Goal: Task Accomplishment & Management: Use online tool/utility

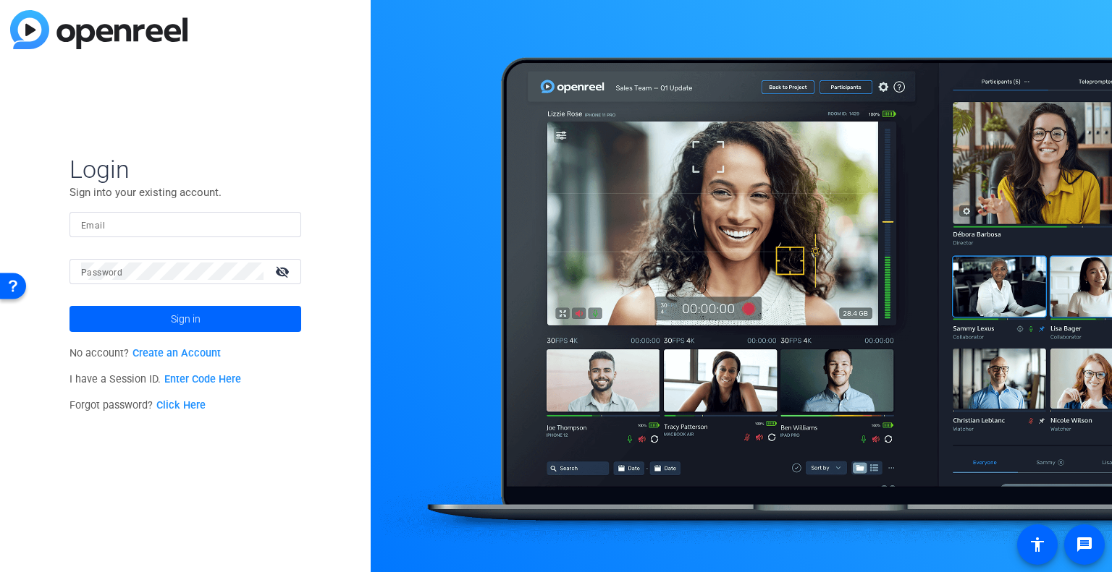
click at [136, 223] on input "Email" at bounding box center [185, 224] width 208 height 17
type input "amywindows@yahoo.com"
click at [104, 319] on span at bounding box center [185, 319] width 232 height 35
click at [278, 269] on mat-icon "visibility_off" at bounding box center [283, 271] width 35 height 21
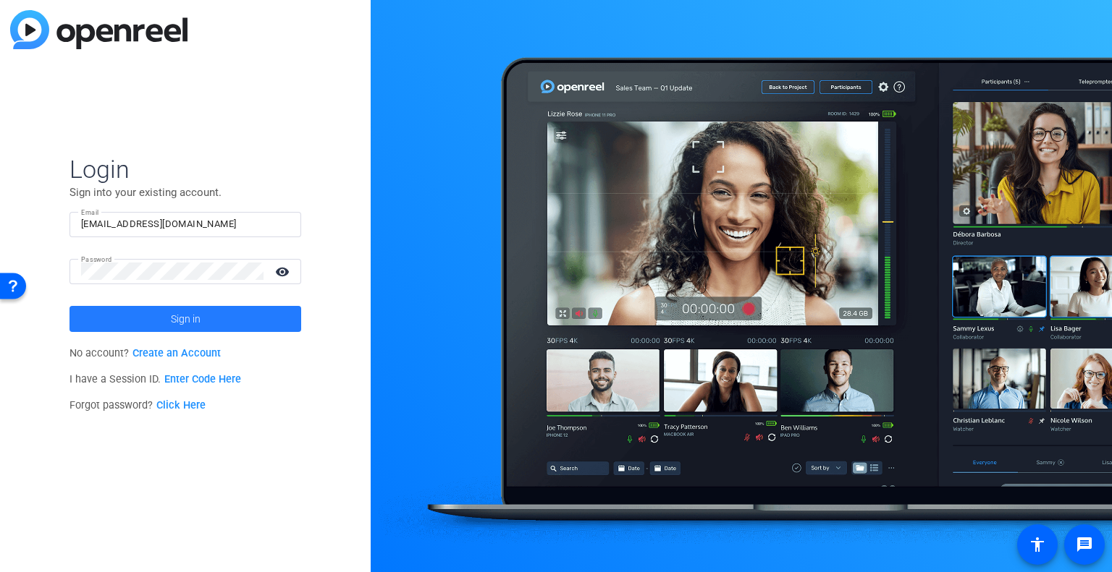
click at [135, 313] on span at bounding box center [185, 319] width 232 height 35
click at [179, 406] on link "Click Here" at bounding box center [180, 405] width 49 height 12
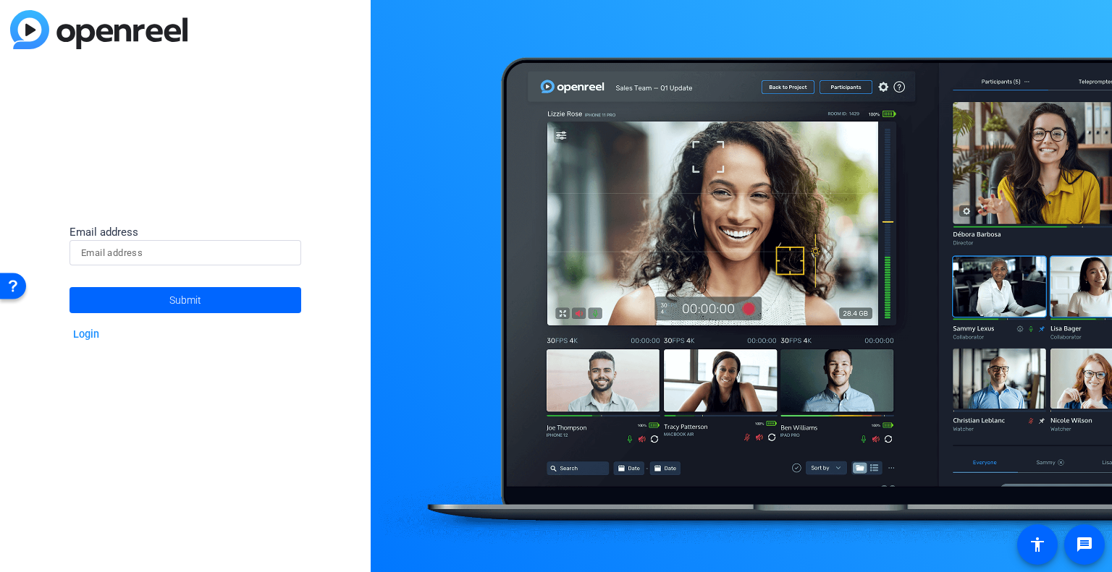
click at [127, 248] on input at bounding box center [185, 253] width 208 height 17
type input "amy.windows@pwc.com"
click at [153, 295] on span at bounding box center [185, 300] width 232 height 35
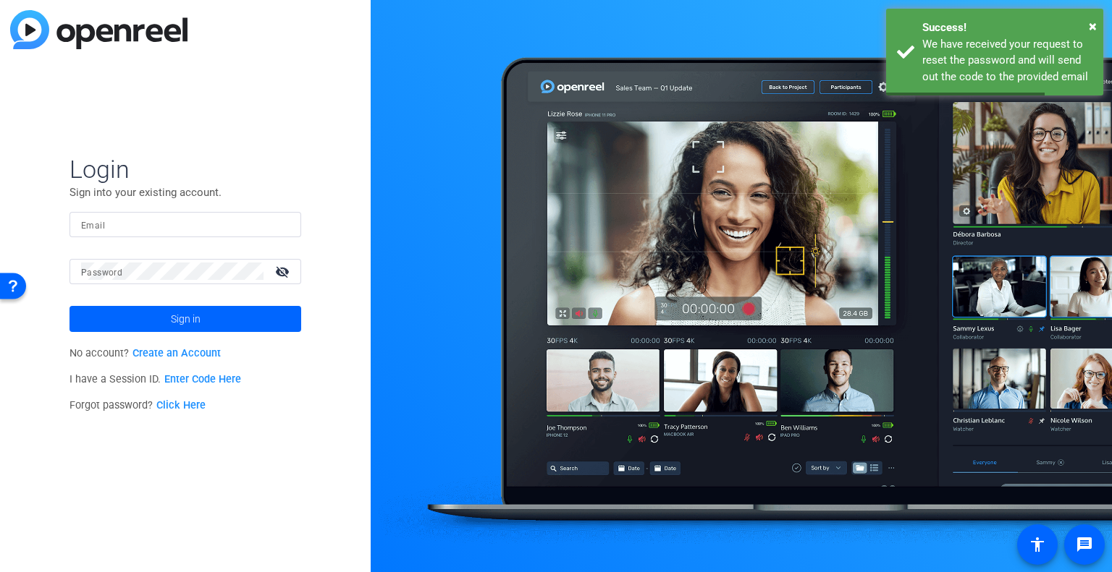
click at [119, 222] on input "Email" at bounding box center [185, 224] width 208 height 17
click at [162, 224] on input "Email" at bounding box center [185, 224] width 208 height 17
click at [123, 216] on input "Email" at bounding box center [185, 224] width 208 height 17
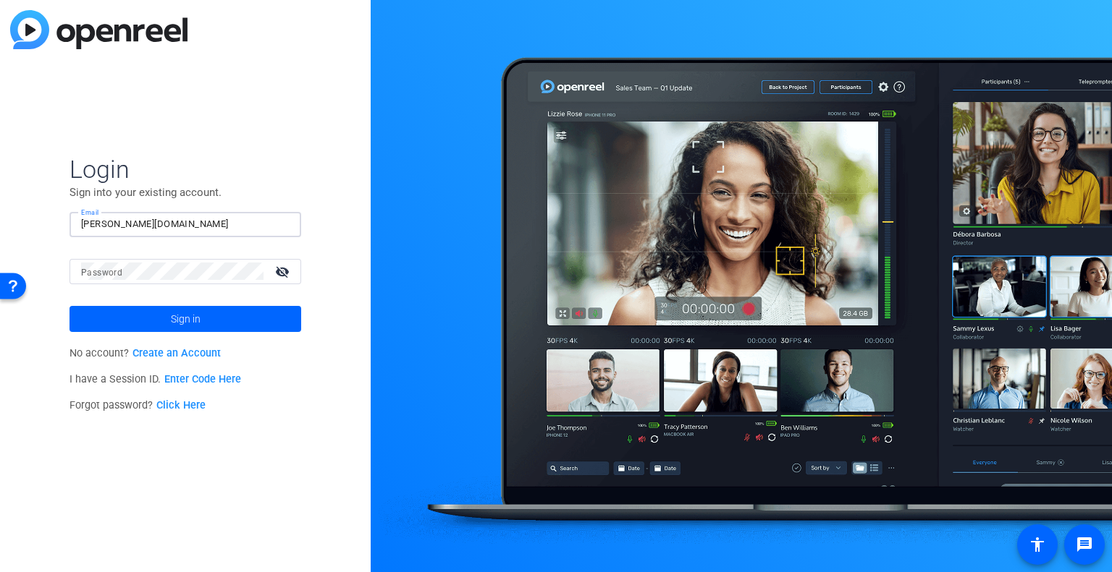
type input "amy.windows@pwc.com"
click at [281, 274] on mat-icon "visibility_off" at bounding box center [283, 271] width 35 height 21
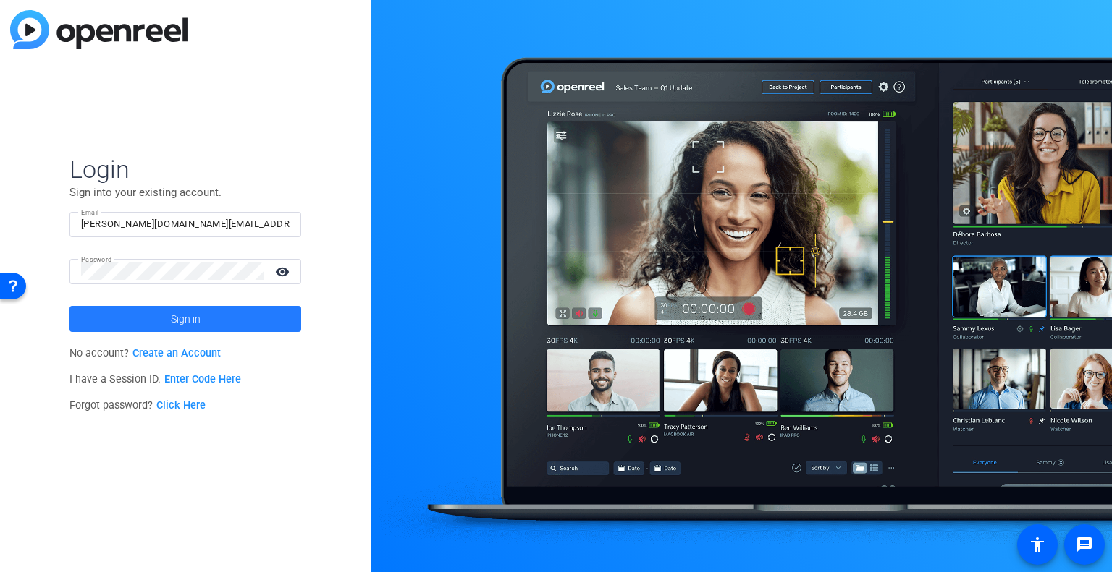
click at [133, 316] on span at bounding box center [185, 319] width 232 height 35
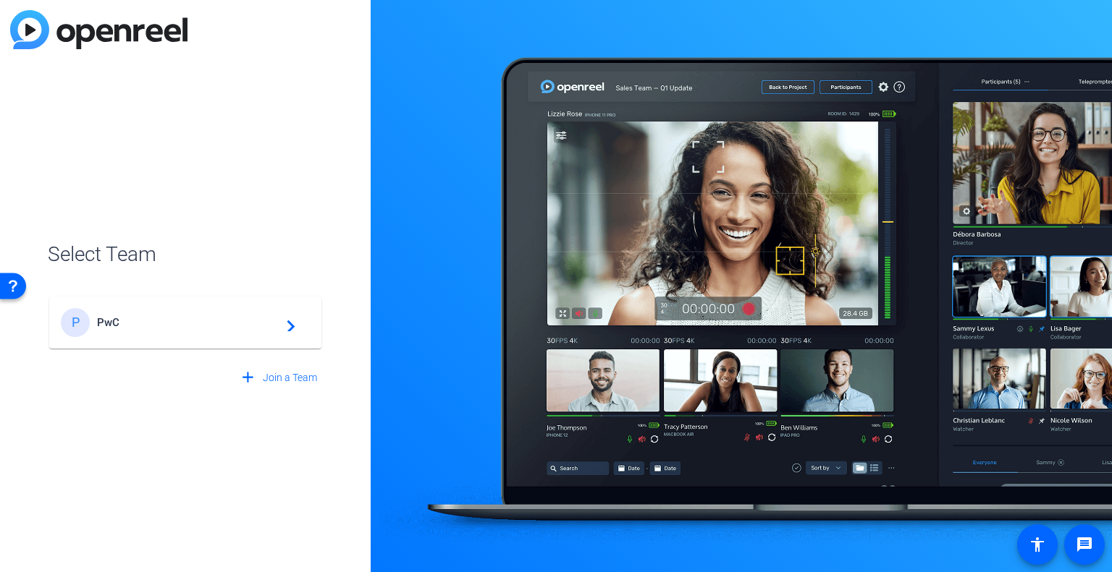
click at [137, 321] on span "PwC" at bounding box center [187, 322] width 181 height 13
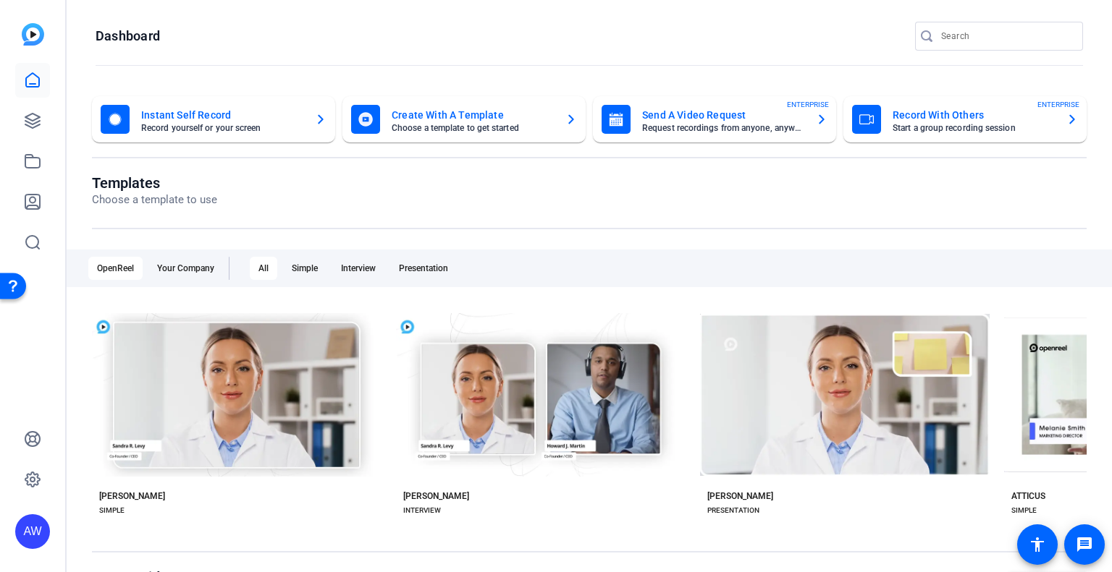
drag, startPoint x: 192, startPoint y: 117, endPoint x: 158, endPoint y: 118, distance: 34.0
click at [158, 118] on mat-card-title "Instant Self Record" at bounding box center [222, 114] width 162 height 17
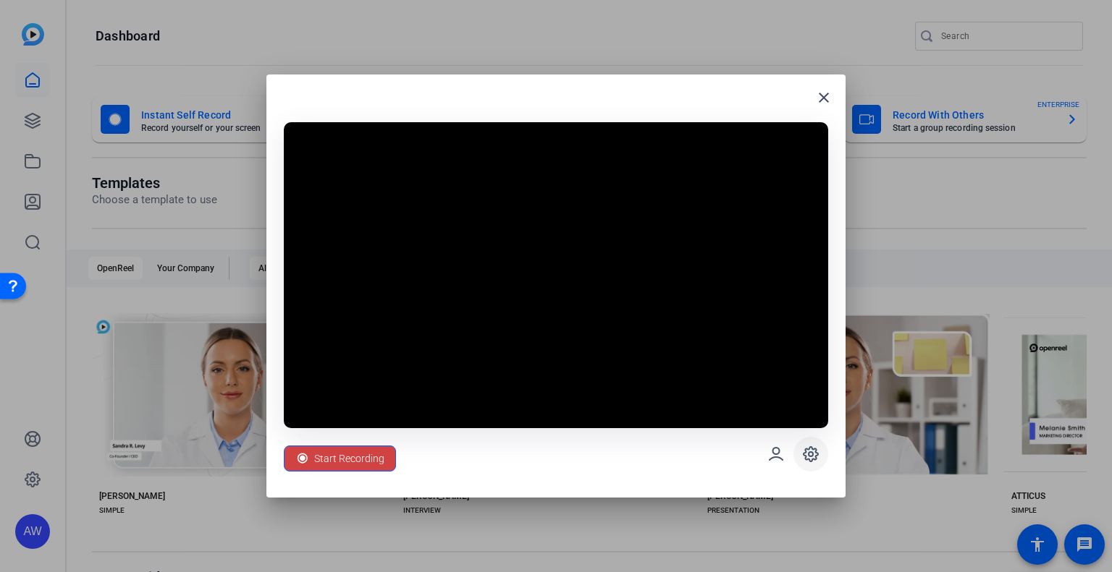
click at [808, 450] on icon at bounding box center [810, 454] width 14 height 14
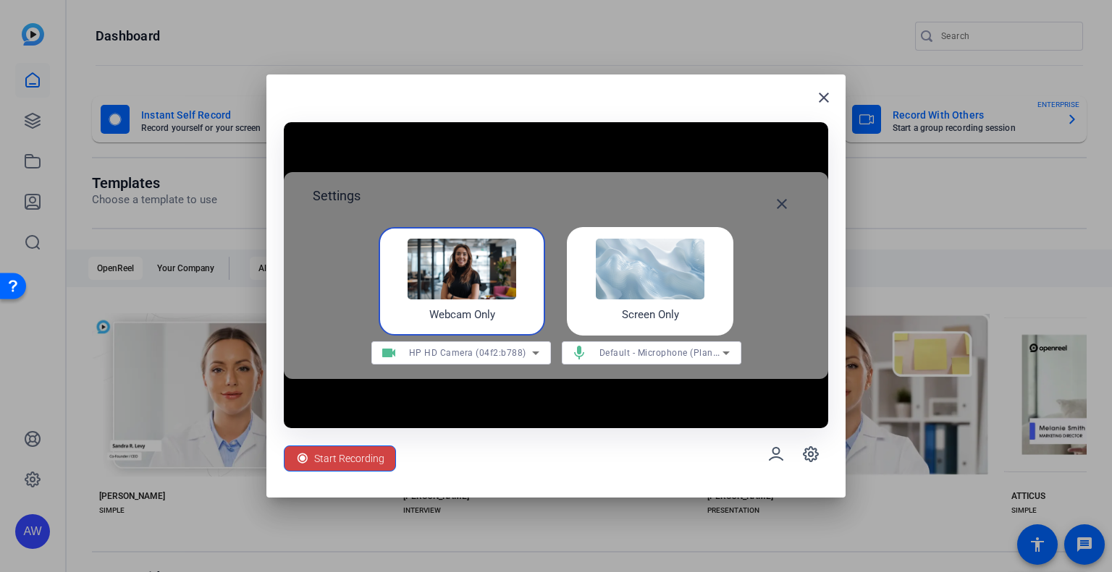
drag, startPoint x: 672, startPoint y: 271, endPoint x: 643, endPoint y: 271, distance: 28.2
click at [643, 271] on img at bounding box center [650, 269] width 109 height 61
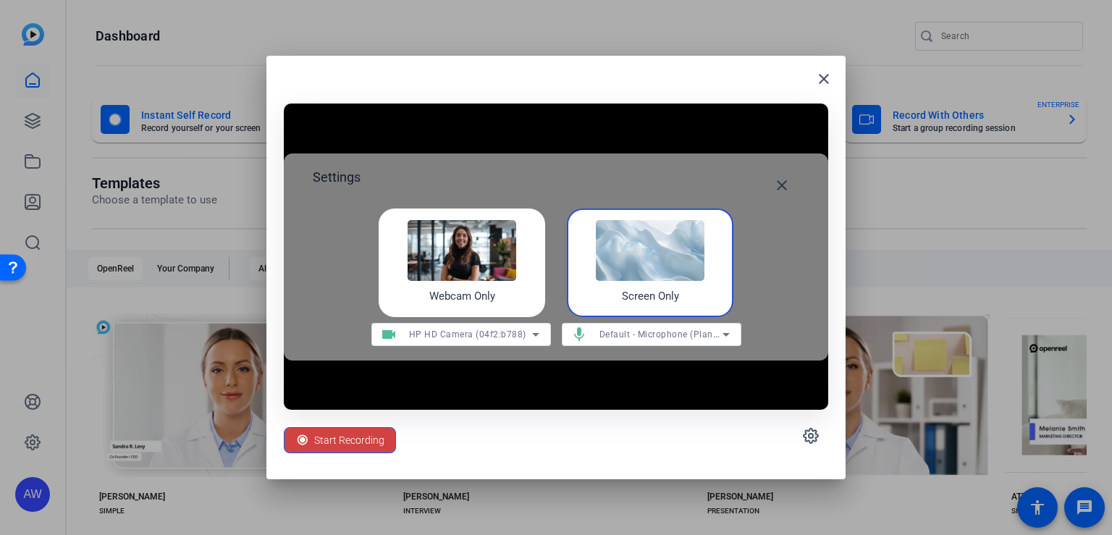
click at [680, 237] on img at bounding box center [650, 250] width 109 height 61
click at [731, 331] on icon at bounding box center [725, 334] width 17 height 17
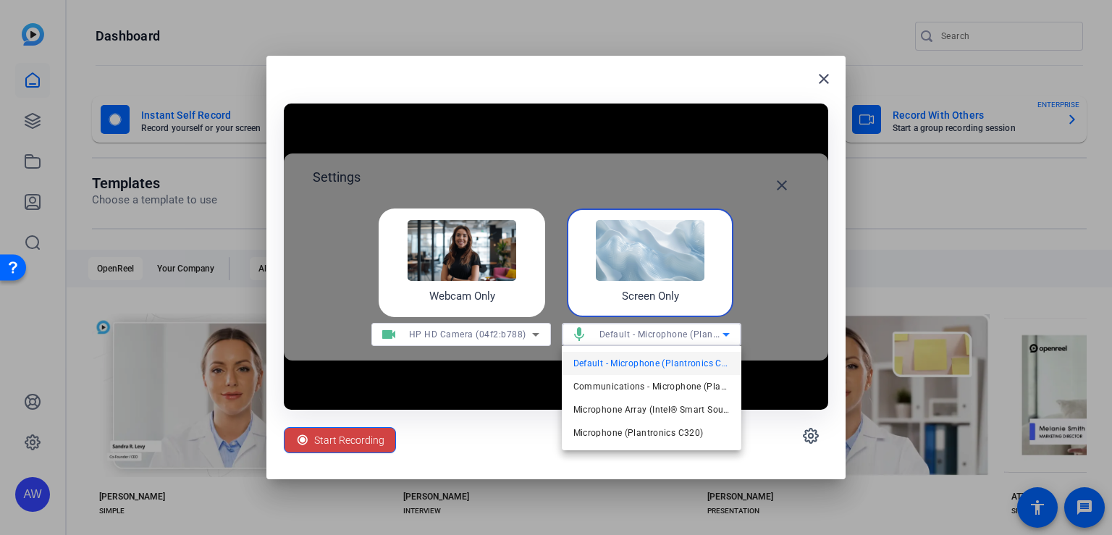
click at [703, 358] on span "Default - Microphone (Plantronics C320)" at bounding box center [651, 363] width 156 height 17
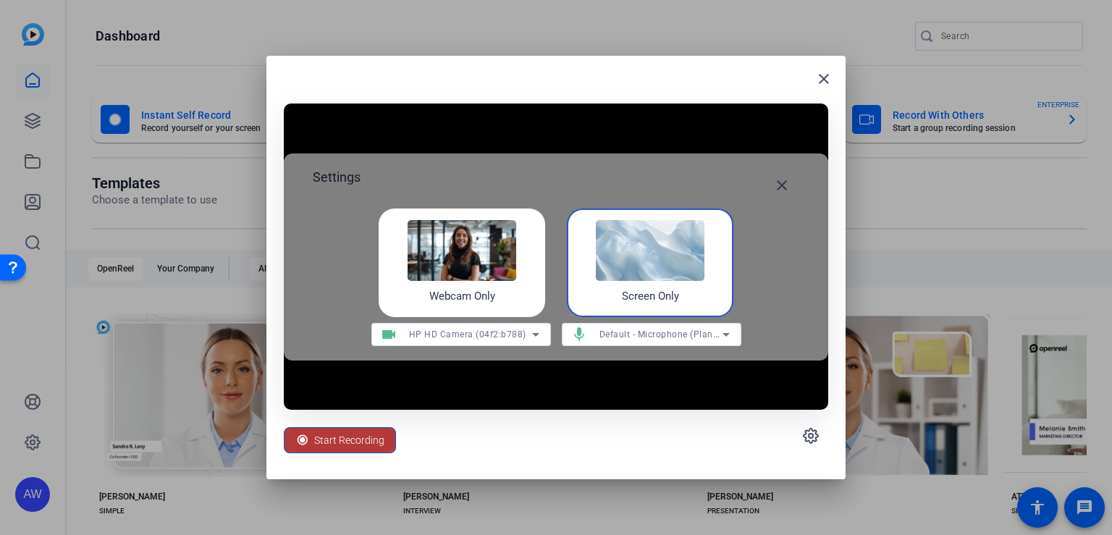
click at [336, 433] on span "Start Recording" at bounding box center [349, 439] width 70 height 27
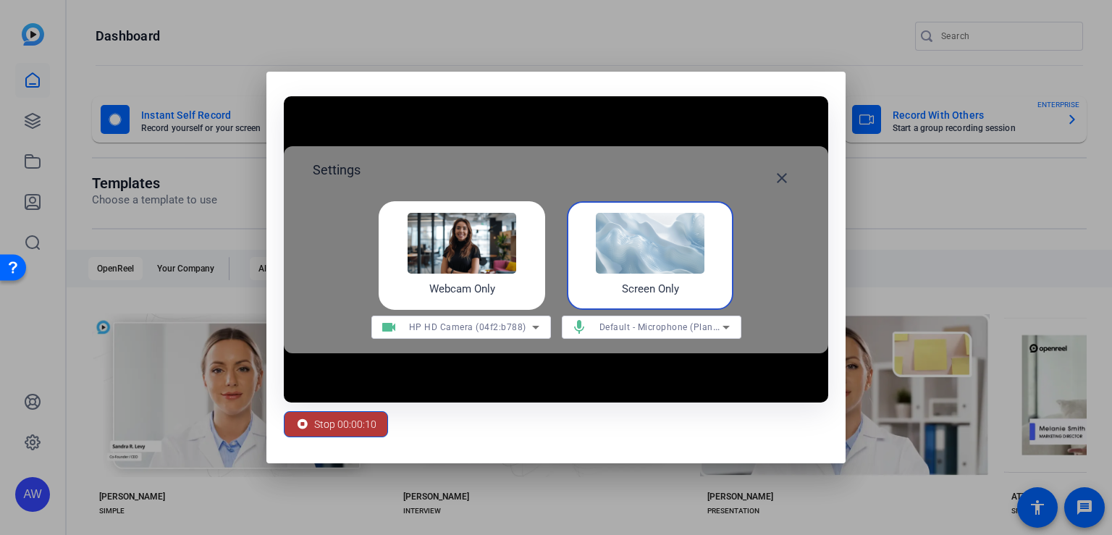
click at [334, 423] on span "Stop 00:00:10" at bounding box center [345, 423] width 62 height 27
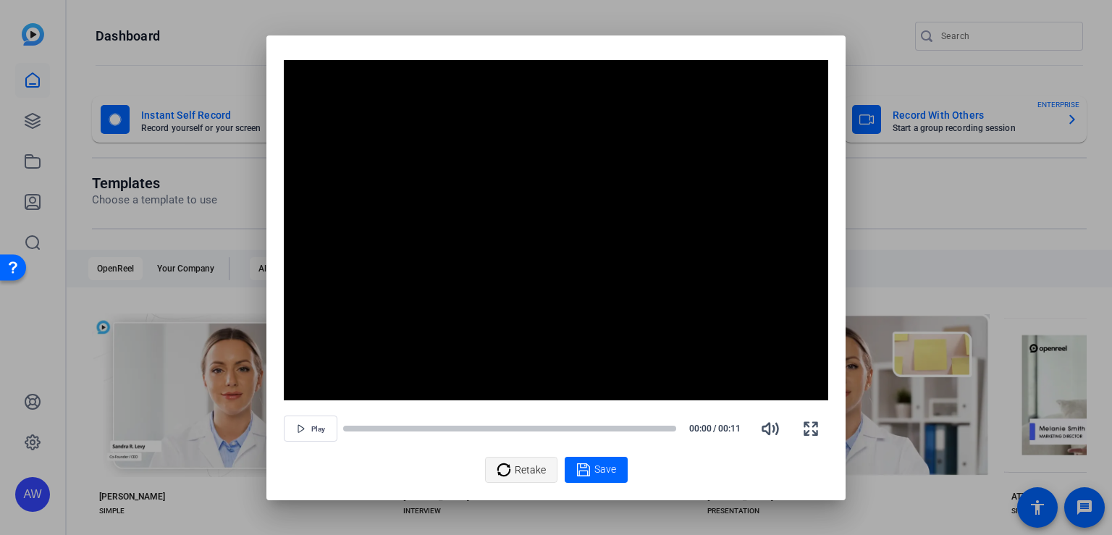
click at [528, 474] on span "Retake" at bounding box center [530, 469] width 31 height 27
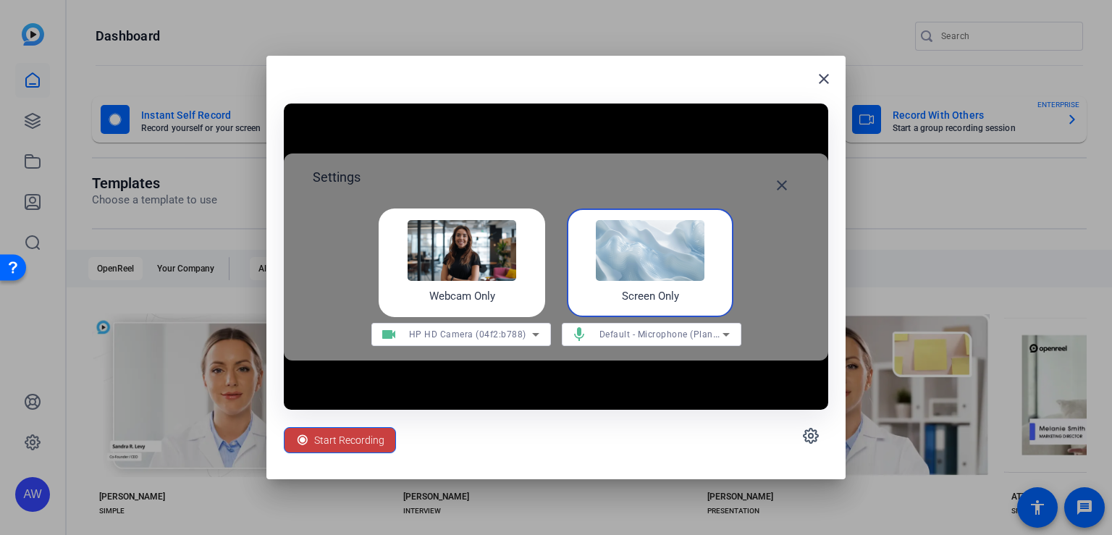
click at [350, 439] on span "Start Recording" at bounding box center [349, 439] width 70 height 27
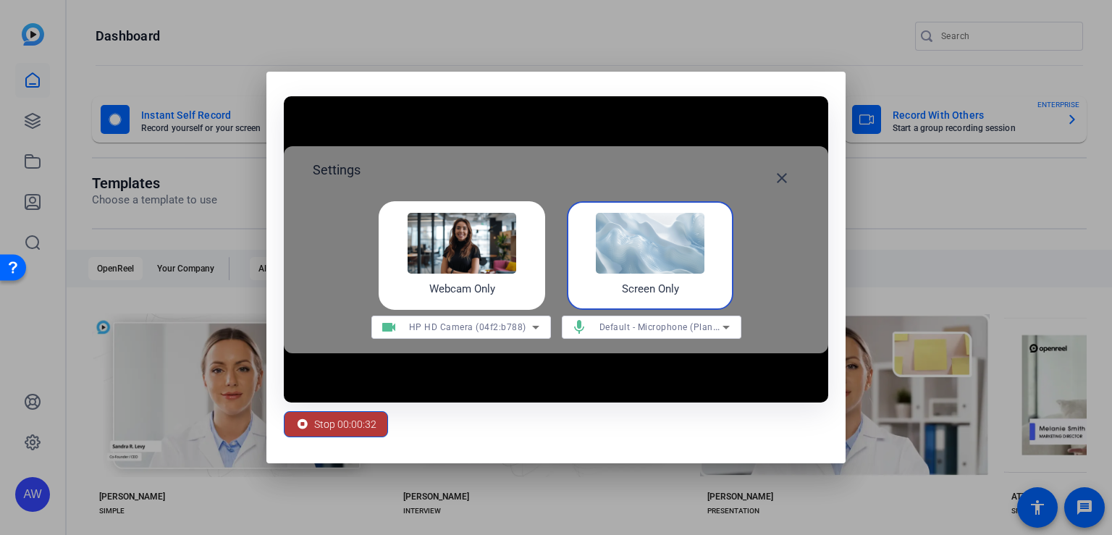
click at [326, 420] on span "Stop 00:00:32" at bounding box center [345, 423] width 62 height 27
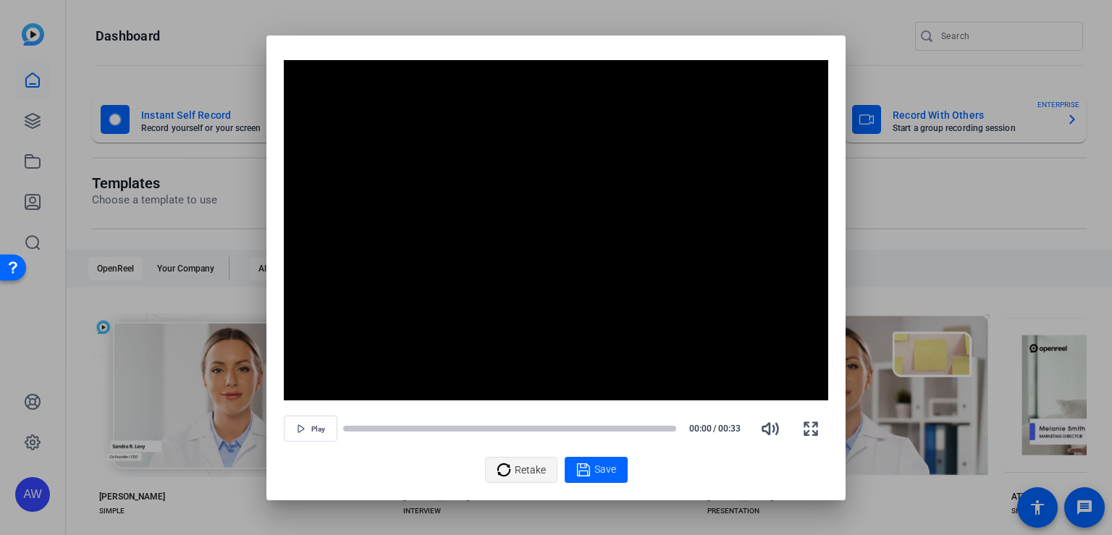
click at [508, 472] on icon at bounding box center [502, 468] width 13 height 13
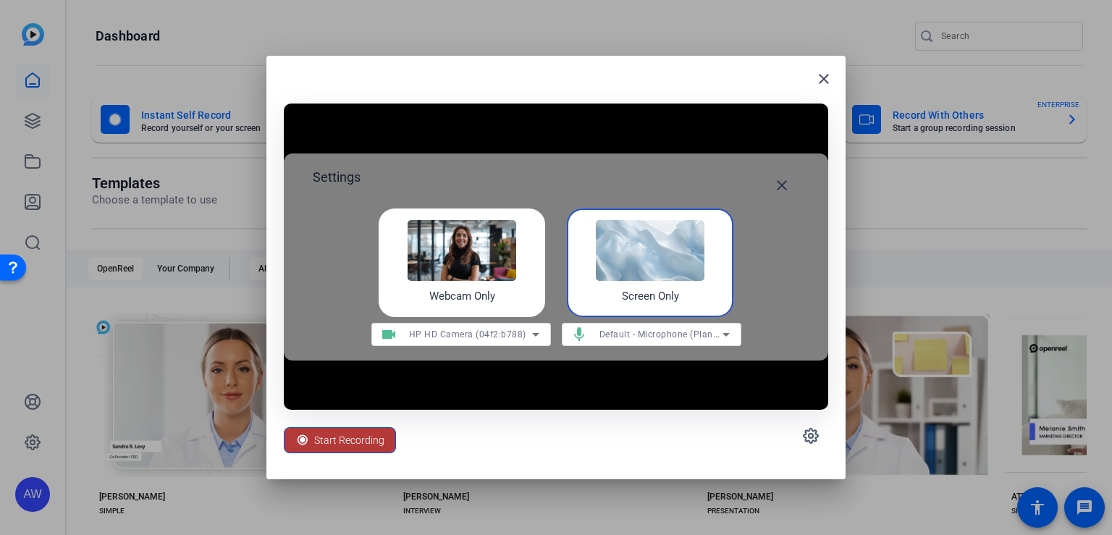
click at [357, 440] on span "Start Recording" at bounding box center [349, 439] width 70 height 27
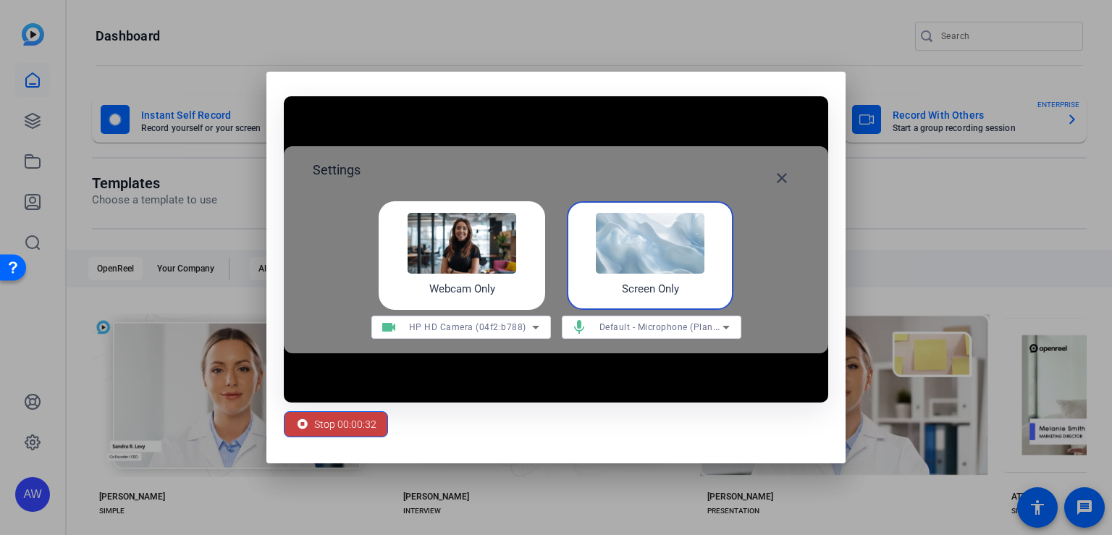
click at [342, 416] on span "Stop 00:00:32" at bounding box center [345, 423] width 62 height 27
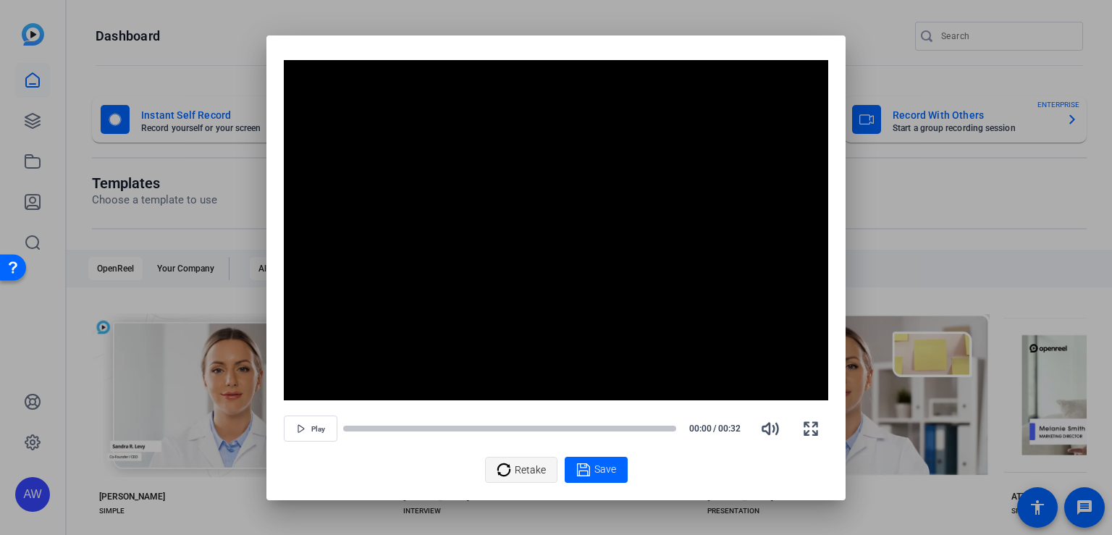
click at [508, 469] on icon at bounding box center [503, 469] width 14 height 17
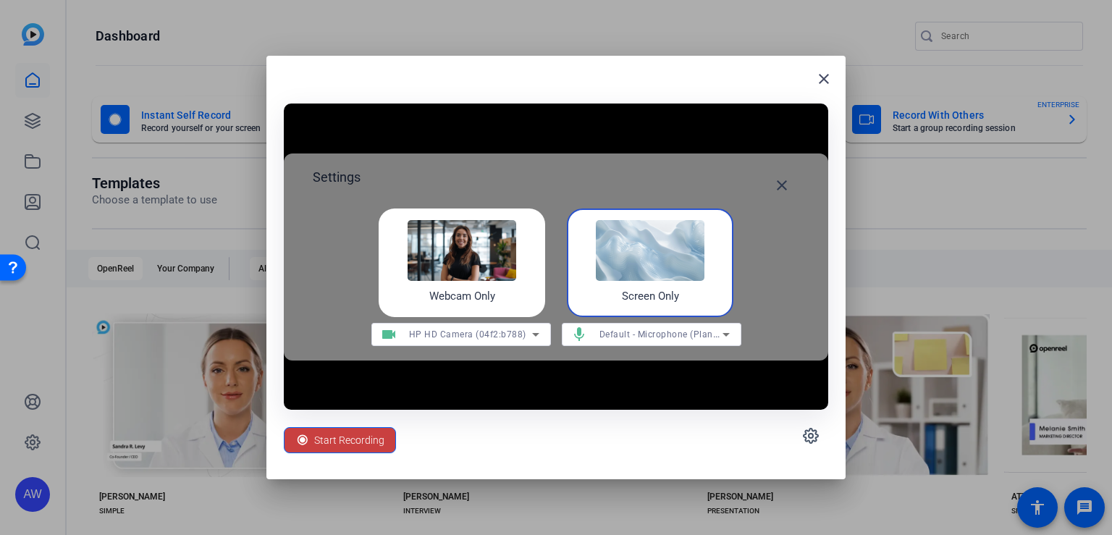
click at [324, 439] on span "Start Recording" at bounding box center [349, 439] width 70 height 27
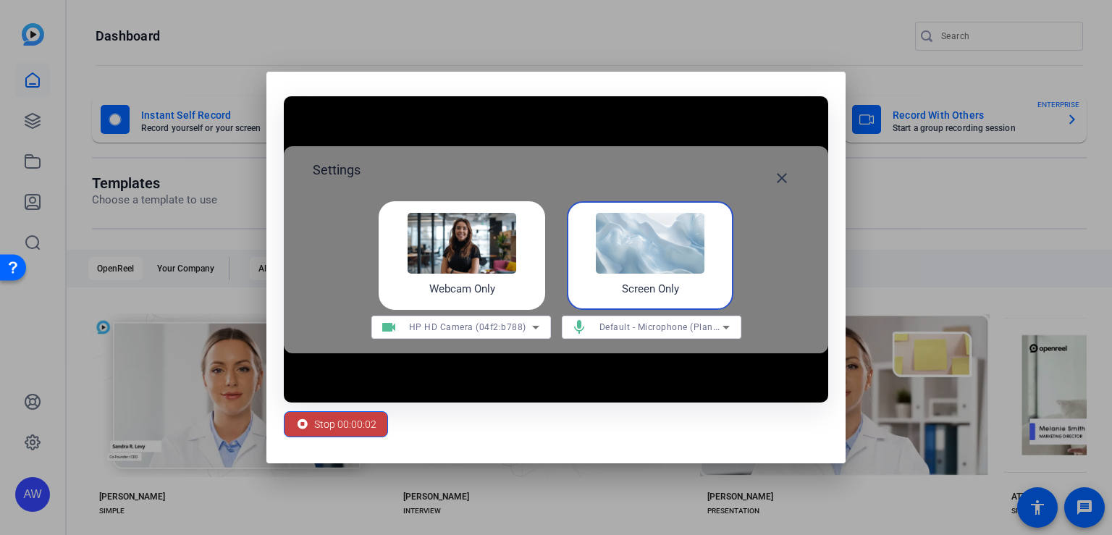
click at [369, 421] on span "Stop 00:00:02" at bounding box center [345, 423] width 62 height 27
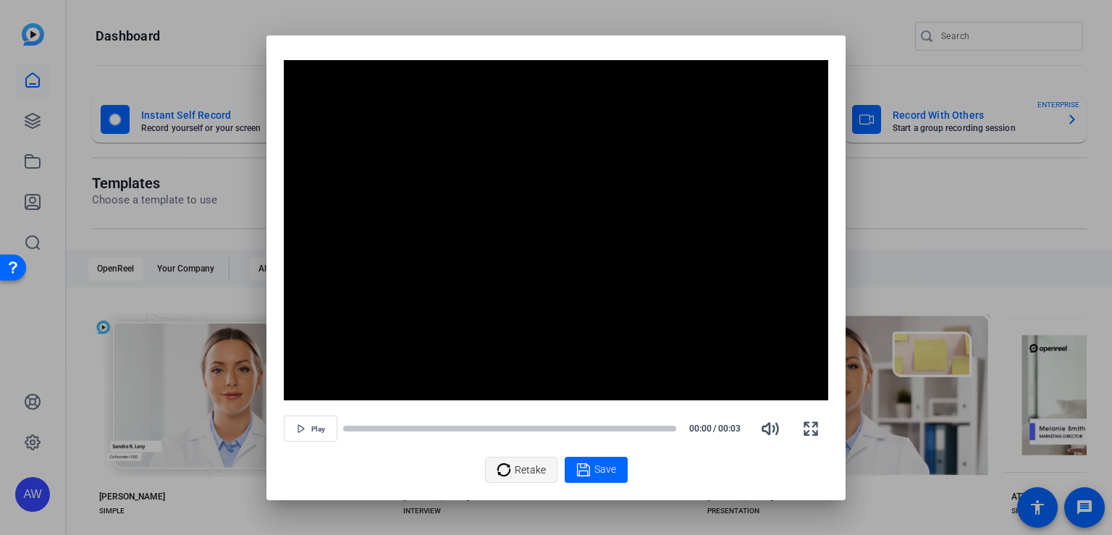
click at [532, 470] on span "Retake" at bounding box center [530, 469] width 31 height 27
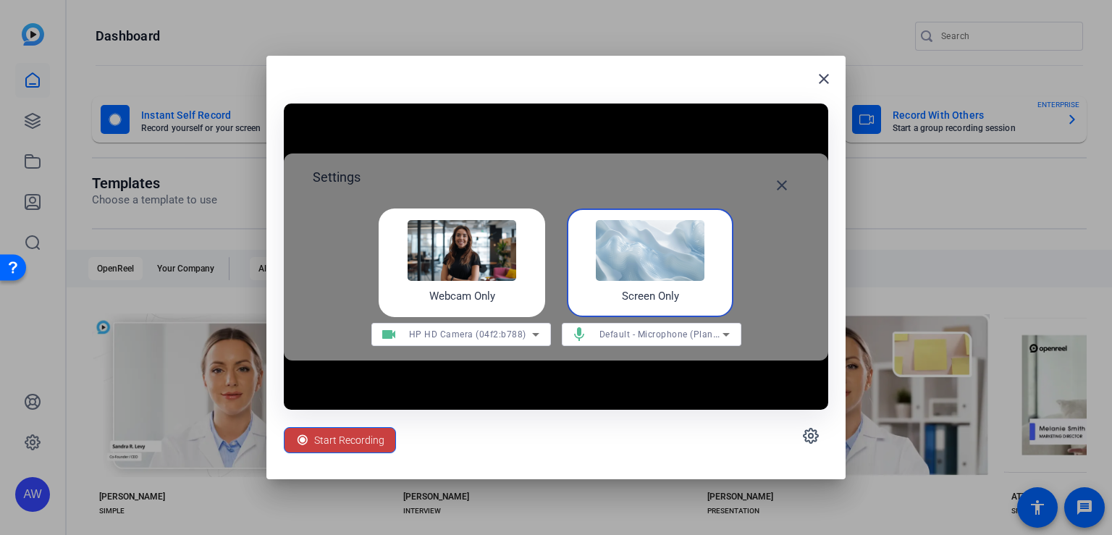
click at [347, 436] on span "Start Recording" at bounding box center [349, 439] width 70 height 27
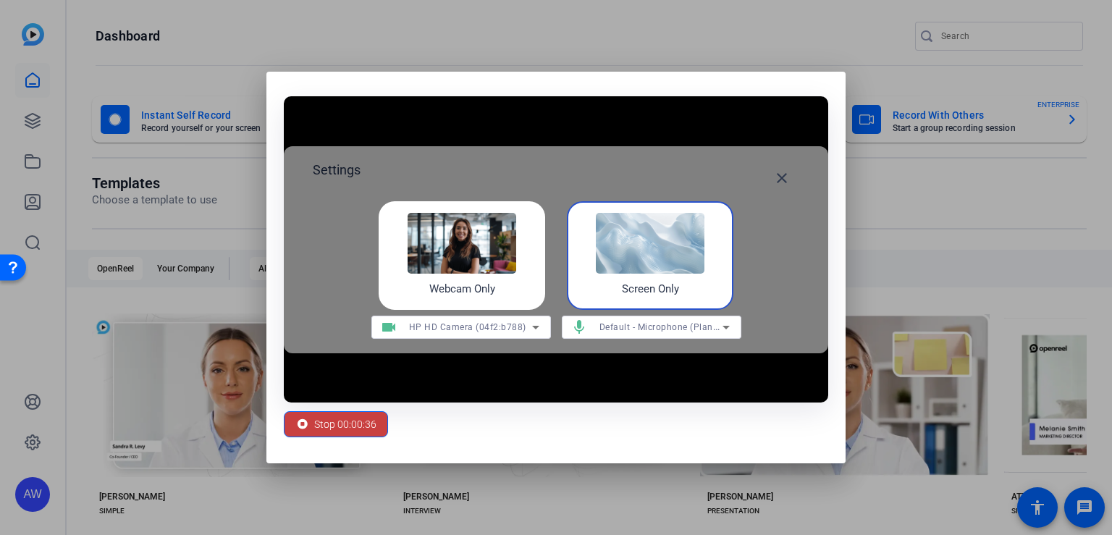
click at [319, 424] on span "Stop 00:00:36" at bounding box center [345, 423] width 62 height 27
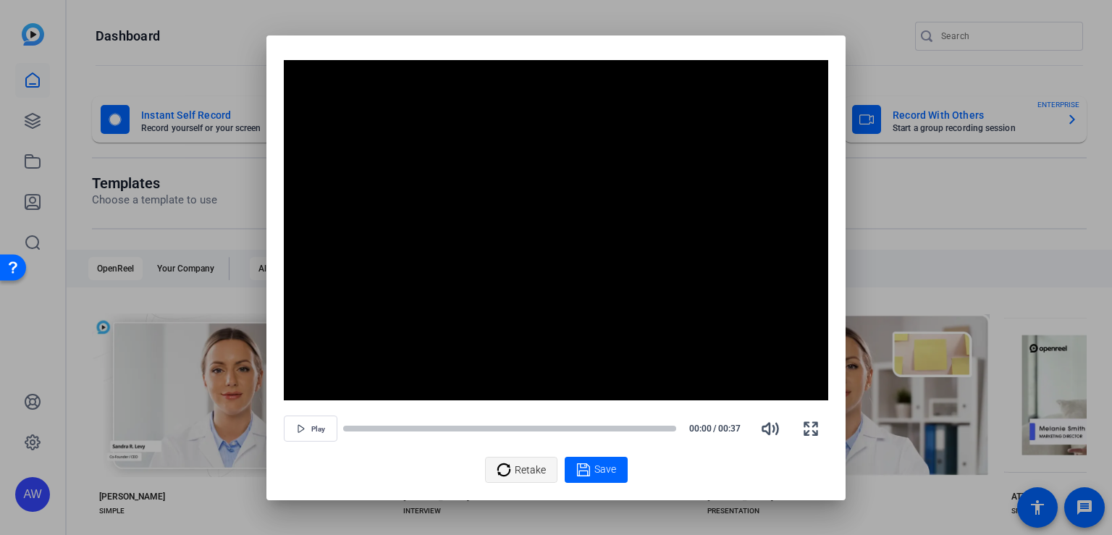
click at [519, 468] on span "Retake" at bounding box center [530, 469] width 31 height 27
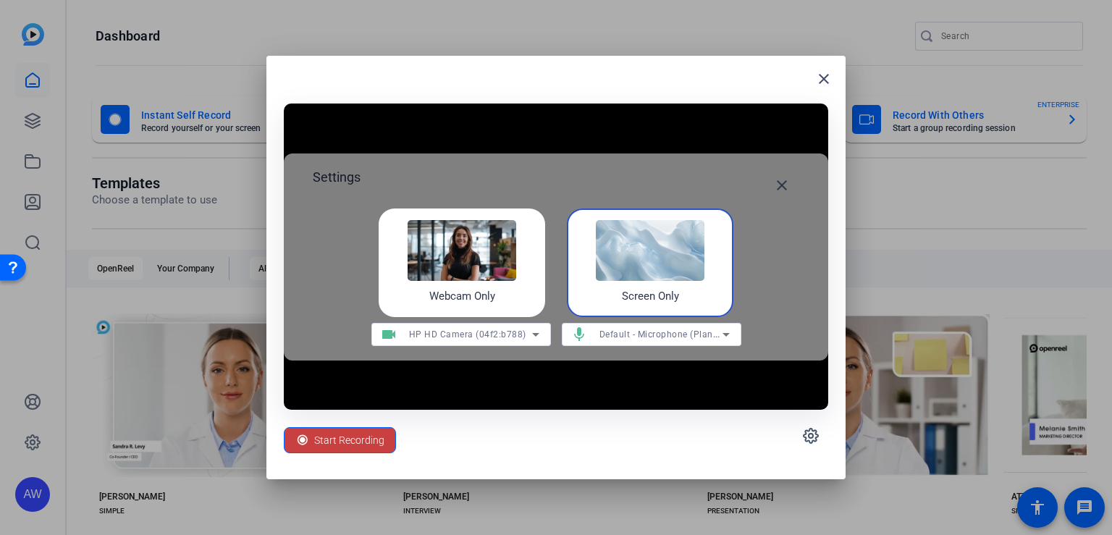
click at [336, 436] on span "Start Recording" at bounding box center [349, 439] width 70 height 27
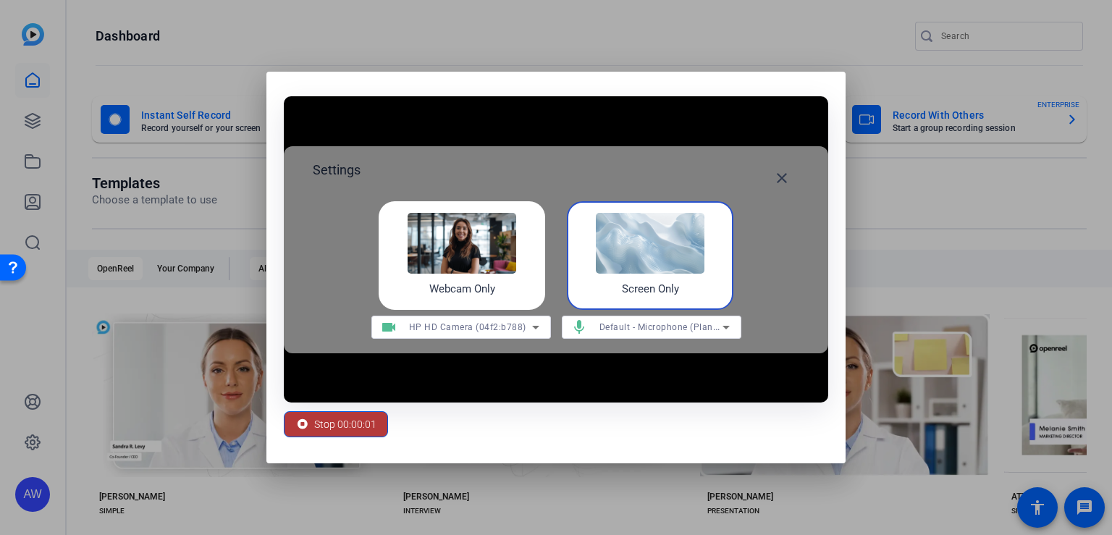
click at [330, 419] on span "Stop 00:00:01" at bounding box center [345, 423] width 62 height 27
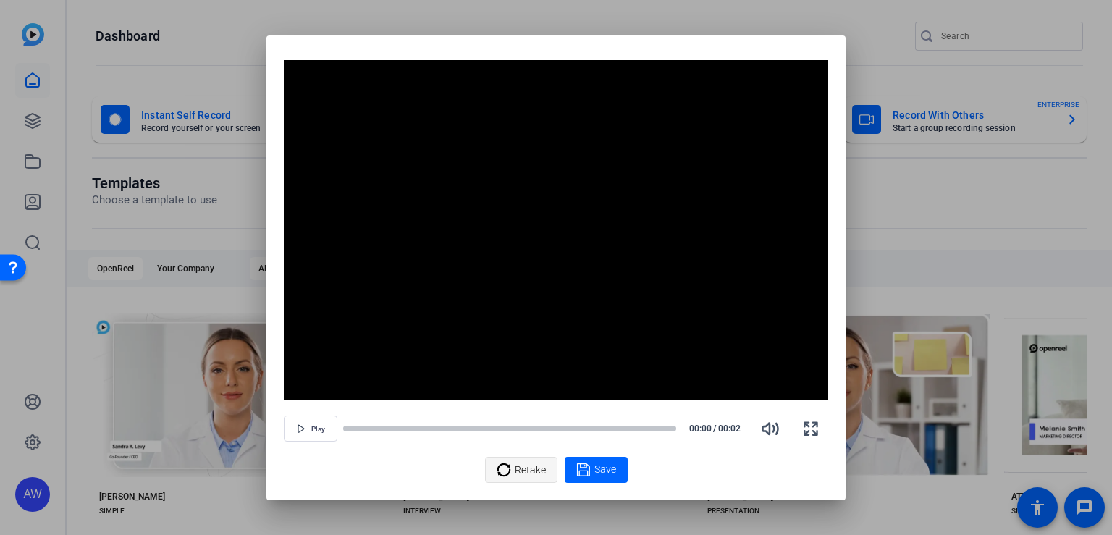
click at [522, 467] on span "Retake" at bounding box center [530, 469] width 31 height 27
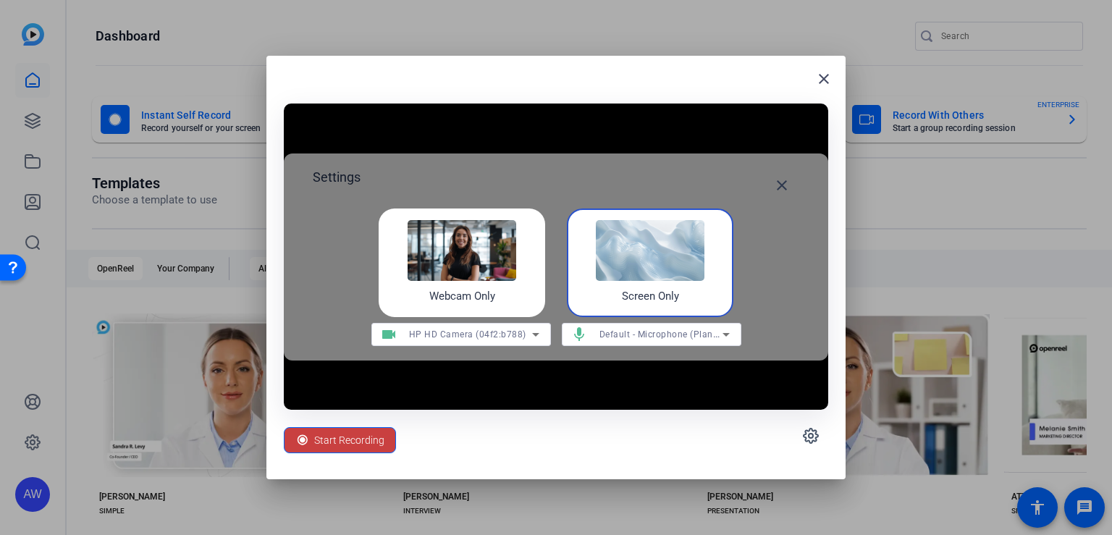
click at [355, 434] on span "Start Recording" at bounding box center [349, 439] width 70 height 27
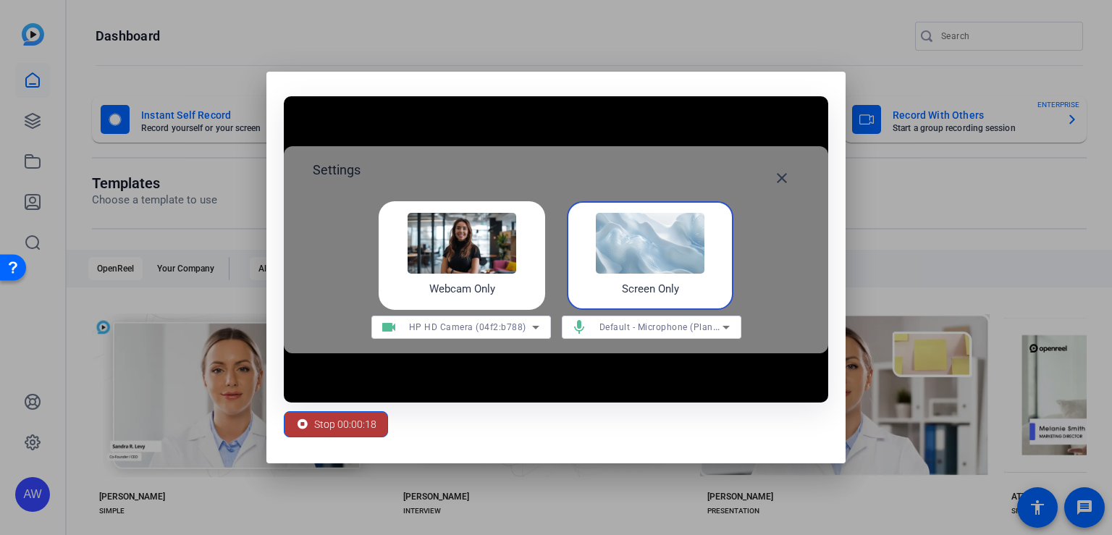
click at [336, 421] on span "Stop 00:00:18" at bounding box center [345, 423] width 62 height 27
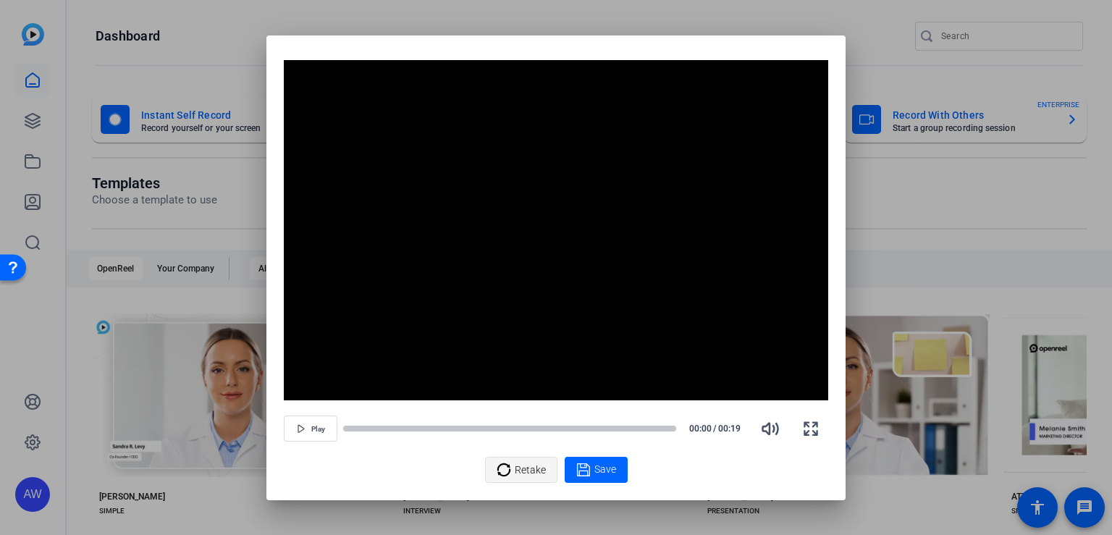
click at [517, 467] on span "Retake" at bounding box center [530, 469] width 31 height 27
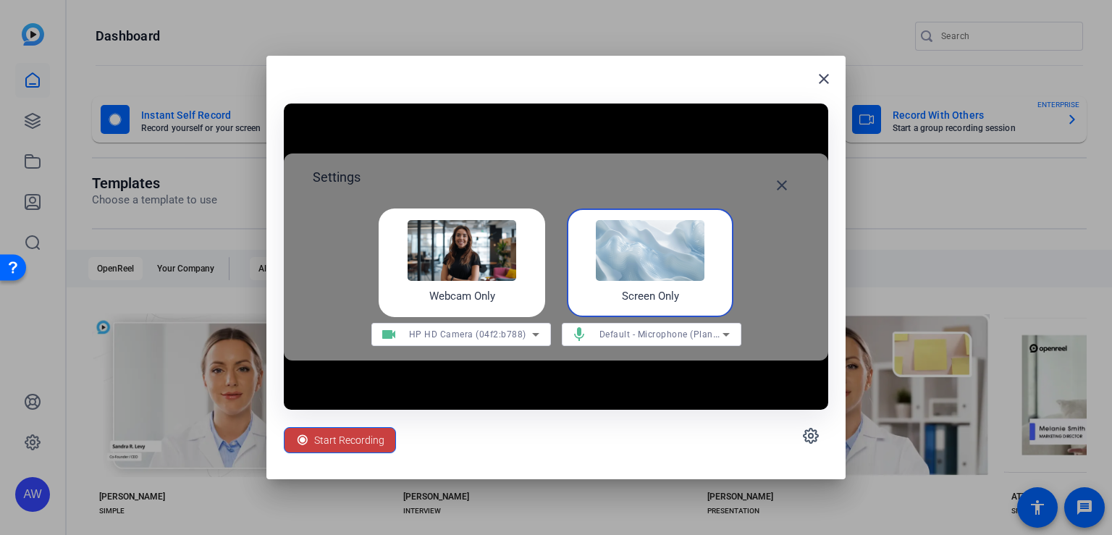
click at [327, 433] on span "Start Recording" at bounding box center [349, 439] width 70 height 27
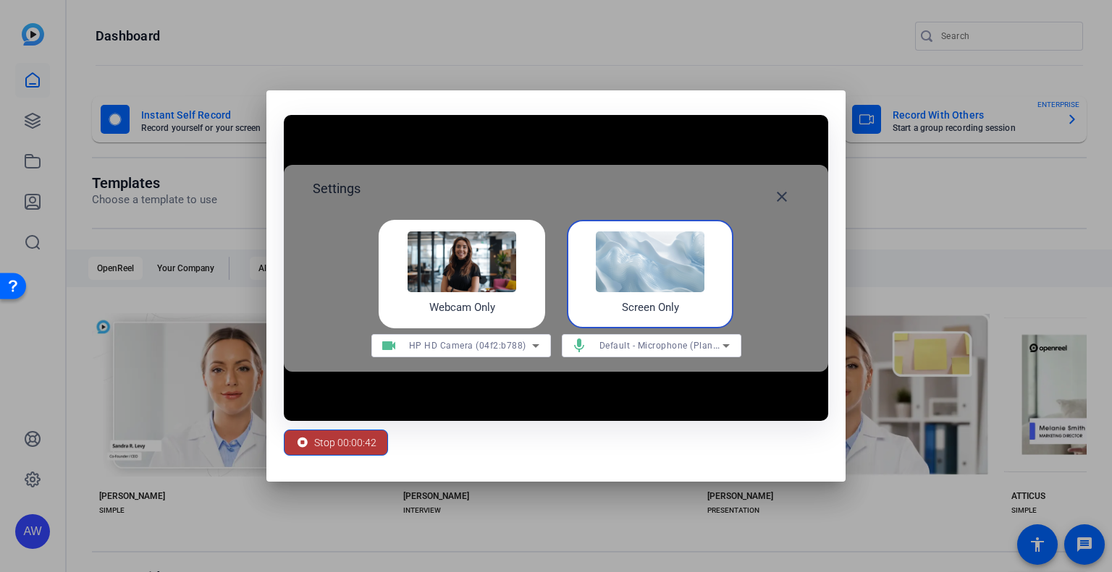
click at [357, 436] on span "Stop 00:00:42" at bounding box center [345, 442] width 62 height 27
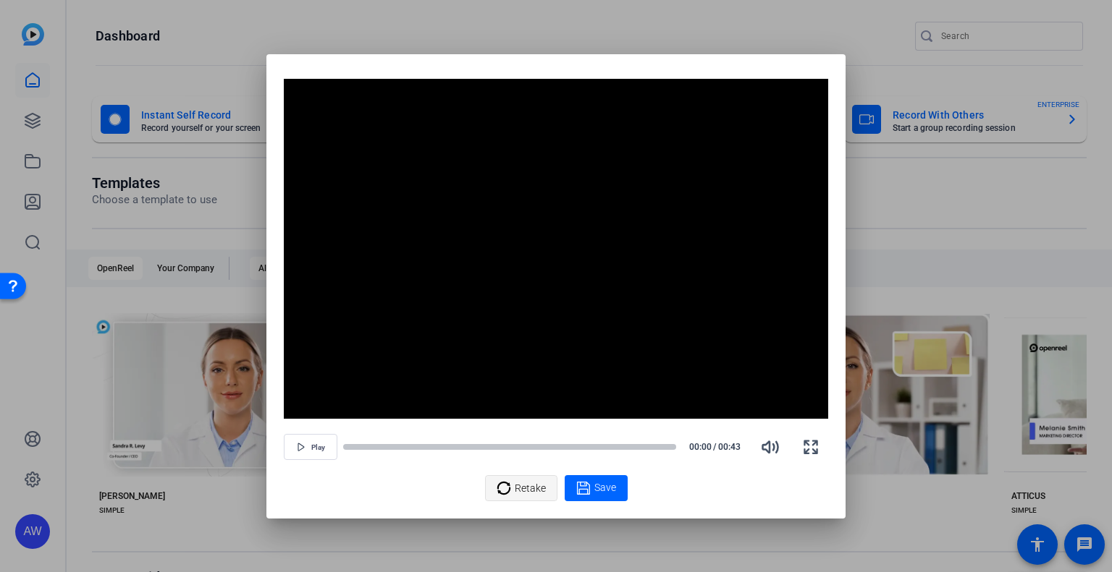
click at [525, 488] on span "Retake" at bounding box center [530, 488] width 31 height 27
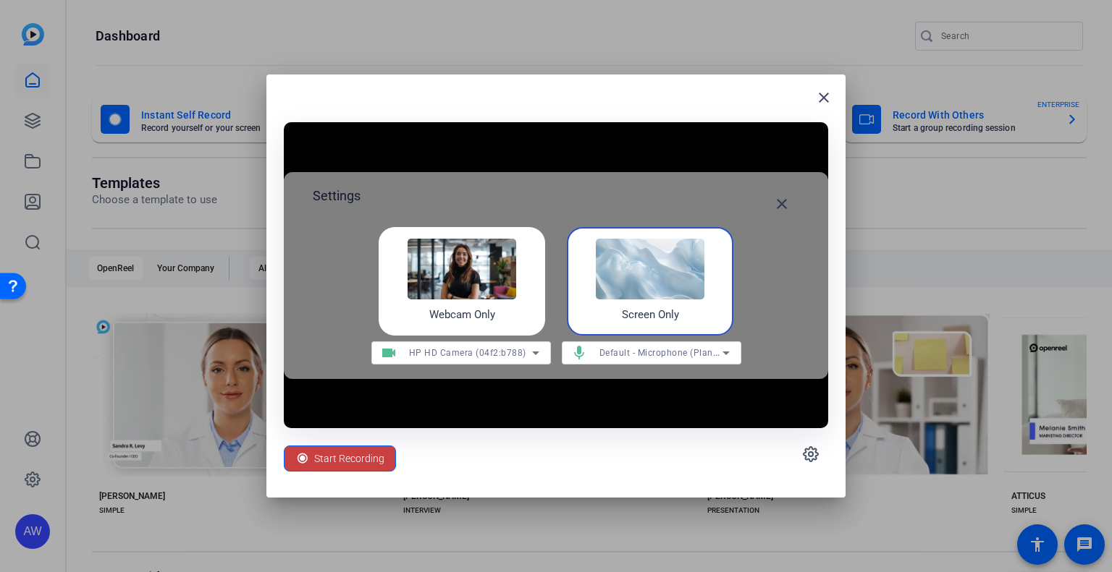
click at [321, 456] on span "Start Recording" at bounding box center [349, 458] width 70 height 27
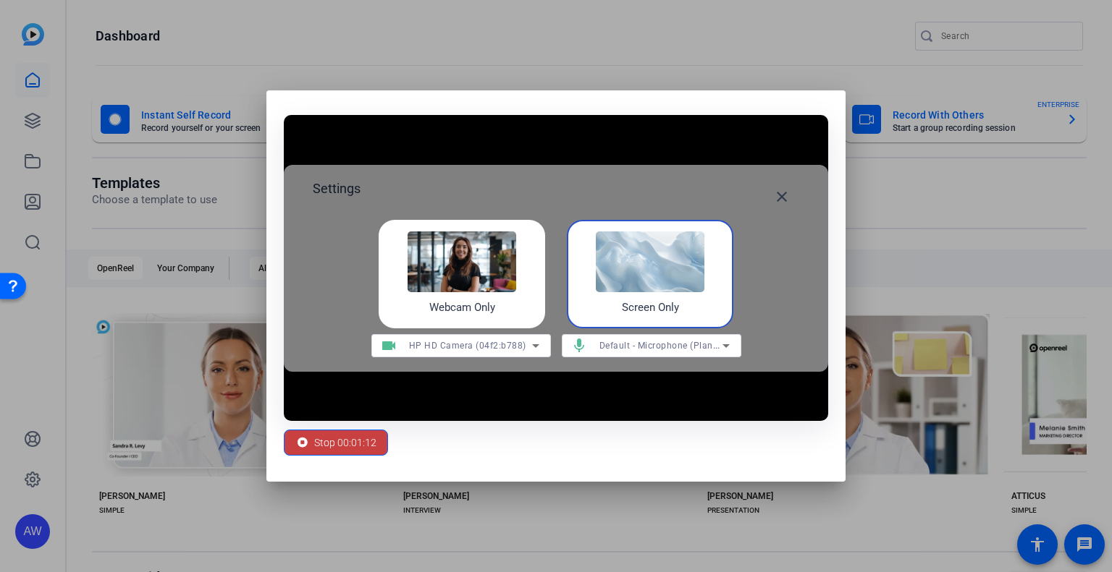
click at [317, 439] on span "Stop 00:01:12" at bounding box center [345, 442] width 62 height 27
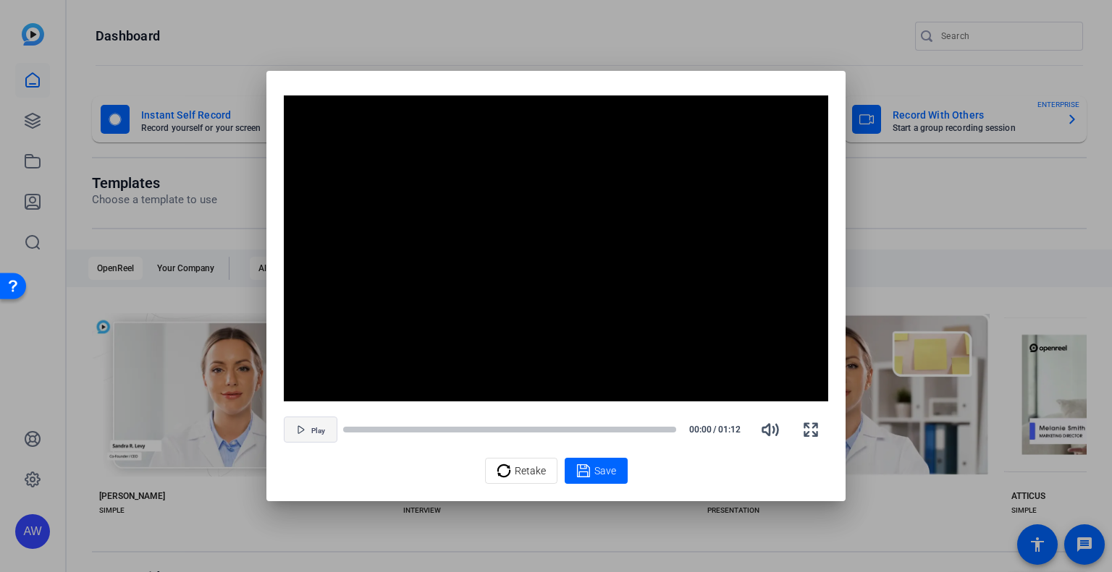
click at [308, 432] on span "button" at bounding box center [310, 429] width 52 height 35
click at [308, 432] on span "Pause" at bounding box center [318, 431] width 20 height 9
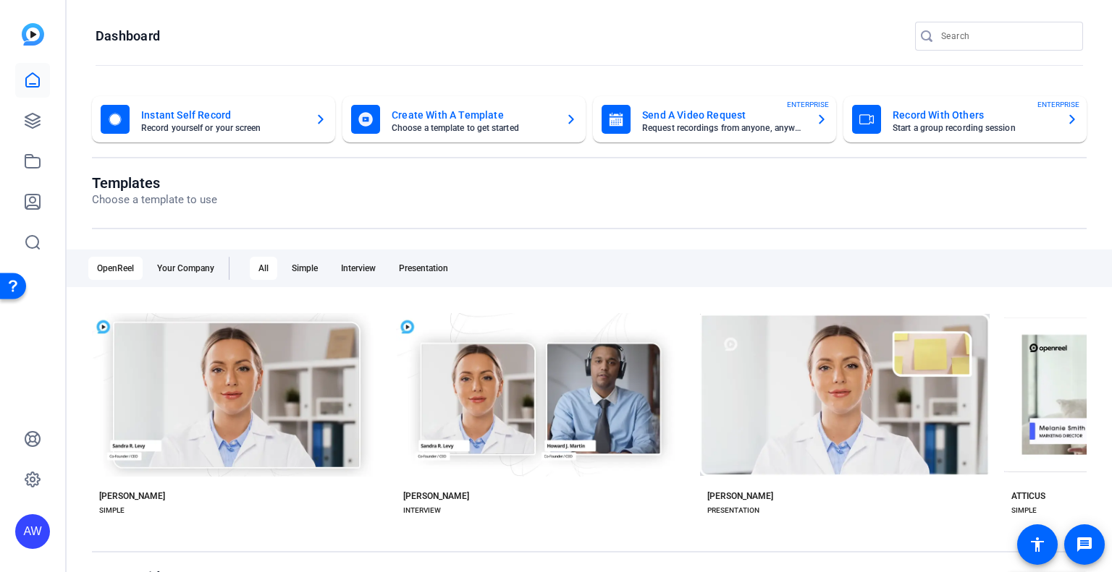
click at [219, 115] on mat-card-title "Instant Self Record" at bounding box center [222, 114] width 162 height 17
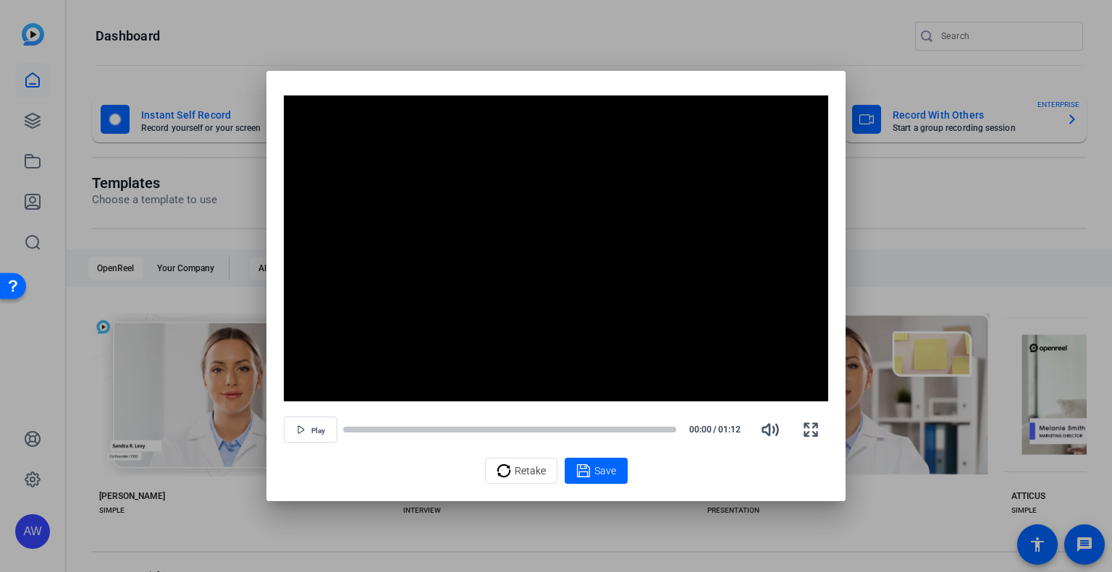
click at [203, 10] on div at bounding box center [556, 286] width 1112 height 572
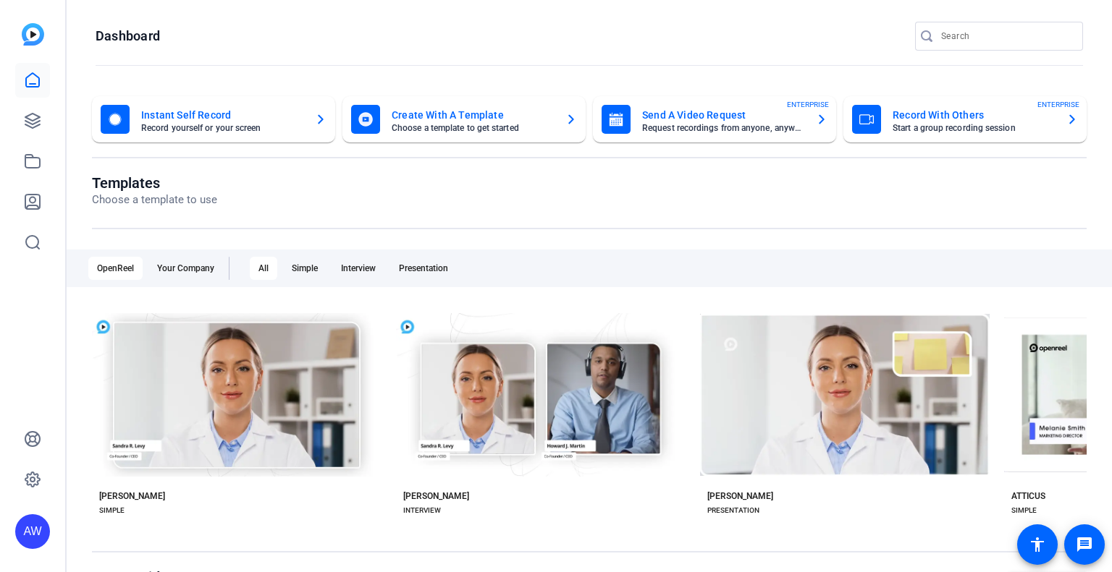
click at [199, 127] on mat-card-subtitle "Record yourself or your screen" at bounding box center [222, 128] width 162 height 9
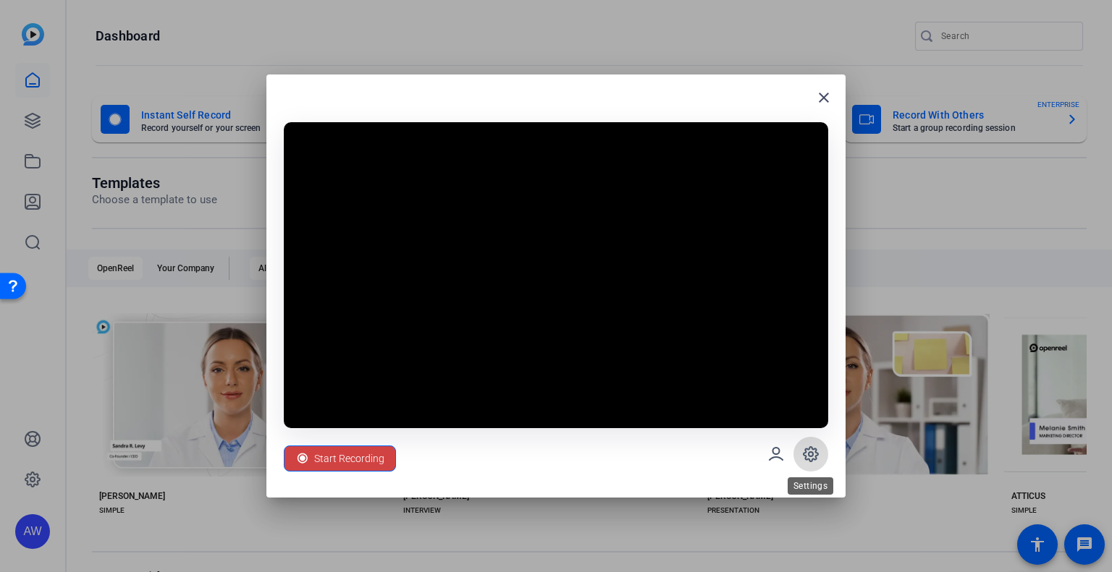
click at [813, 450] on icon at bounding box center [810, 454] width 17 height 17
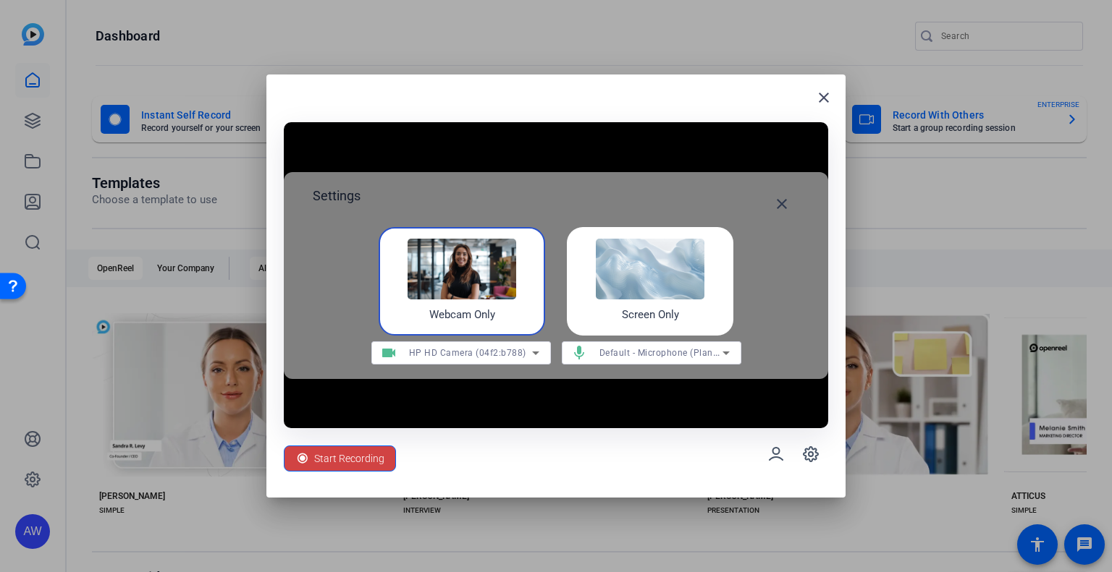
click at [651, 293] on img at bounding box center [650, 269] width 109 height 61
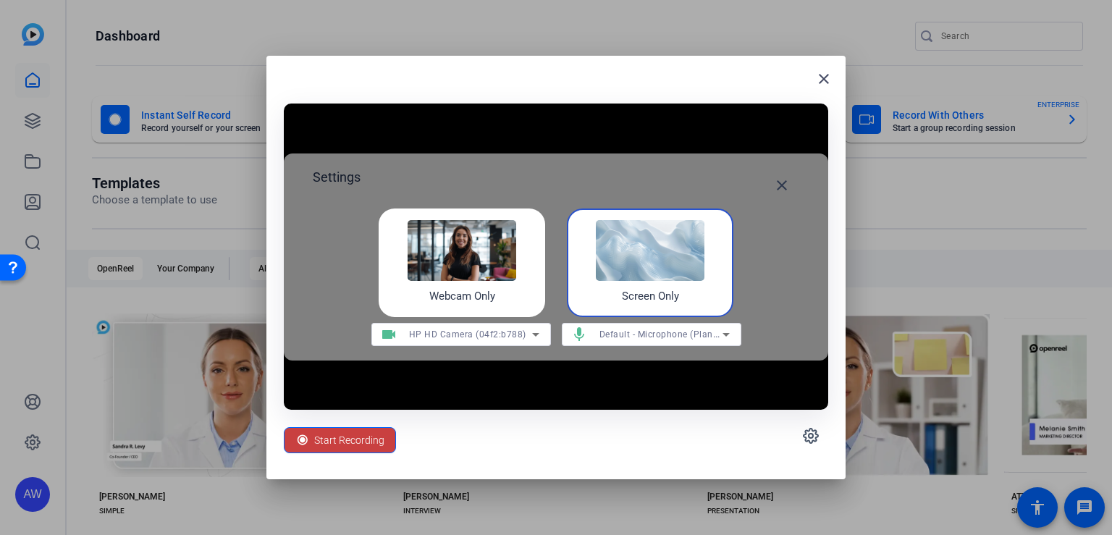
click at [350, 440] on span "Start Recording" at bounding box center [349, 439] width 70 height 27
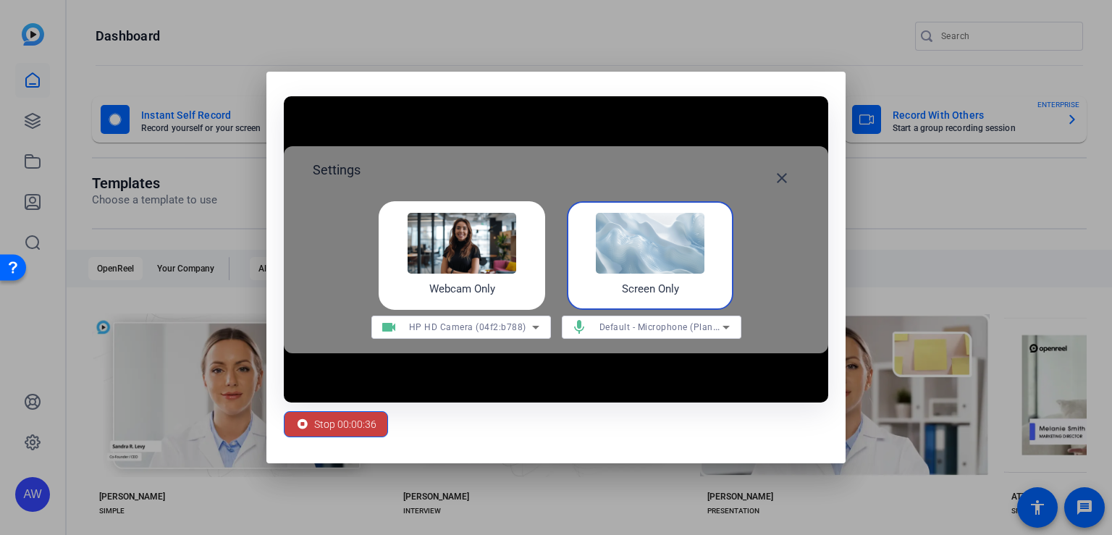
click at [324, 418] on span "Stop 00:00:36" at bounding box center [345, 423] width 62 height 27
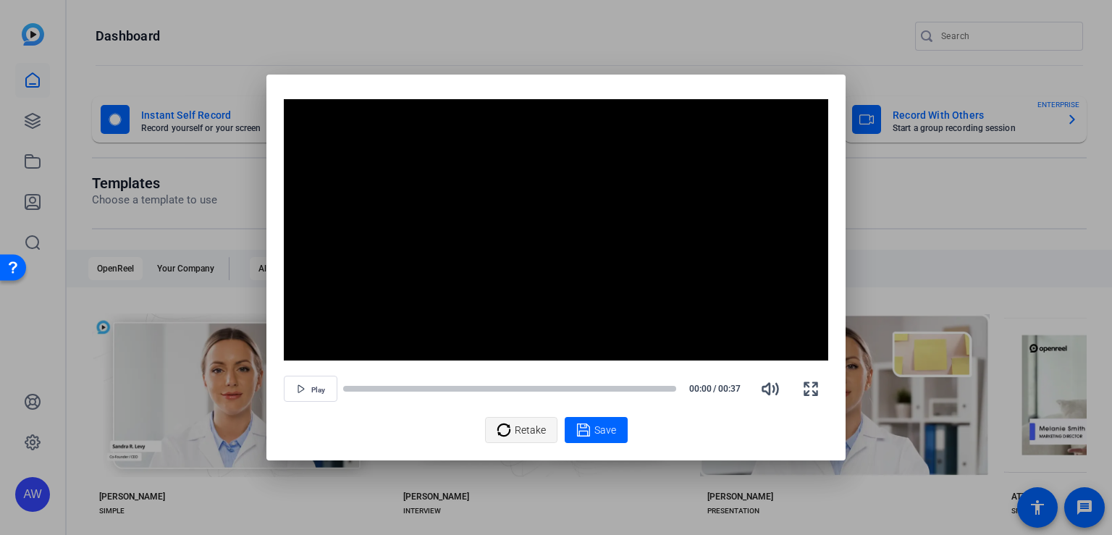
click at [525, 427] on span "Retake" at bounding box center [530, 429] width 31 height 27
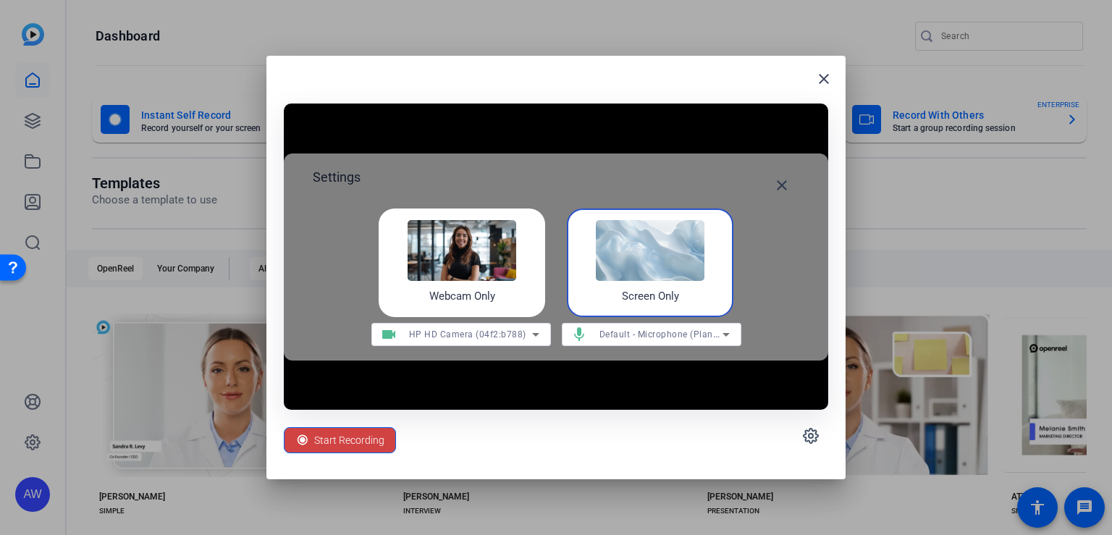
click at [677, 288] on h4 "Screen Only" at bounding box center [650, 296] width 57 height 17
click at [652, 300] on h4 "Screen Only" at bounding box center [650, 296] width 57 height 17
click at [344, 441] on span "Start Recording" at bounding box center [349, 439] width 70 height 27
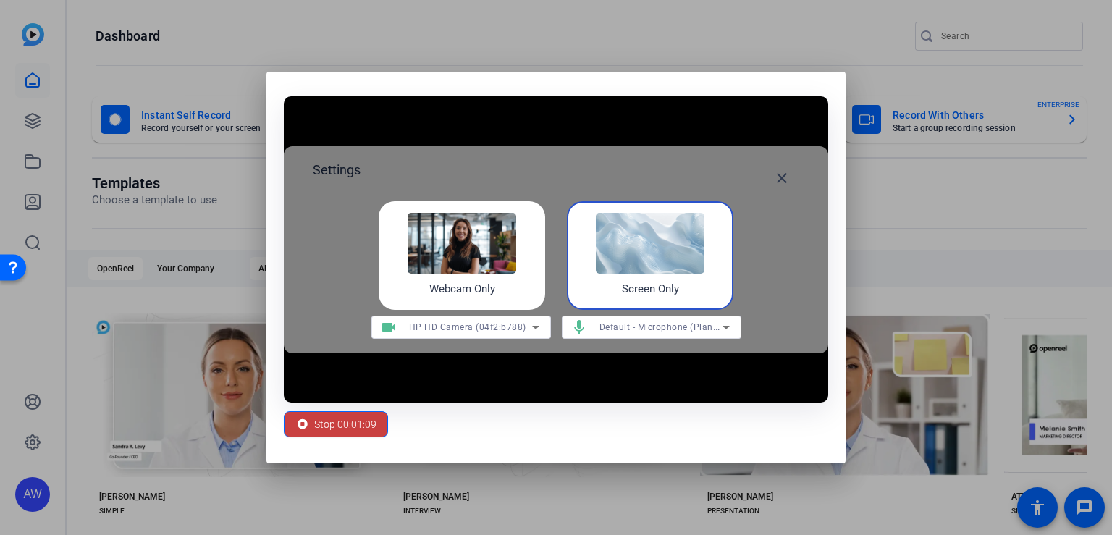
click at [347, 422] on span "Stop 00:01:09" at bounding box center [345, 423] width 62 height 27
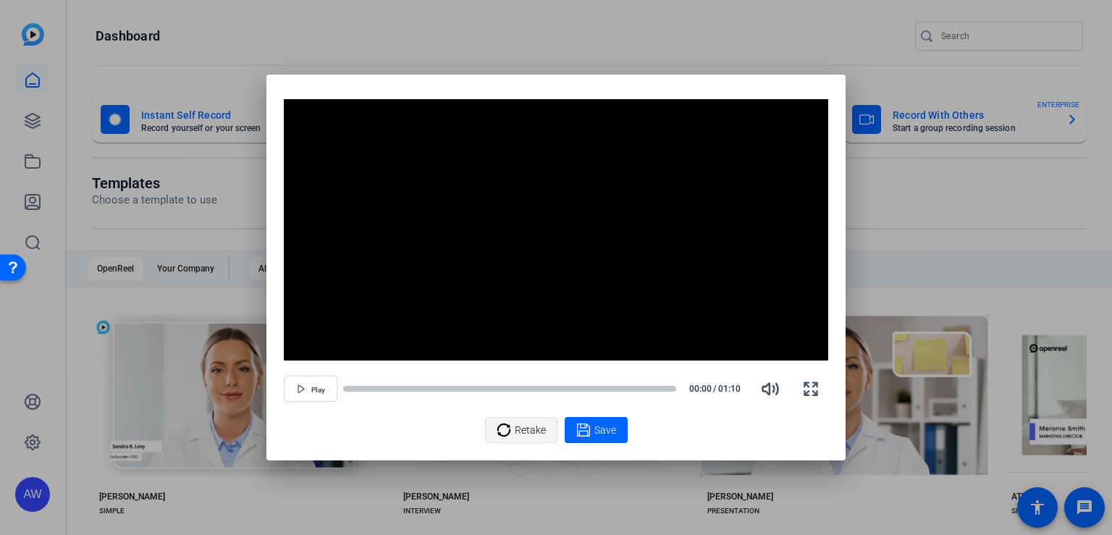
click at [517, 429] on span "Retake" at bounding box center [530, 429] width 31 height 27
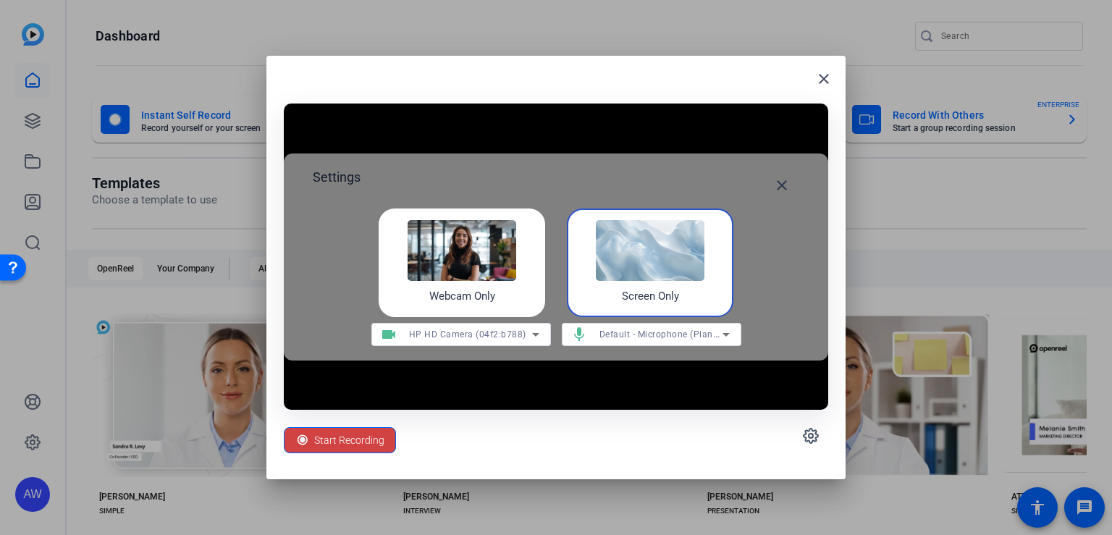
click at [674, 266] on img at bounding box center [650, 250] width 109 height 61
click at [336, 441] on span "Start Recording" at bounding box center [349, 439] width 70 height 27
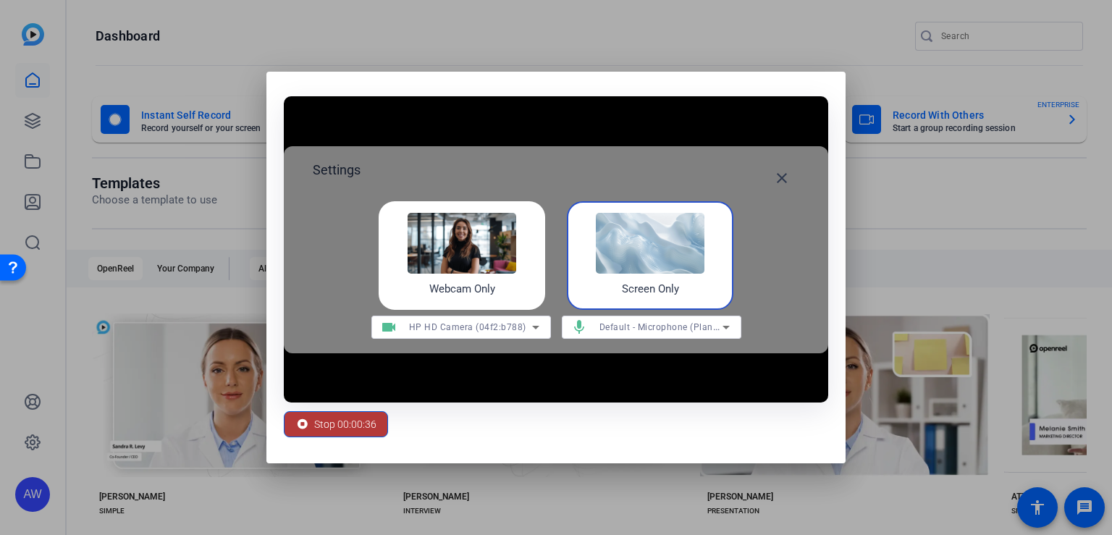
click at [353, 418] on span "Stop 00:00:36" at bounding box center [345, 423] width 62 height 27
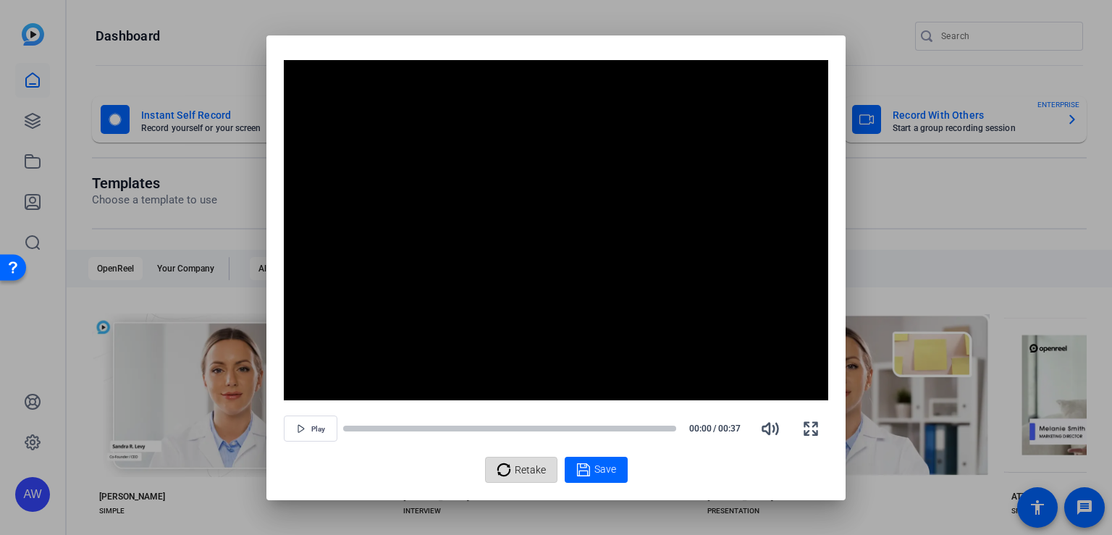
click at [513, 478] on div "Retake" at bounding box center [520, 469] width 49 height 27
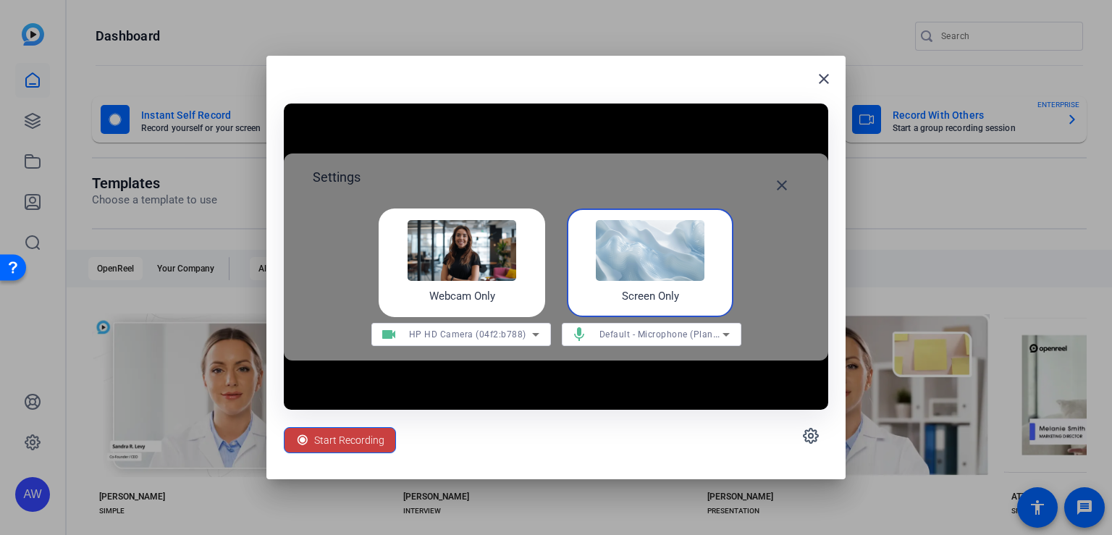
click at [334, 436] on span "Start Recording" at bounding box center [349, 439] width 70 height 27
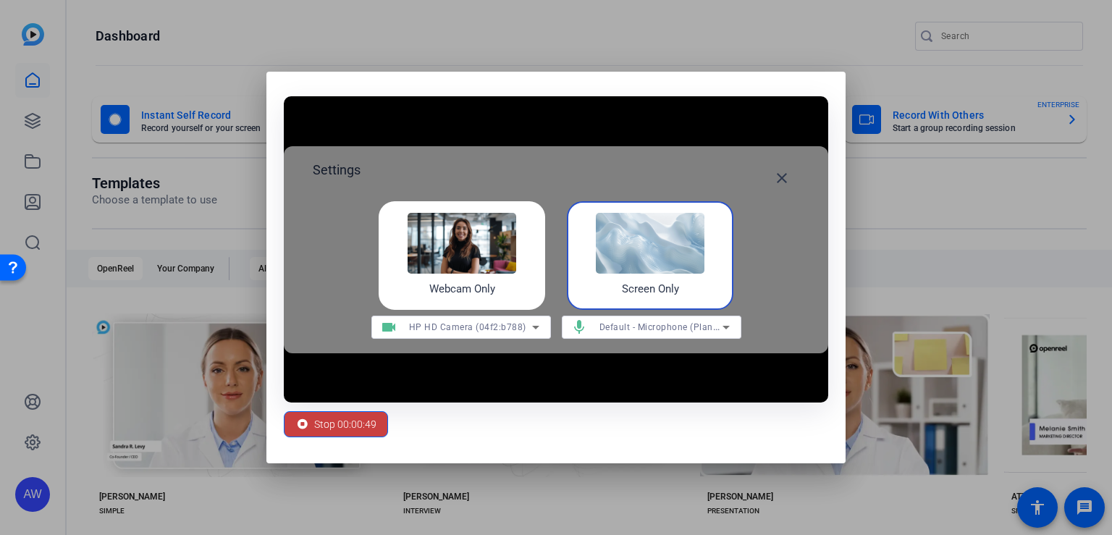
click at [332, 423] on span "Stop 00:00:49" at bounding box center [345, 423] width 62 height 27
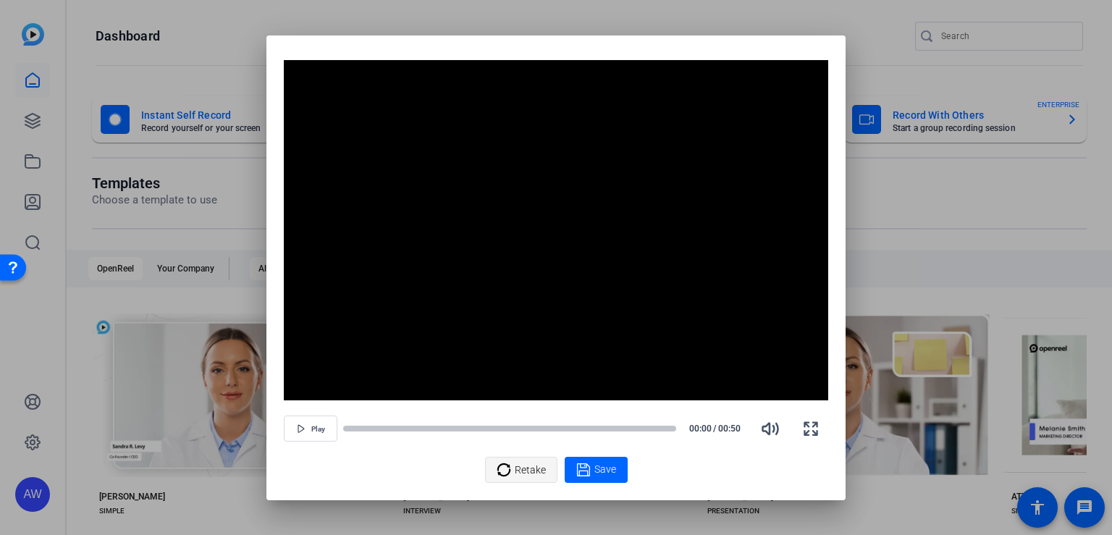
click at [509, 466] on icon at bounding box center [502, 468] width 13 height 13
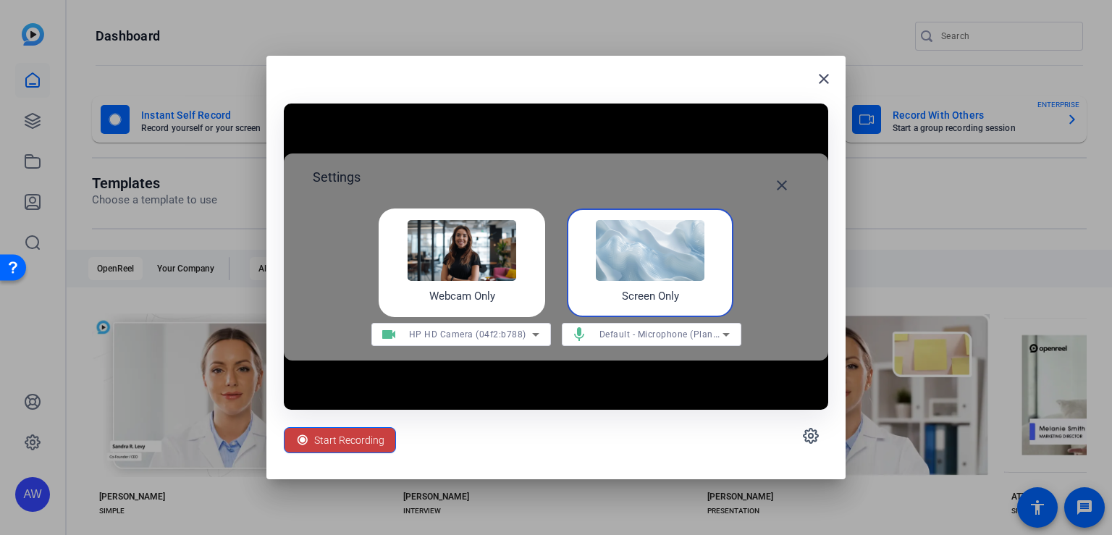
click at [329, 441] on span "Start Recording" at bounding box center [349, 439] width 70 height 27
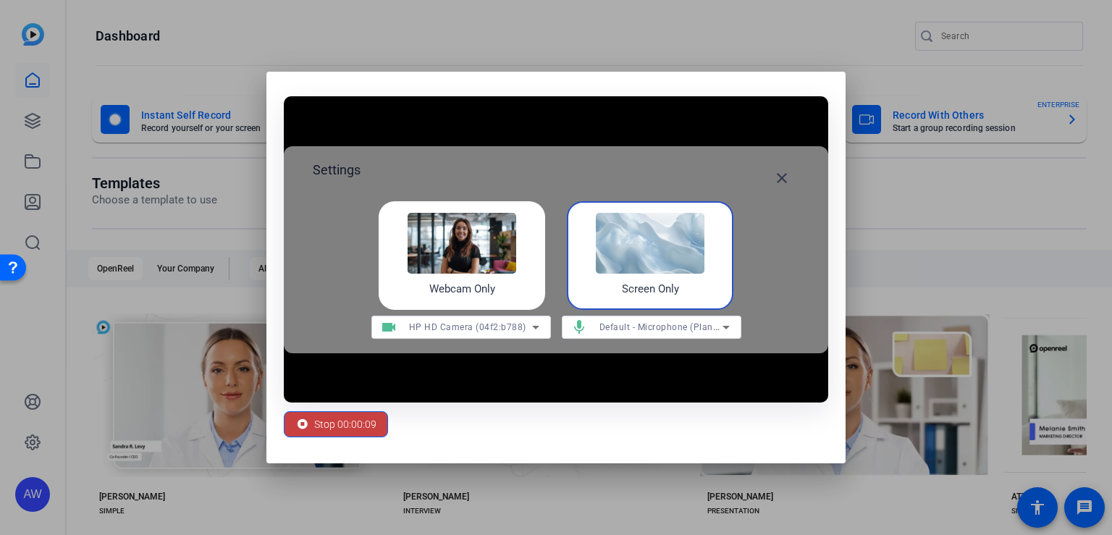
click at [336, 427] on span "Stop 00:00:09" at bounding box center [345, 423] width 62 height 27
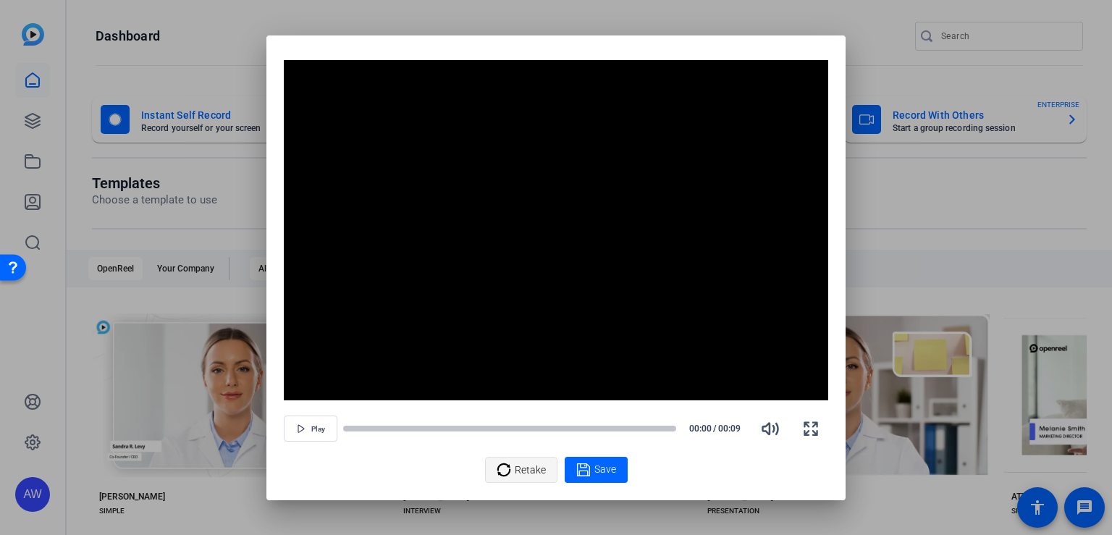
click at [518, 474] on span "Retake" at bounding box center [530, 469] width 31 height 27
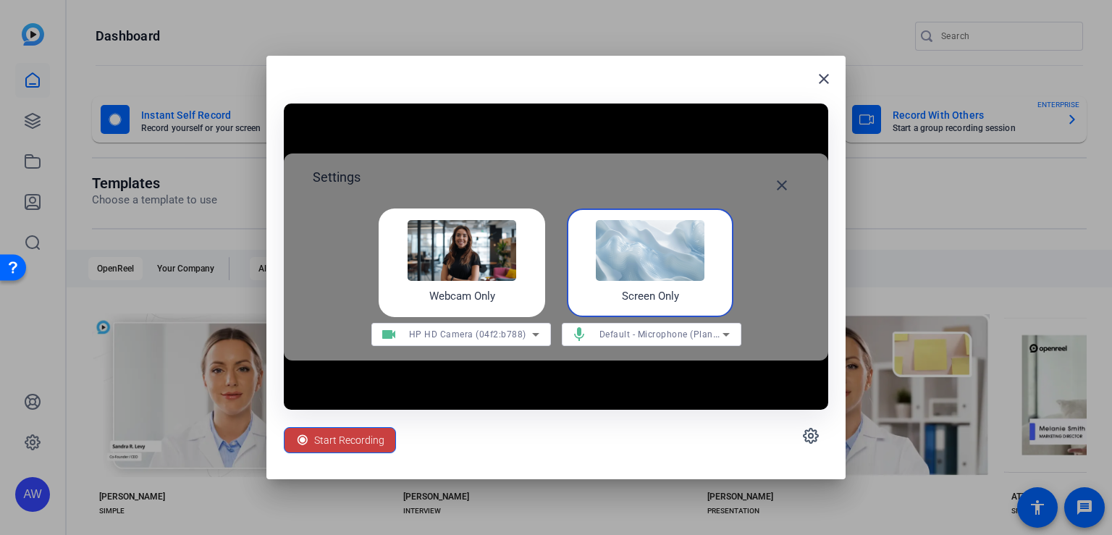
click at [340, 436] on span "Start Recording" at bounding box center [349, 439] width 70 height 27
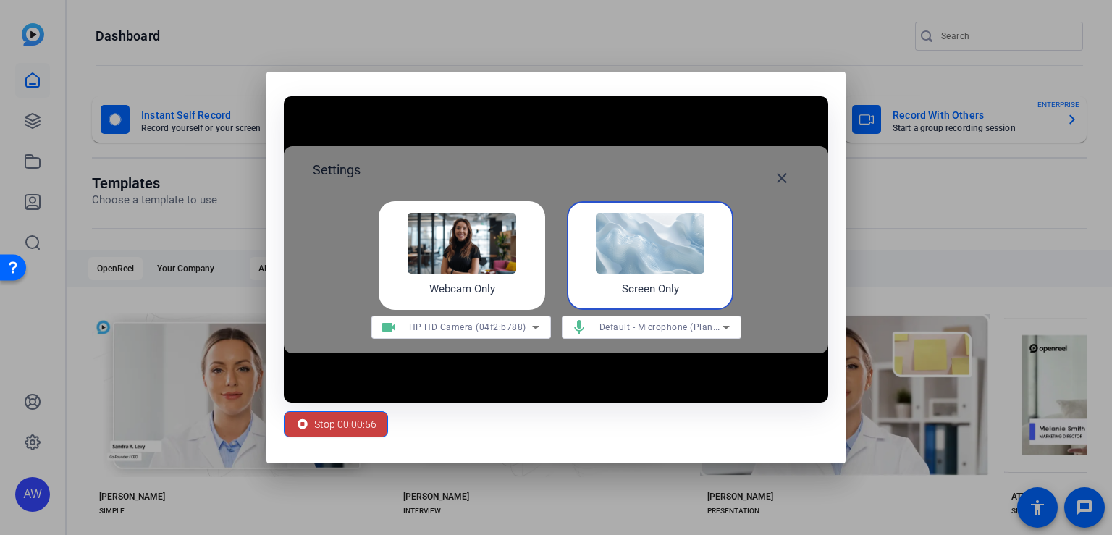
click at [340, 424] on span "Stop 00:00:56" at bounding box center [345, 423] width 62 height 27
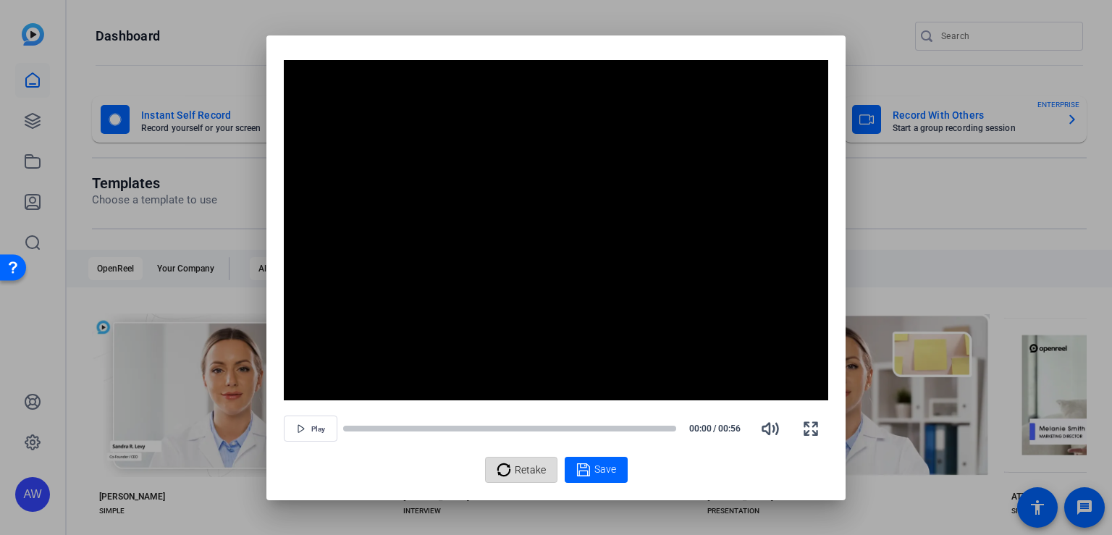
click at [520, 473] on span "Retake" at bounding box center [530, 469] width 31 height 27
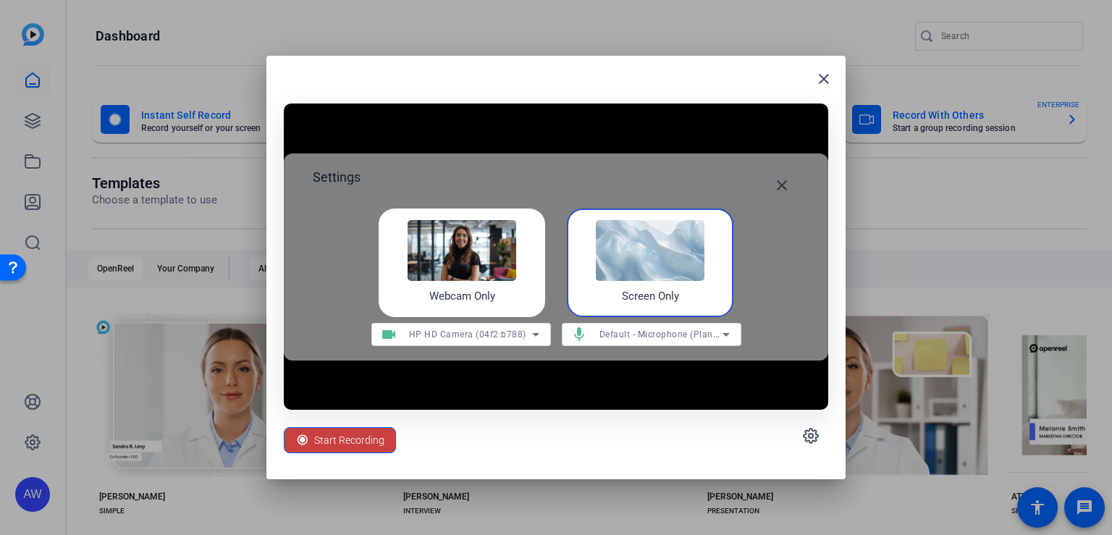
click at [342, 438] on span "Start Recording" at bounding box center [349, 439] width 70 height 27
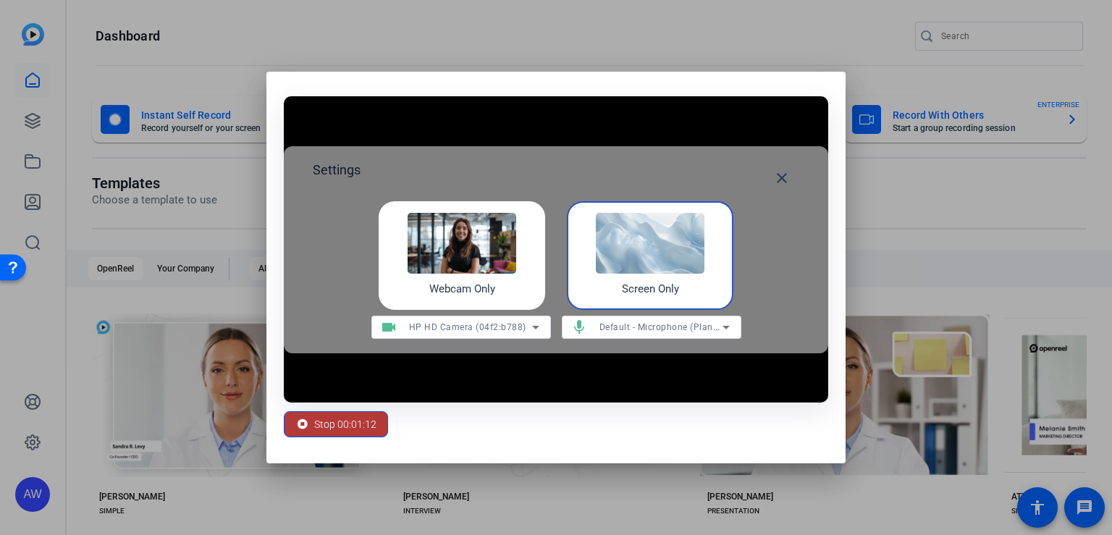
click at [336, 420] on span "Stop 00:01:12" at bounding box center [345, 423] width 62 height 27
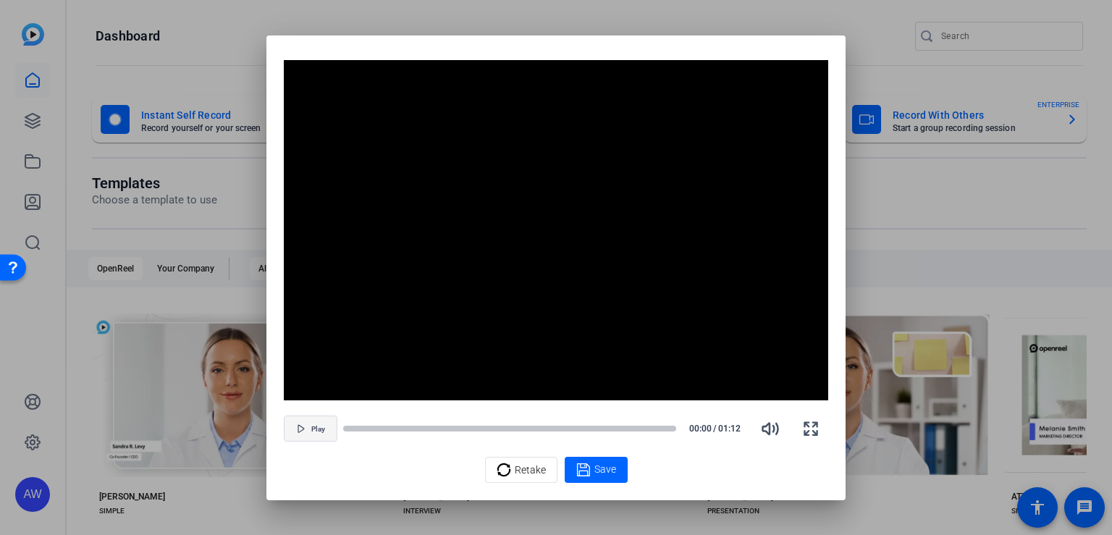
click at [304, 426] on icon "button" at bounding box center [301, 428] width 9 height 9
click at [522, 474] on span "Retake" at bounding box center [530, 469] width 31 height 27
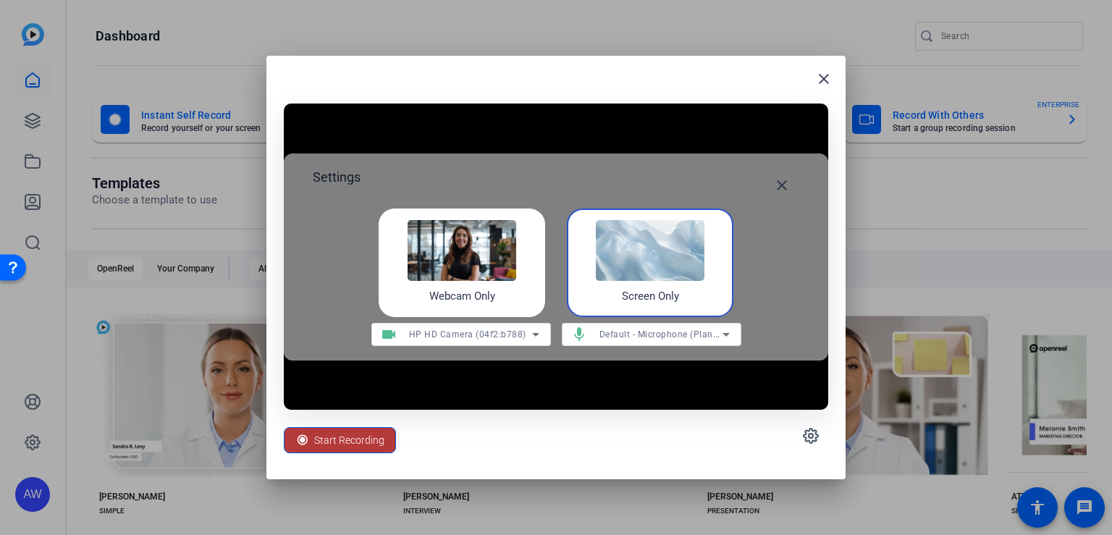
click at [365, 439] on span "Start Recording" at bounding box center [349, 439] width 70 height 27
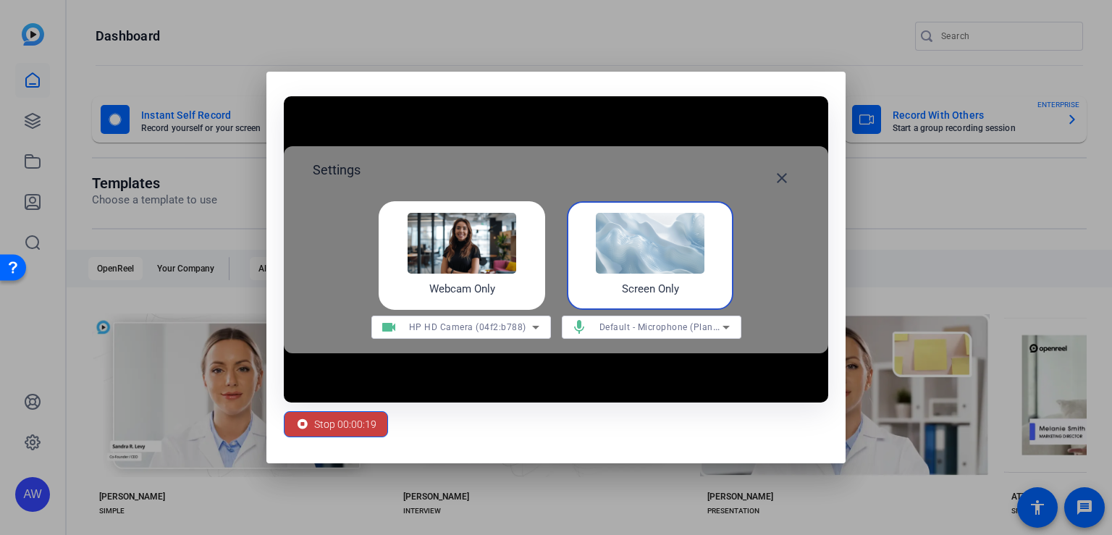
click at [347, 420] on span "Stop 00:00:19" at bounding box center [345, 423] width 62 height 27
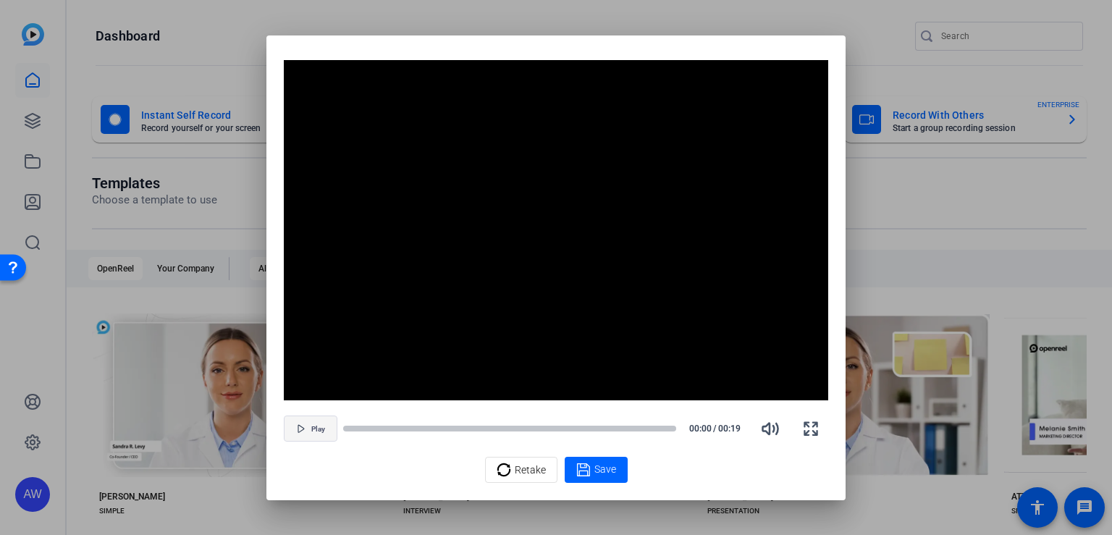
click at [310, 427] on span "button" at bounding box center [310, 428] width 52 height 35
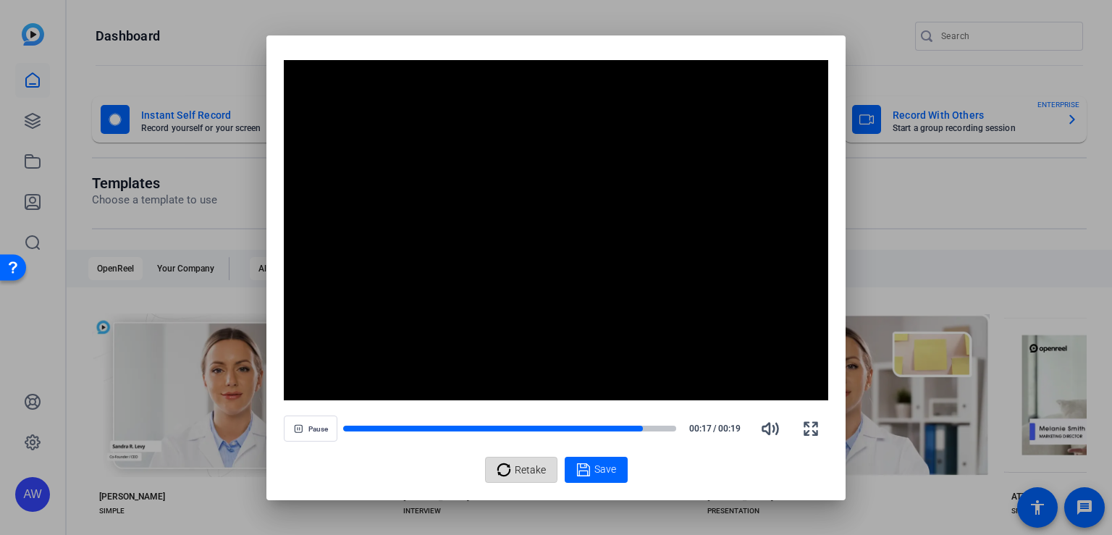
click at [517, 469] on span "Retake" at bounding box center [530, 469] width 31 height 27
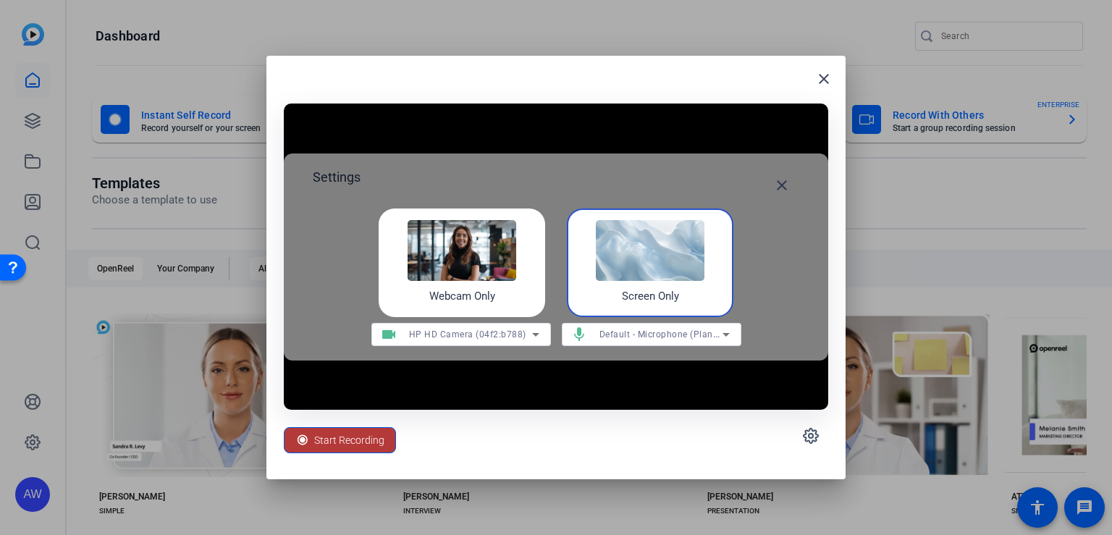
click at [336, 433] on span "Start Recording" at bounding box center [349, 439] width 70 height 27
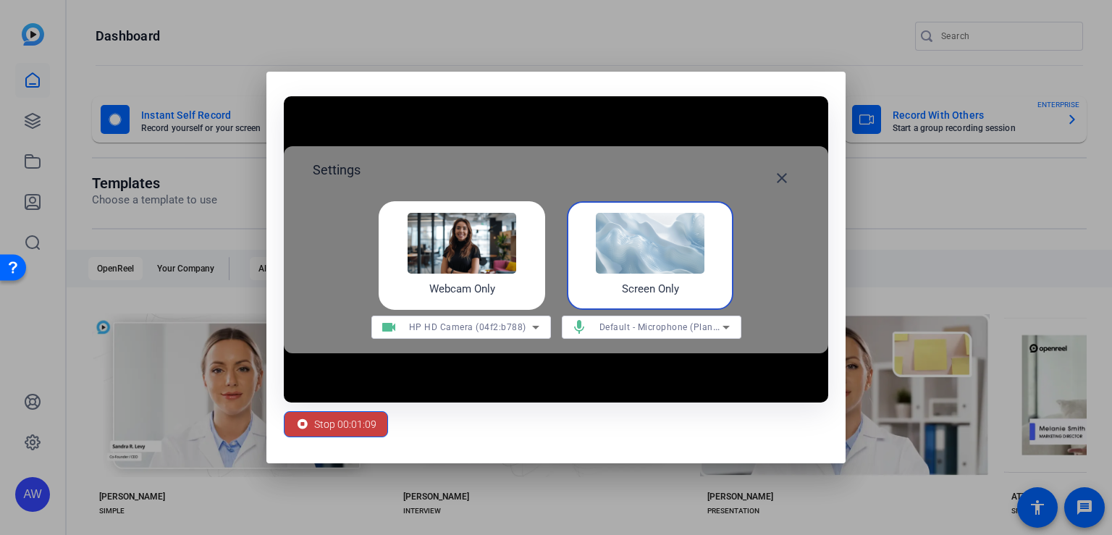
click at [357, 430] on span "Stop 00:01:09" at bounding box center [345, 423] width 62 height 27
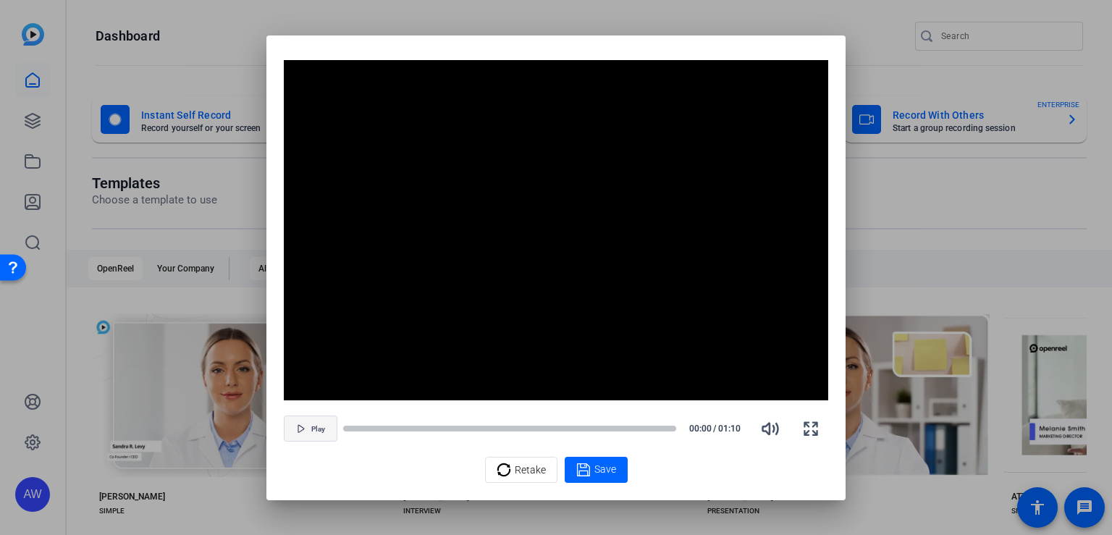
click at [306, 432] on span "button" at bounding box center [310, 428] width 52 height 35
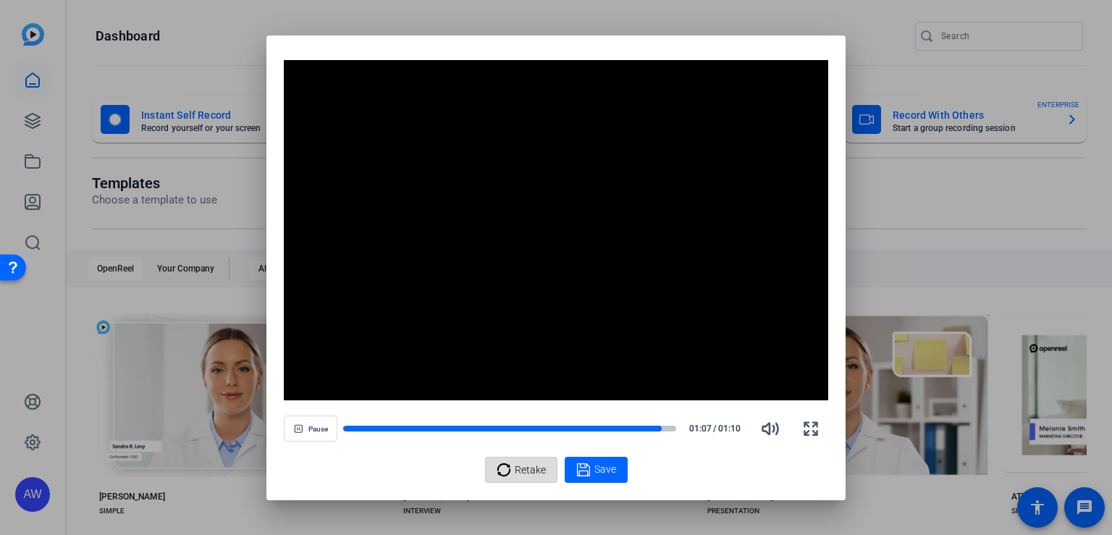
click at [517, 465] on span "Retake" at bounding box center [530, 469] width 31 height 27
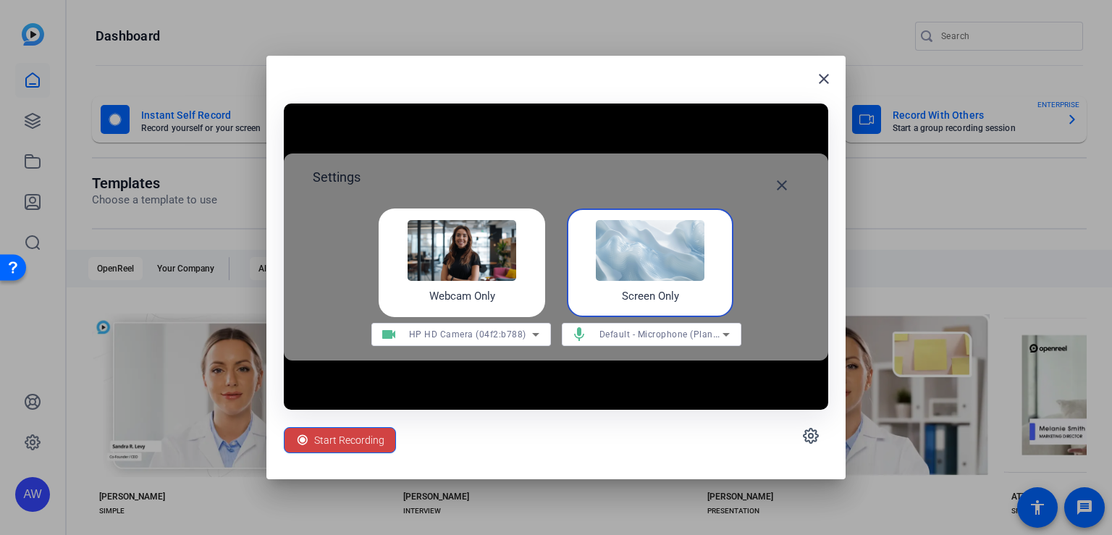
click at [622, 277] on img at bounding box center [650, 250] width 109 height 61
click at [335, 434] on span "Start Recording" at bounding box center [349, 439] width 70 height 27
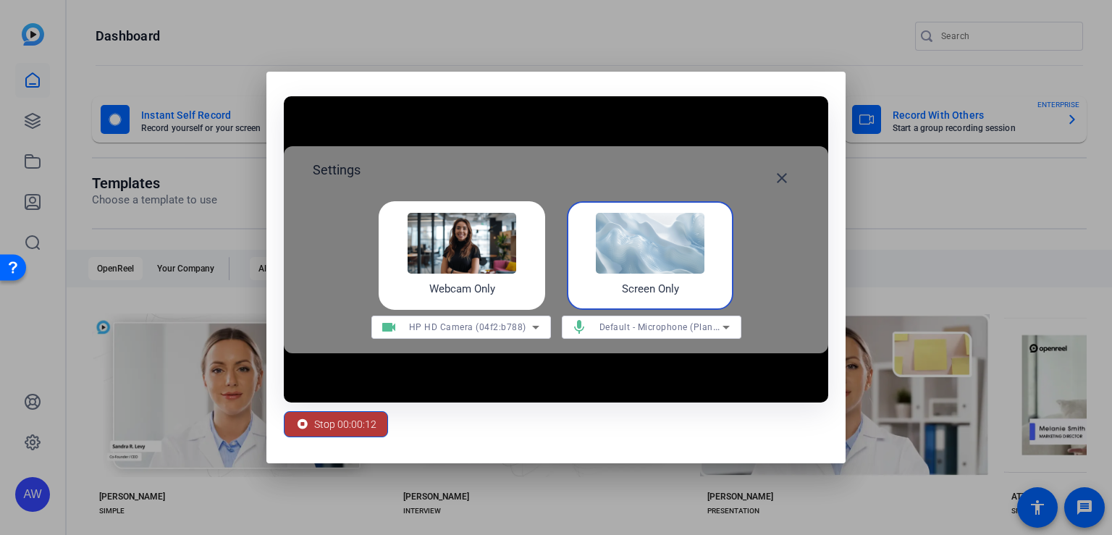
click at [365, 418] on span "Stop 00:00:12" at bounding box center [345, 423] width 62 height 27
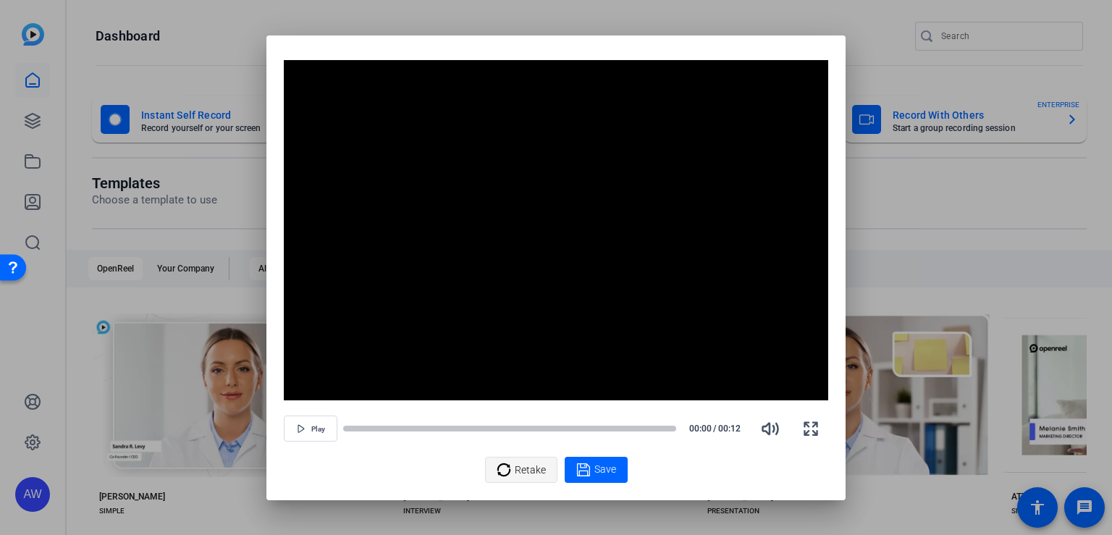
click at [524, 468] on span "Retake" at bounding box center [530, 469] width 31 height 27
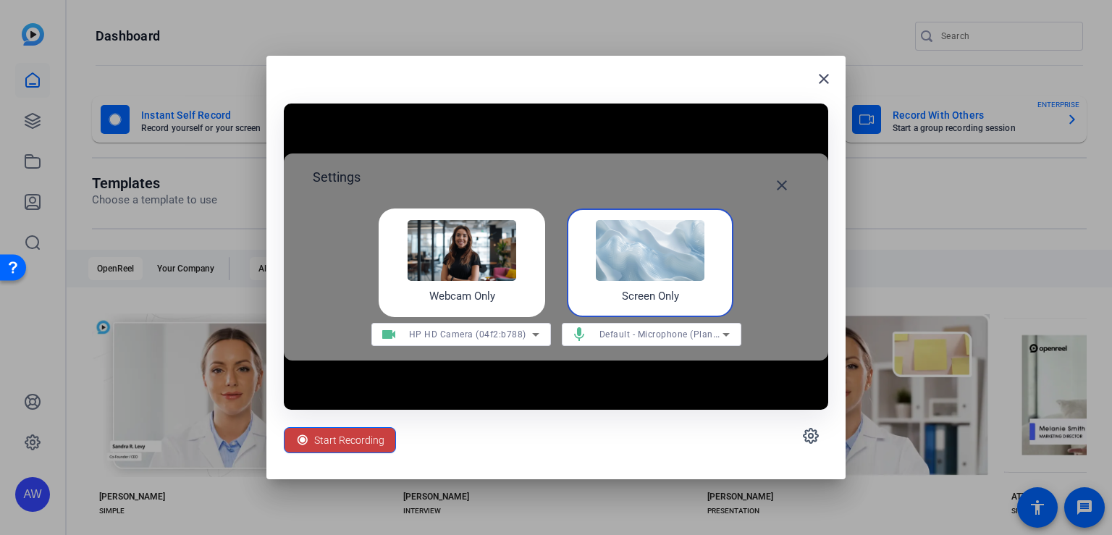
click at [323, 433] on span "Start Recording" at bounding box center [349, 439] width 70 height 27
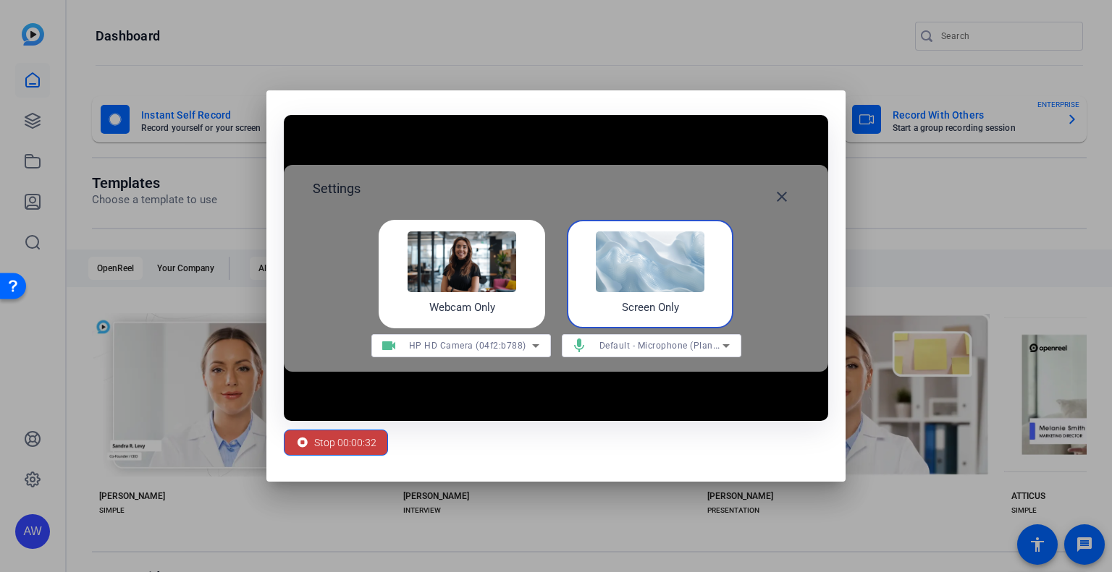
click at [330, 437] on span "Stop 00:00:32" at bounding box center [345, 442] width 62 height 27
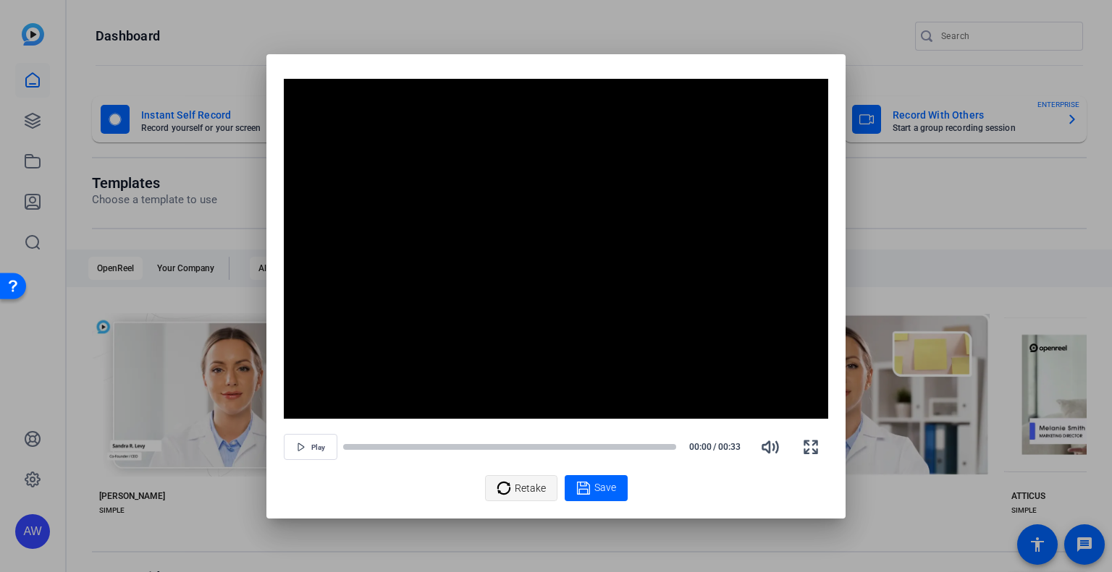
click at [517, 480] on span "Retake" at bounding box center [530, 488] width 31 height 27
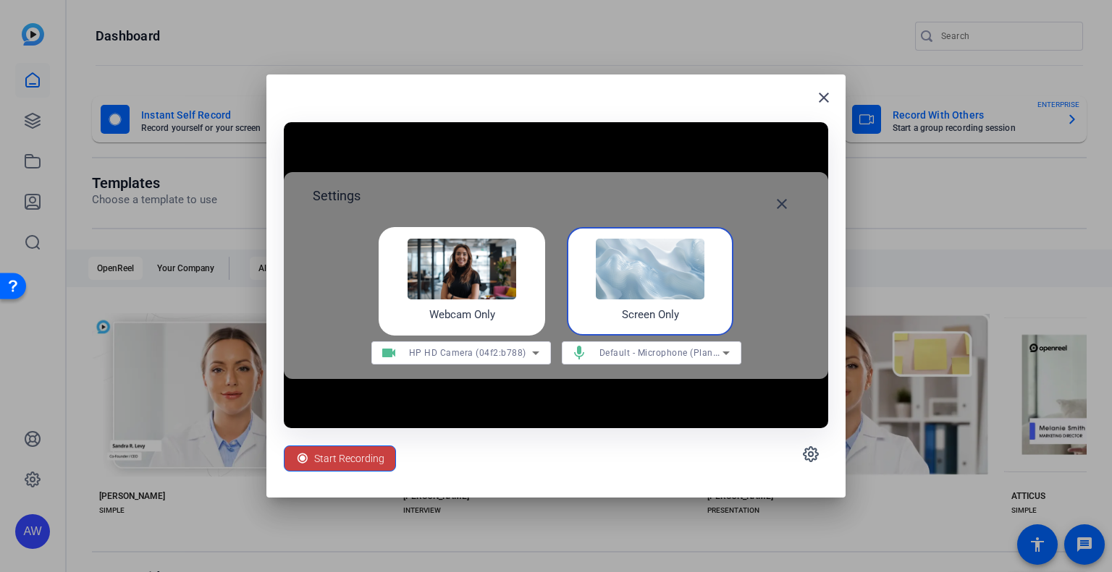
click at [355, 454] on span "Start Recording" at bounding box center [349, 458] width 70 height 27
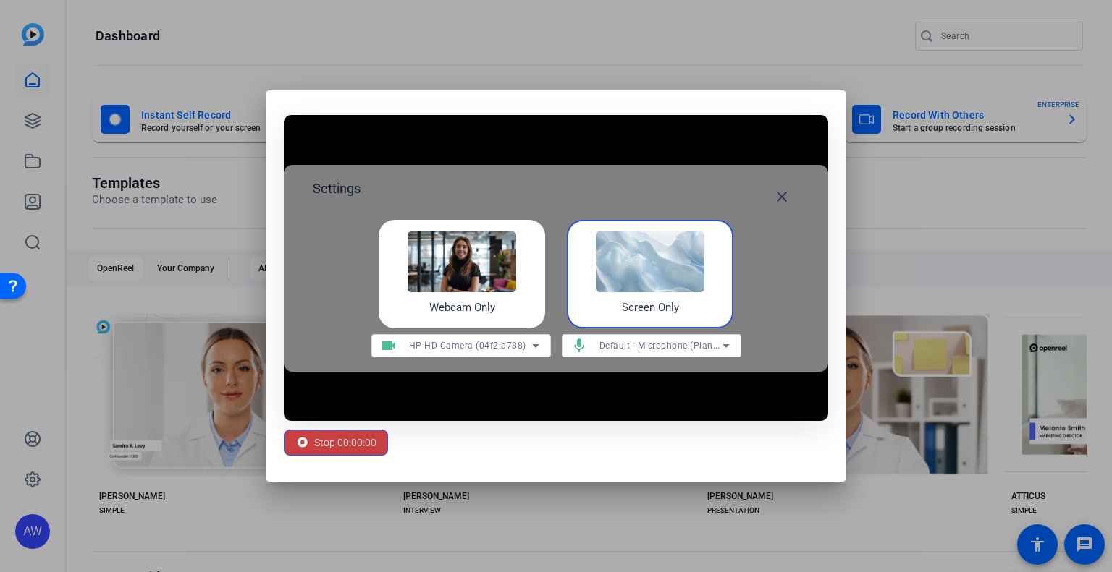
click at [326, 444] on span "Stop 00:00:00" at bounding box center [345, 442] width 62 height 27
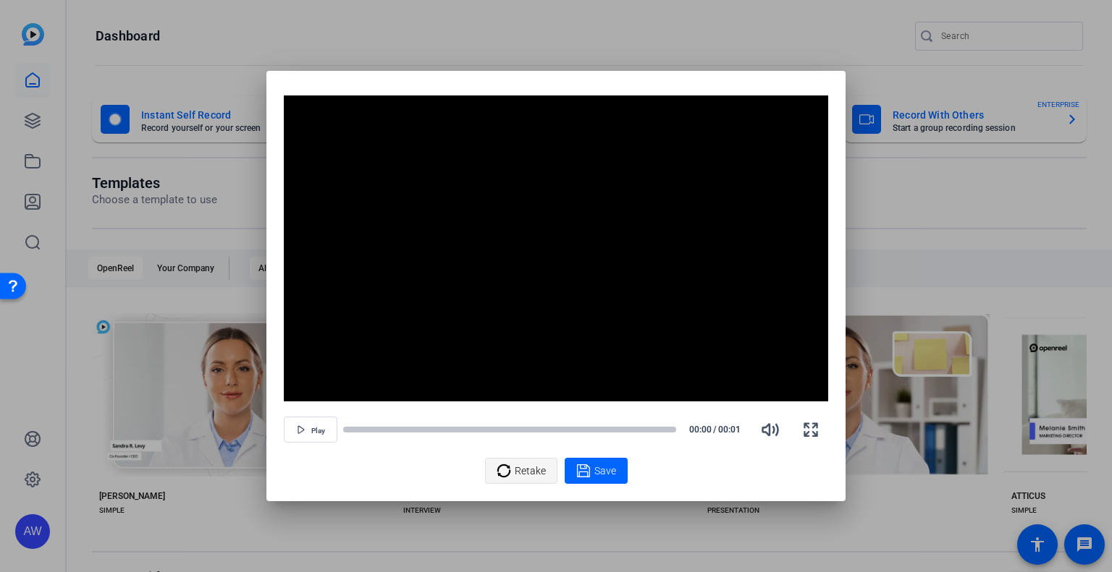
click at [515, 471] on span "Retake" at bounding box center [530, 470] width 31 height 27
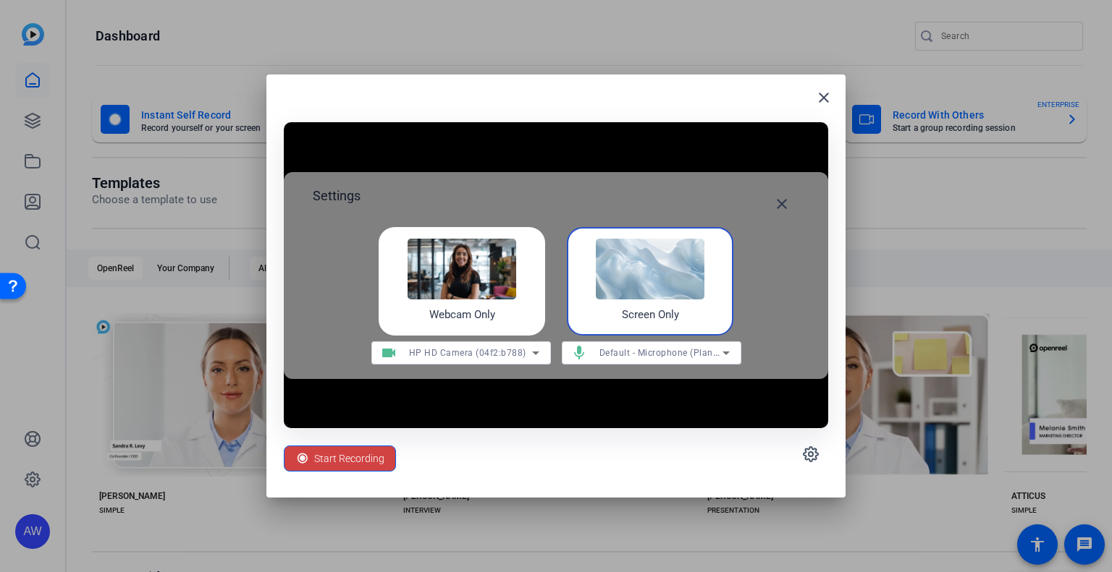
click at [654, 276] on img at bounding box center [650, 269] width 109 height 61
click at [646, 300] on div "Screen Only" at bounding box center [650, 281] width 166 height 109
click at [349, 460] on span "Start Recording" at bounding box center [349, 458] width 70 height 27
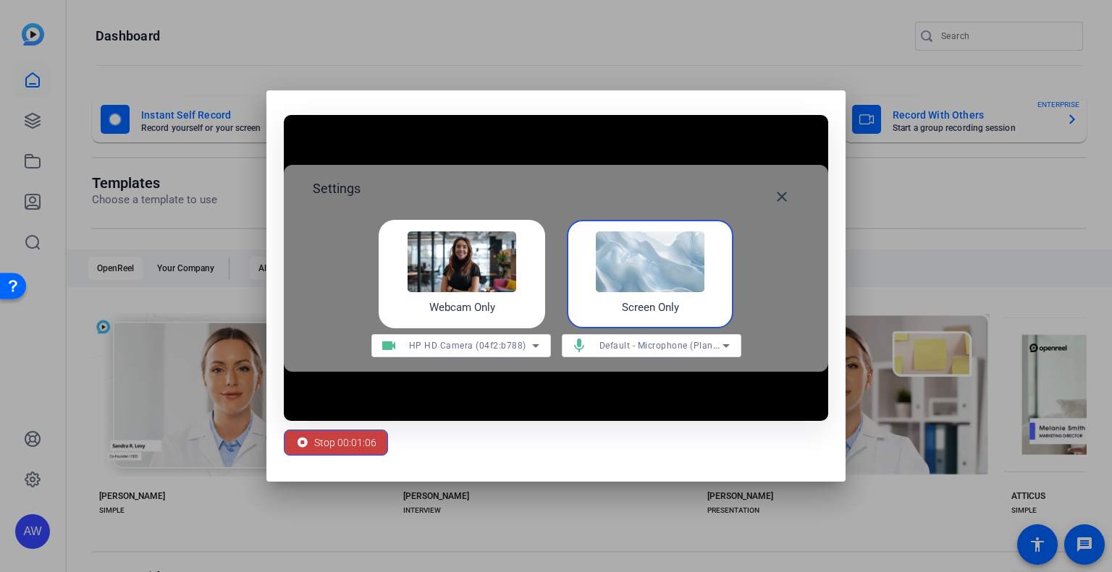
click at [355, 442] on span "Stop 00:01:06" at bounding box center [345, 442] width 62 height 27
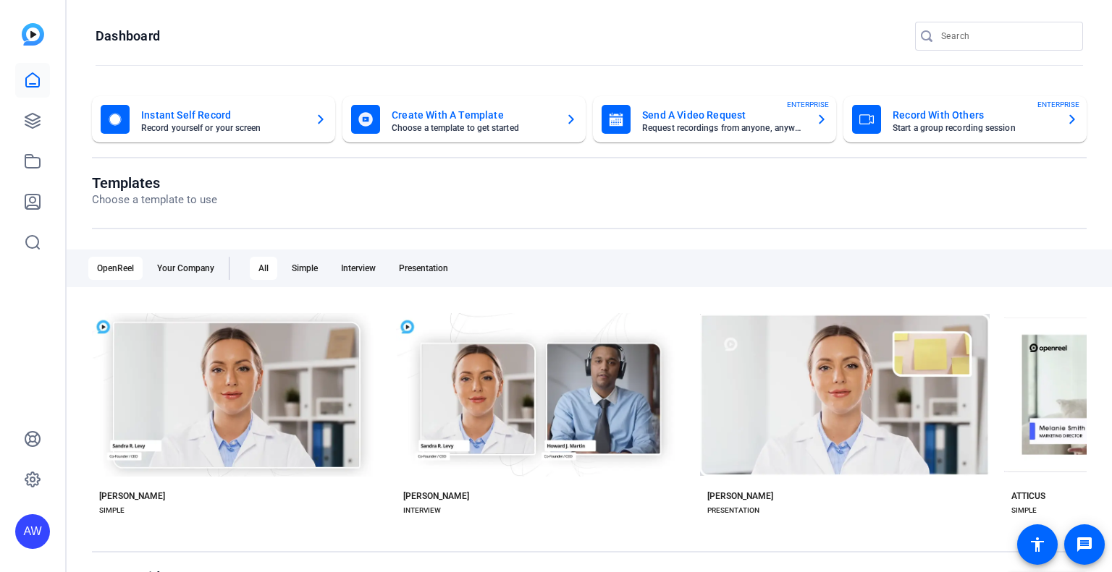
click at [208, 117] on mat-card-title "Instant Self Record" at bounding box center [222, 114] width 162 height 17
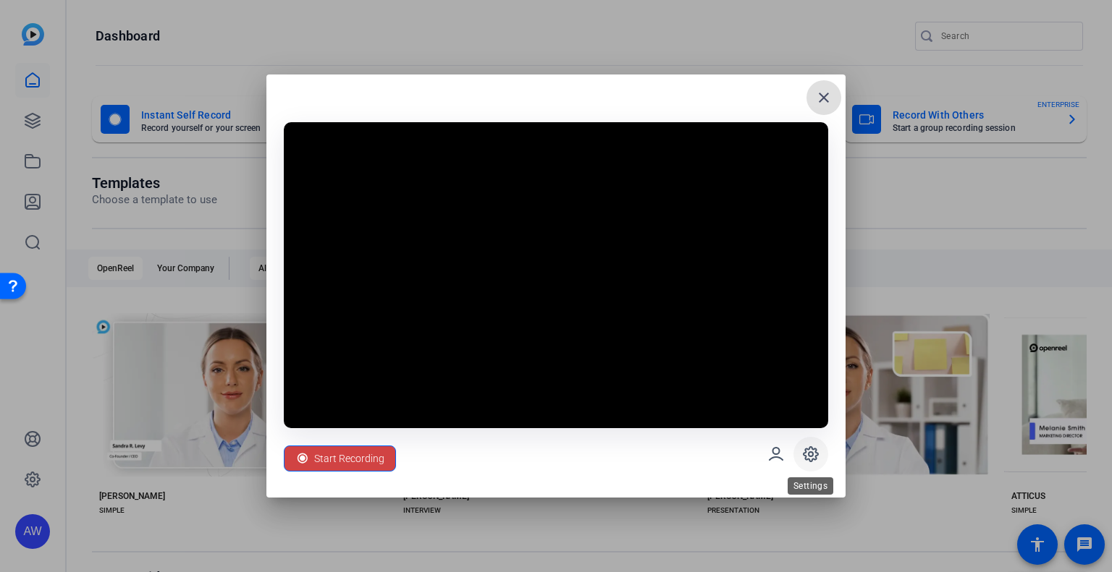
click at [812, 451] on icon at bounding box center [810, 454] width 17 height 17
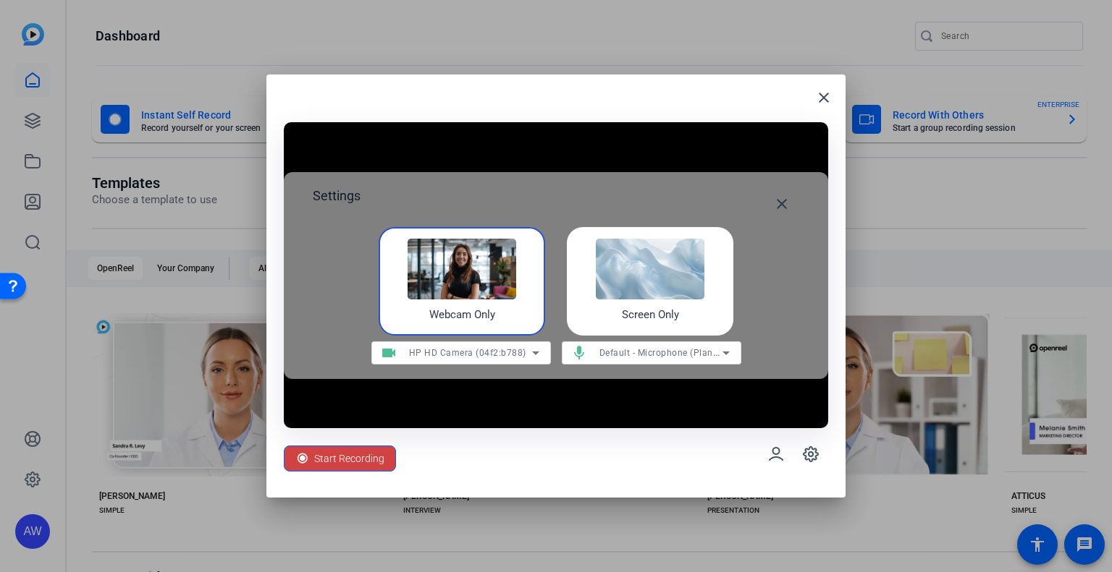
click at [658, 297] on img at bounding box center [650, 269] width 109 height 61
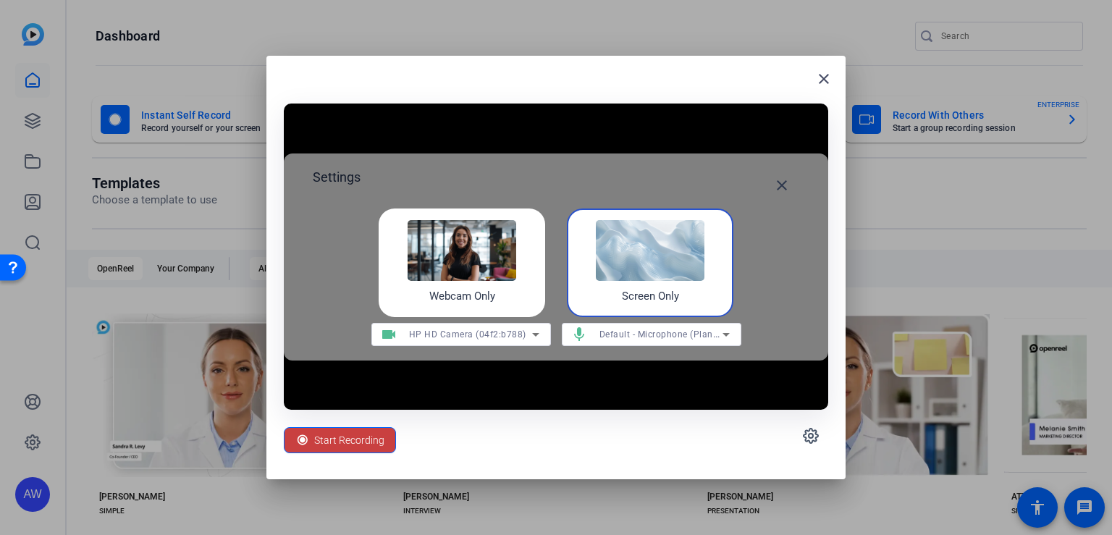
click at [332, 435] on span "Start Recording" at bounding box center [349, 439] width 70 height 27
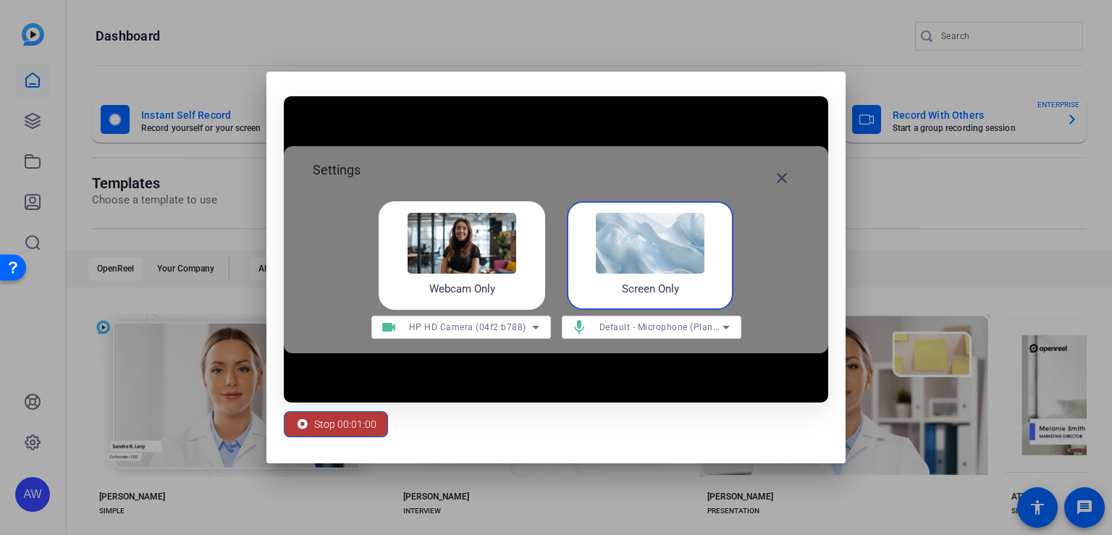
click at [331, 422] on span "Stop 00:01:00" at bounding box center [345, 423] width 62 height 27
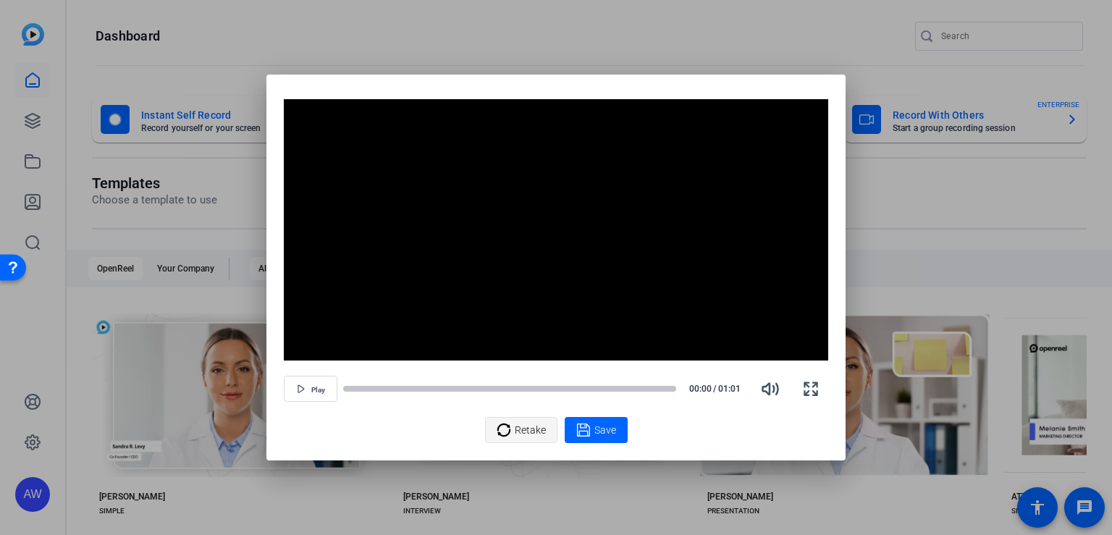
click at [511, 431] on div "Retake" at bounding box center [520, 429] width 49 height 27
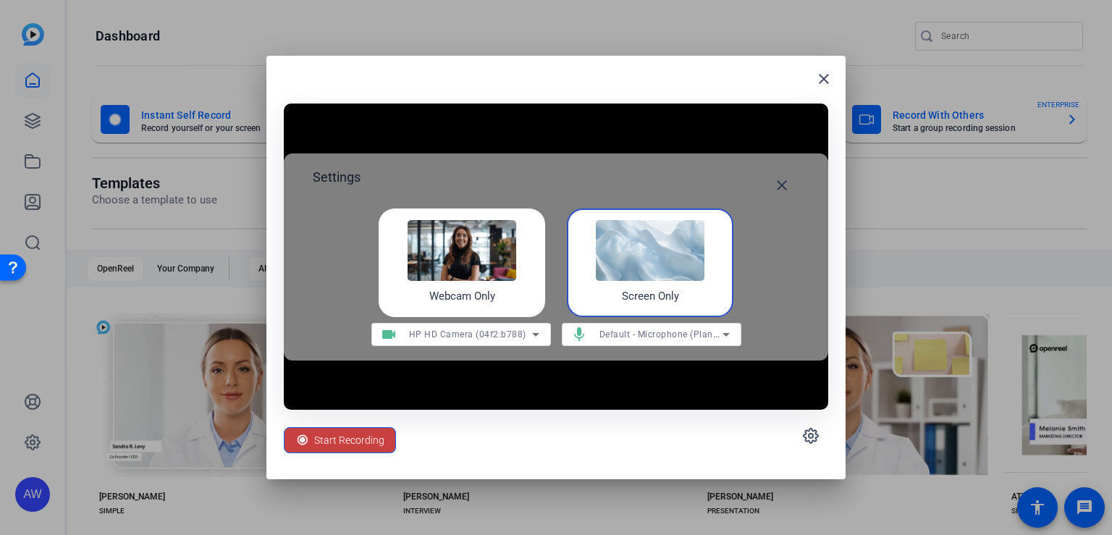
click at [349, 436] on span "Start Recording" at bounding box center [349, 439] width 70 height 27
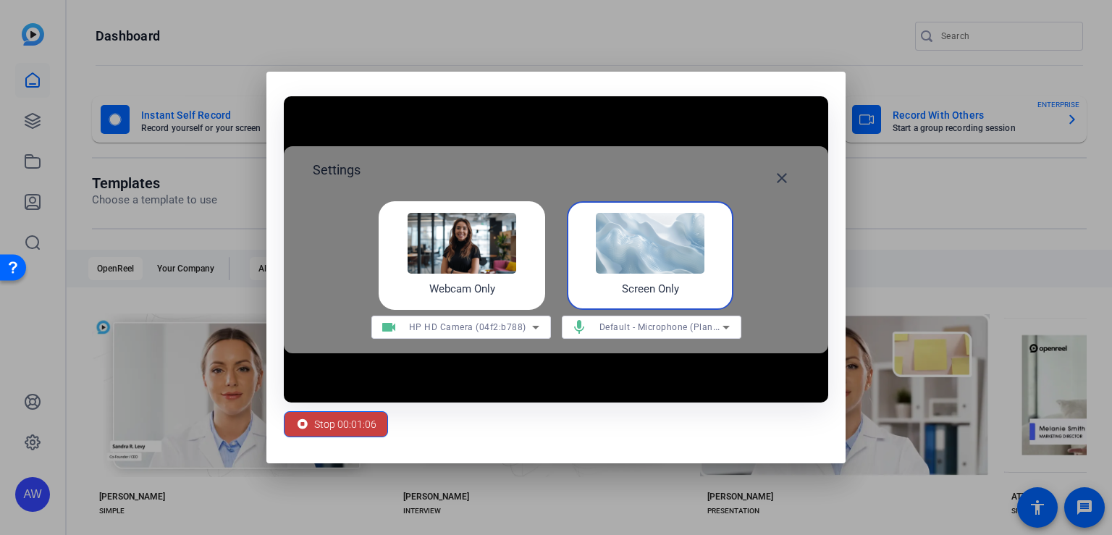
click at [326, 431] on span "Stop 00:01:06" at bounding box center [345, 423] width 62 height 27
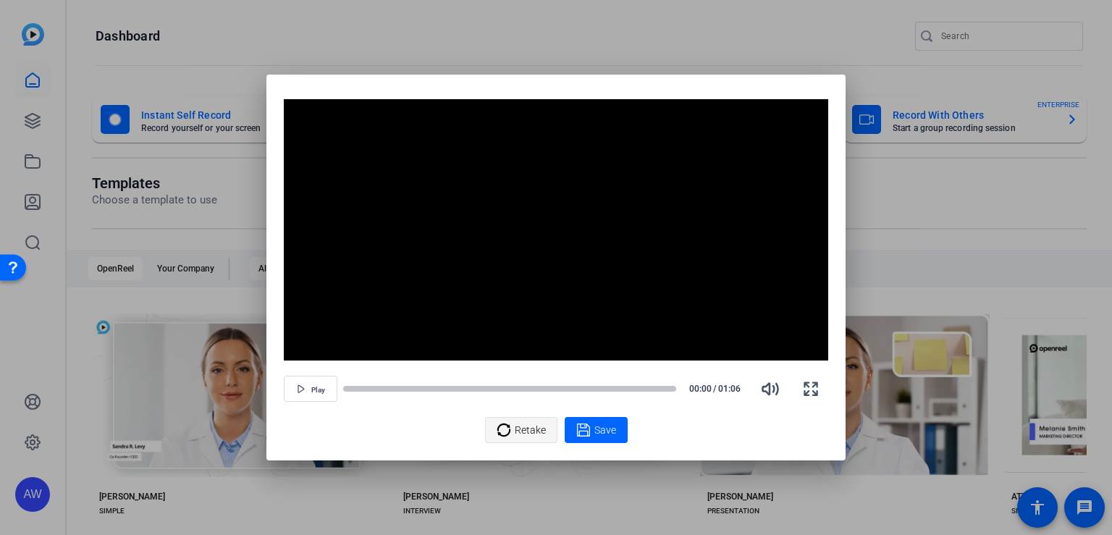
click at [506, 428] on icon at bounding box center [503, 429] width 14 height 17
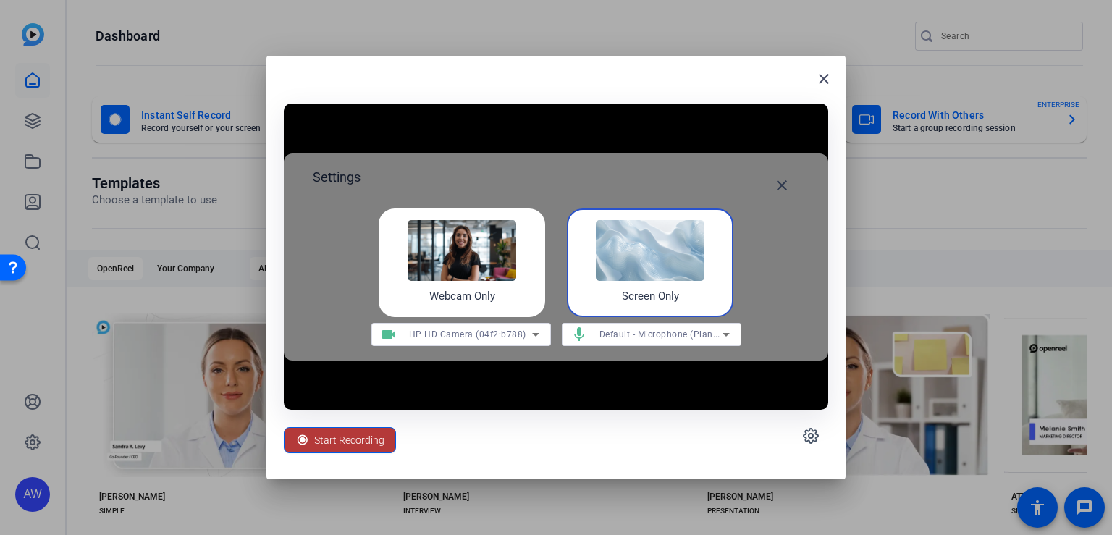
click at [347, 432] on span "Start Recording" at bounding box center [349, 439] width 70 height 27
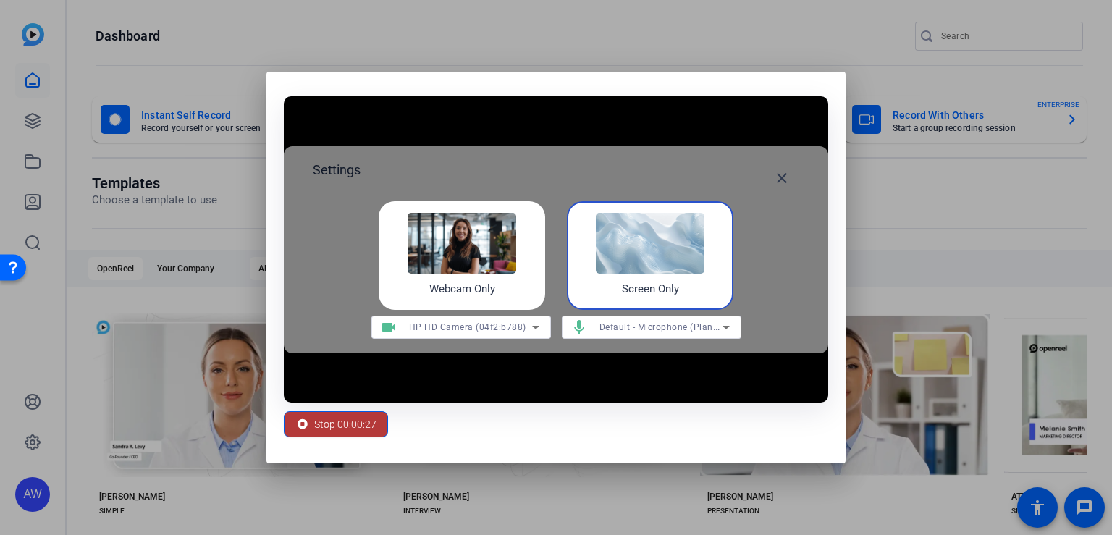
click at [341, 428] on span "Stop 00:00:27" at bounding box center [345, 423] width 62 height 27
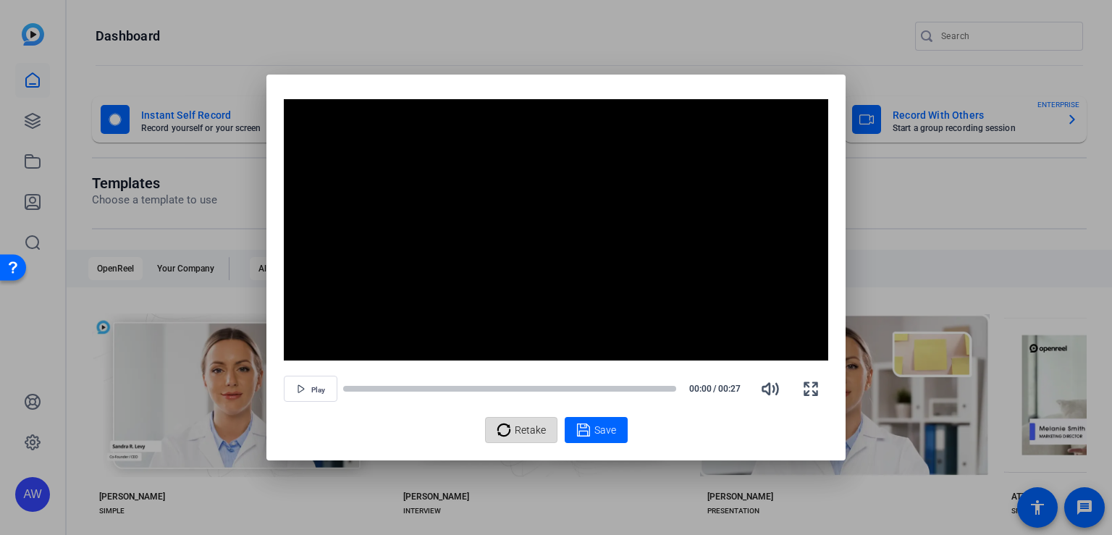
click at [512, 425] on div "Retake" at bounding box center [520, 429] width 49 height 27
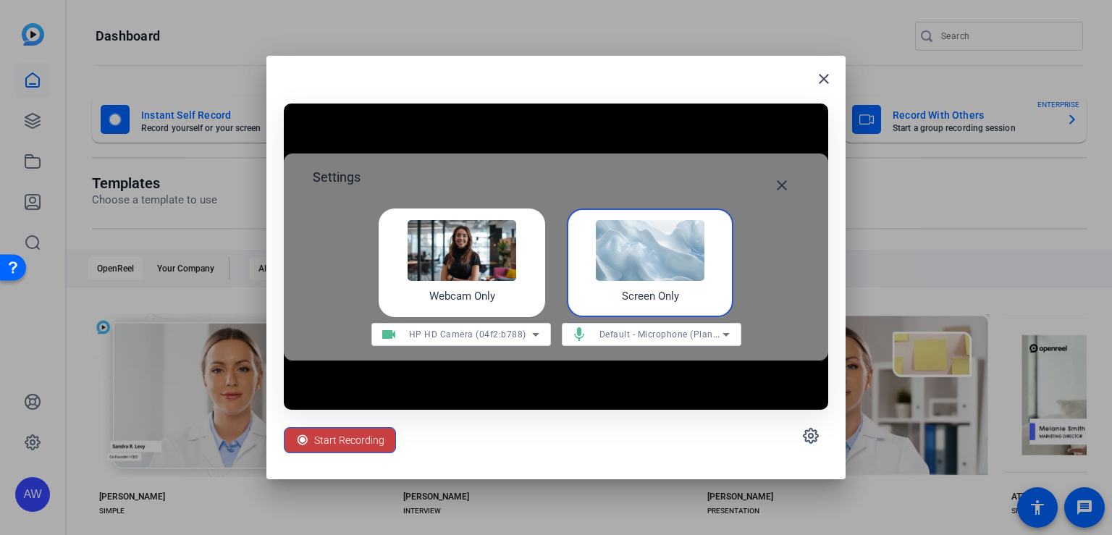
click at [342, 437] on span "Start Recording" at bounding box center [349, 439] width 70 height 27
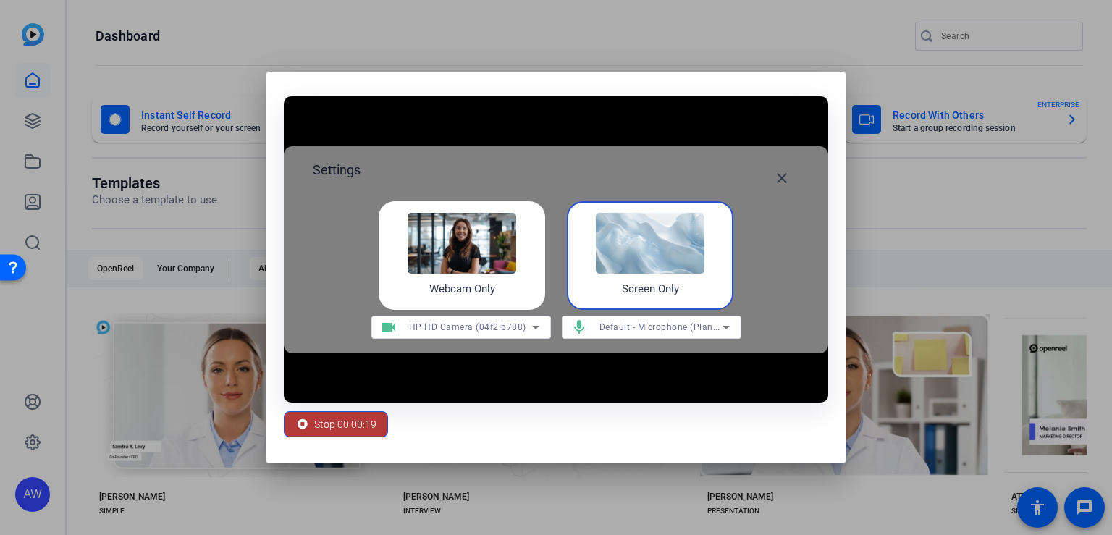
click at [329, 423] on span "Stop 00:00:19" at bounding box center [345, 423] width 62 height 27
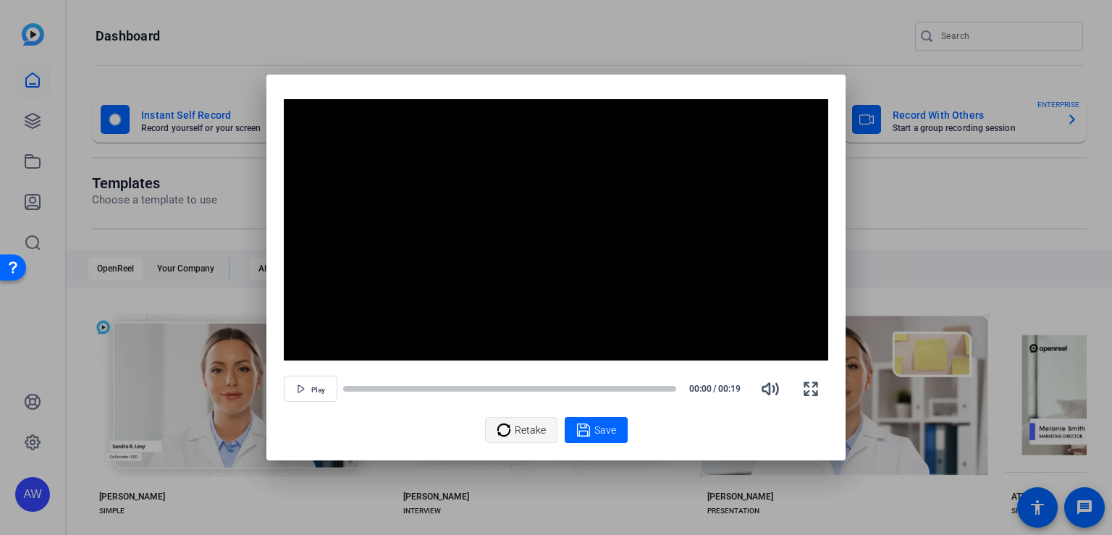
click at [525, 430] on span "Retake" at bounding box center [530, 429] width 31 height 27
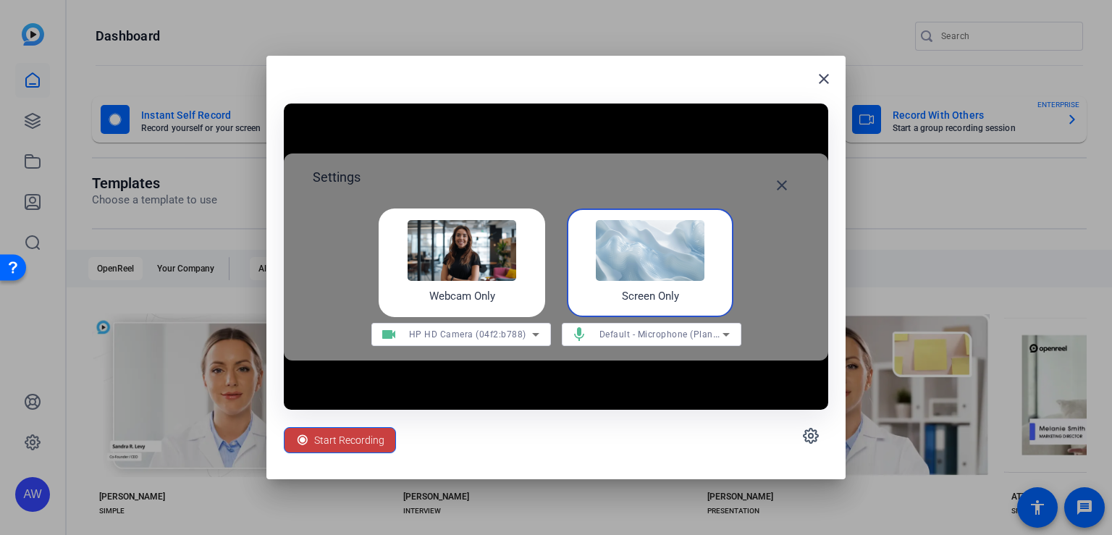
click at [359, 429] on span "Start Recording" at bounding box center [349, 439] width 70 height 27
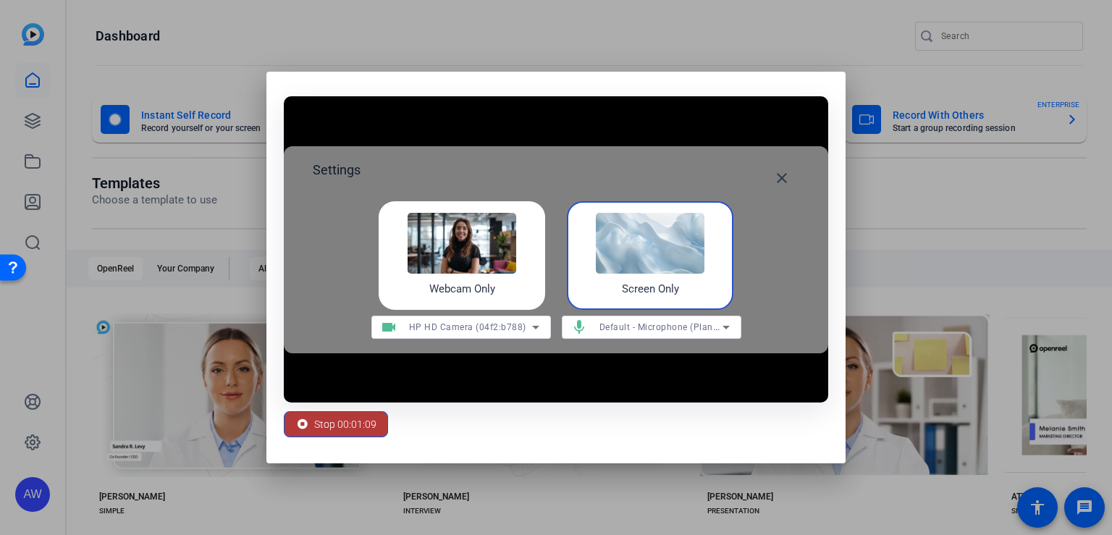
click at [351, 424] on span "Stop 00:01:09" at bounding box center [345, 423] width 62 height 27
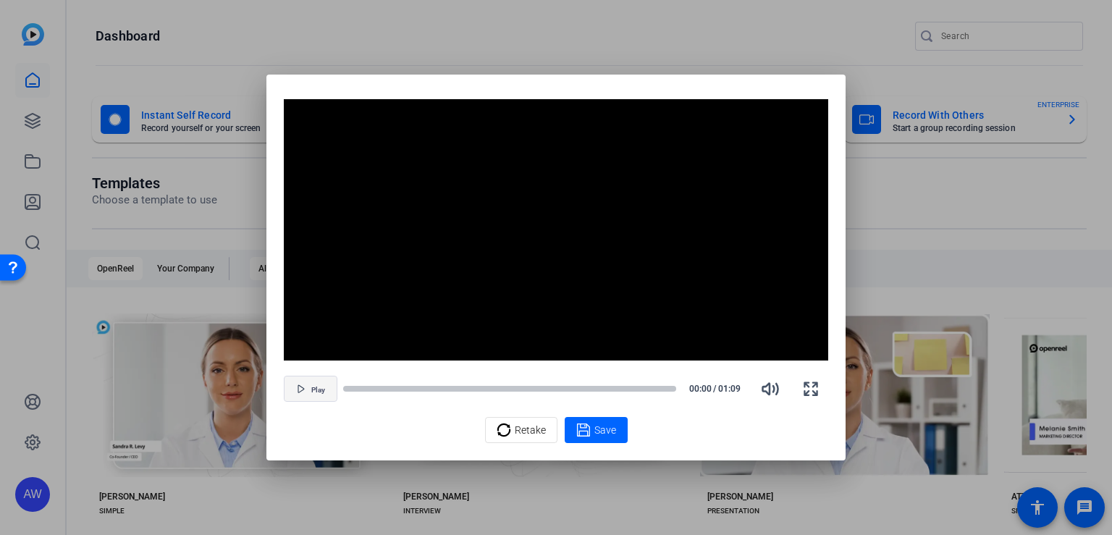
click at [313, 386] on span "Play" at bounding box center [318, 390] width 14 height 9
click at [588, 428] on icon at bounding box center [583, 429] width 14 height 17
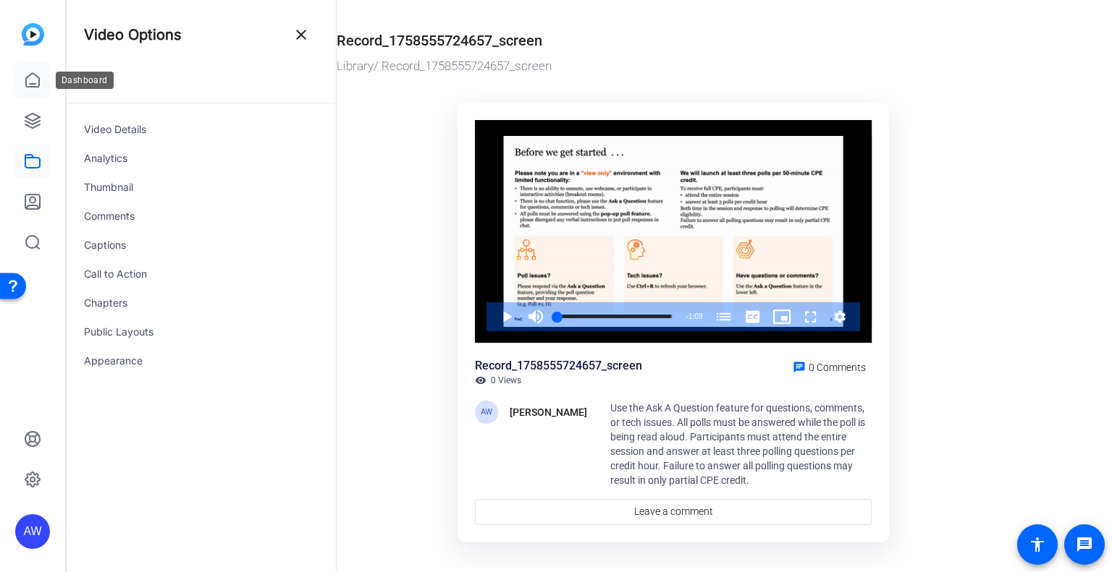
click at [27, 87] on icon at bounding box center [32, 80] width 13 height 14
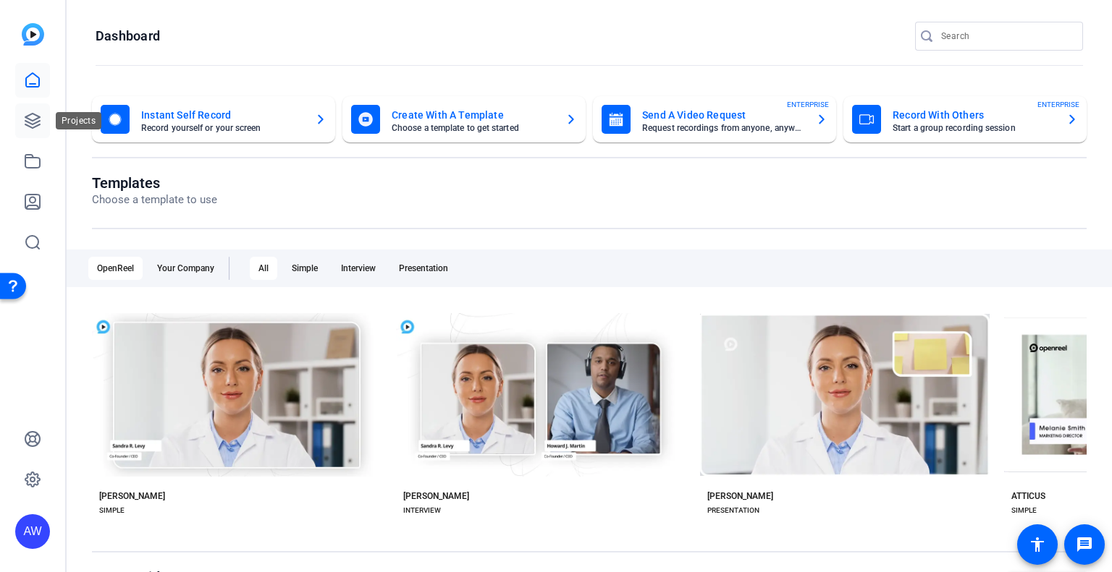
click at [37, 120] on icon at bounding box center [32, 120] width 17 height 17
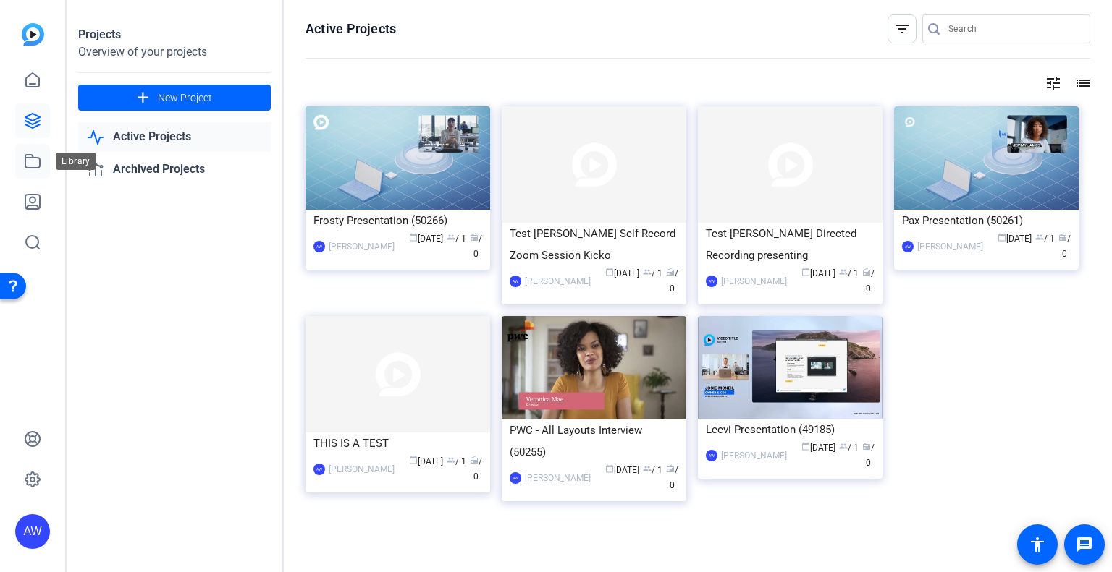
click at [36, 158] on icon at bounding box center [32, 161] width 14 height 13
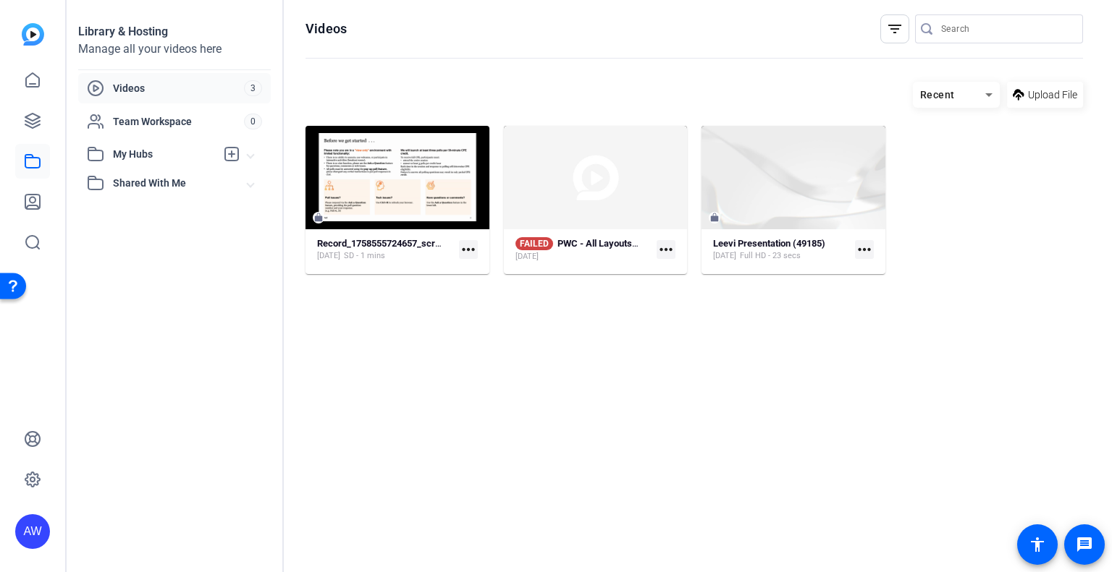
click at [464, 248] on mat-icon "more_horiz" at bounding box center [468, 249] width 19 height 19
click at [486, 309] on span "Download MP4" at bounding box center [502, 308] width 64 height 17
click at [32, 80] on icon at bounding box center [32, 80] width 17 height 17
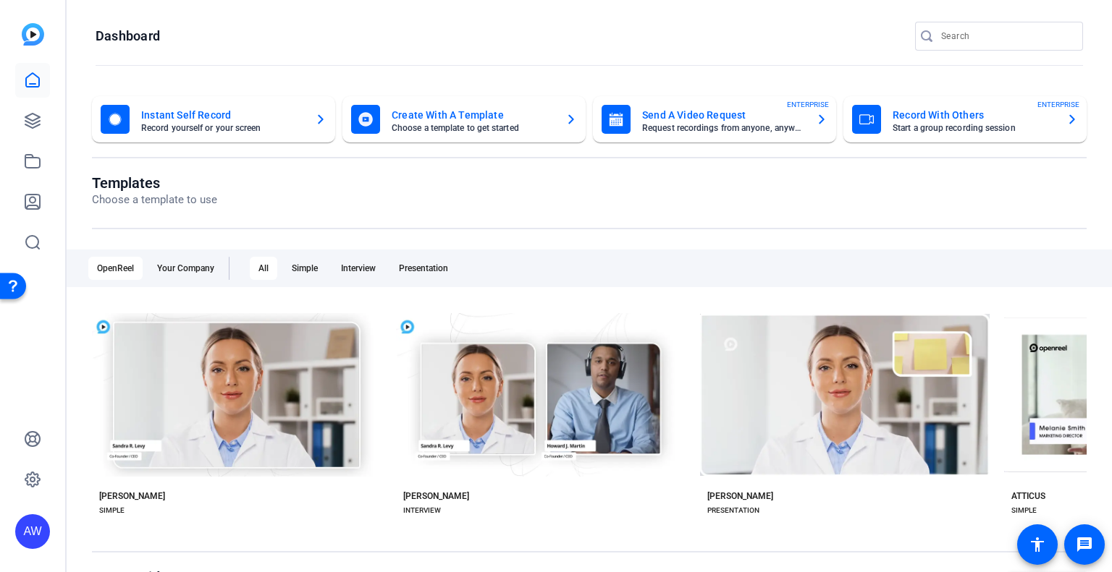
click at [194, 113] on mat-card-title "Instant Self Record" at bounding box center [222, 114] width 162 height 17
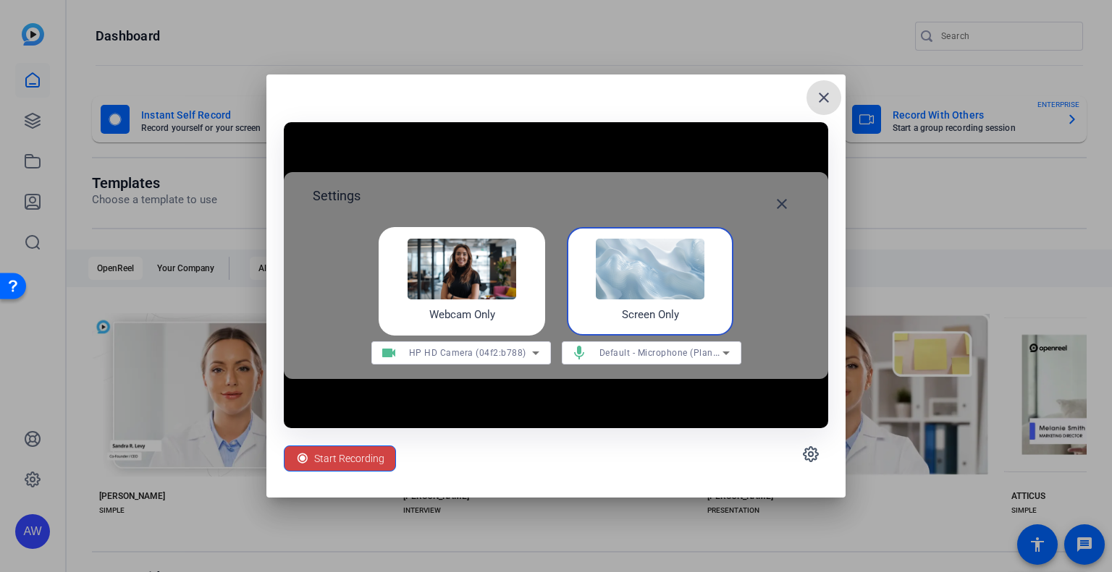
click at [638, 284] on img at bounding box center [650, 269] width 109 height 61
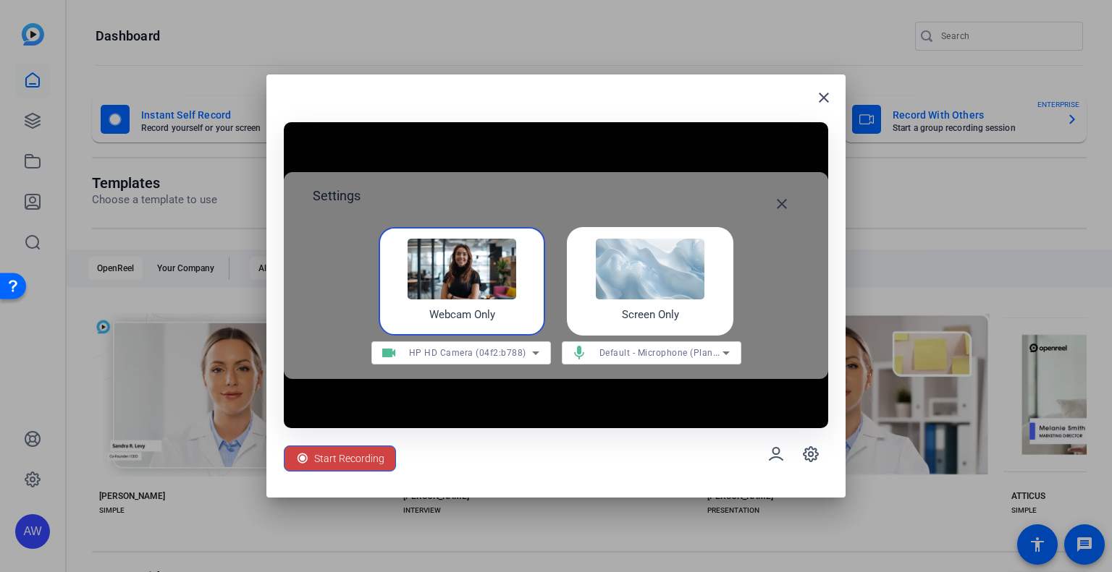
click at [638, 284] on img at bounding box center [650, 269] width 109 height 61
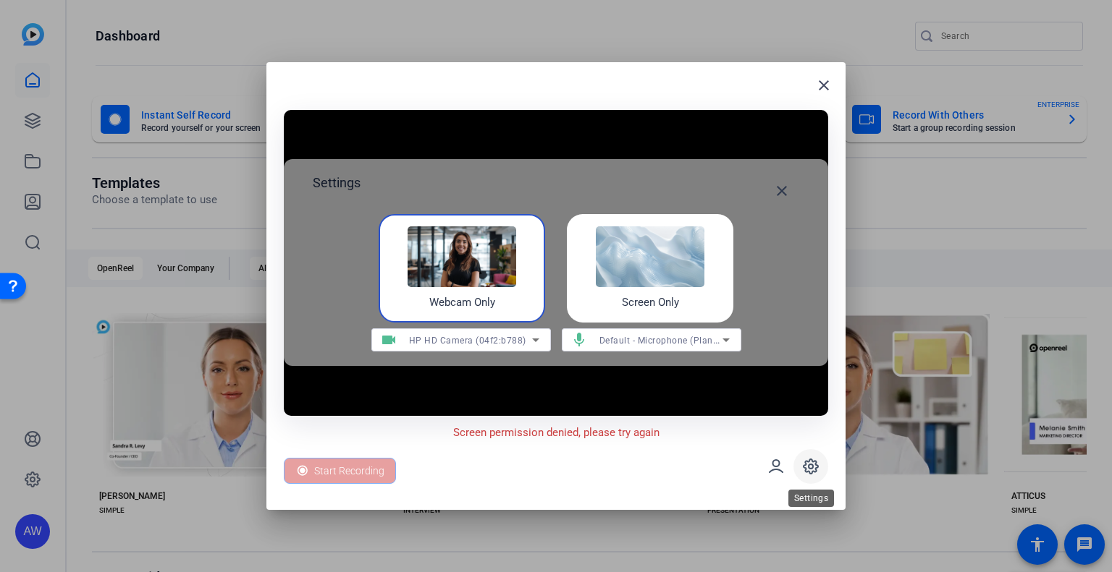
click at [810, 457] on span at bounding box center [810, 466] width 35 height 35
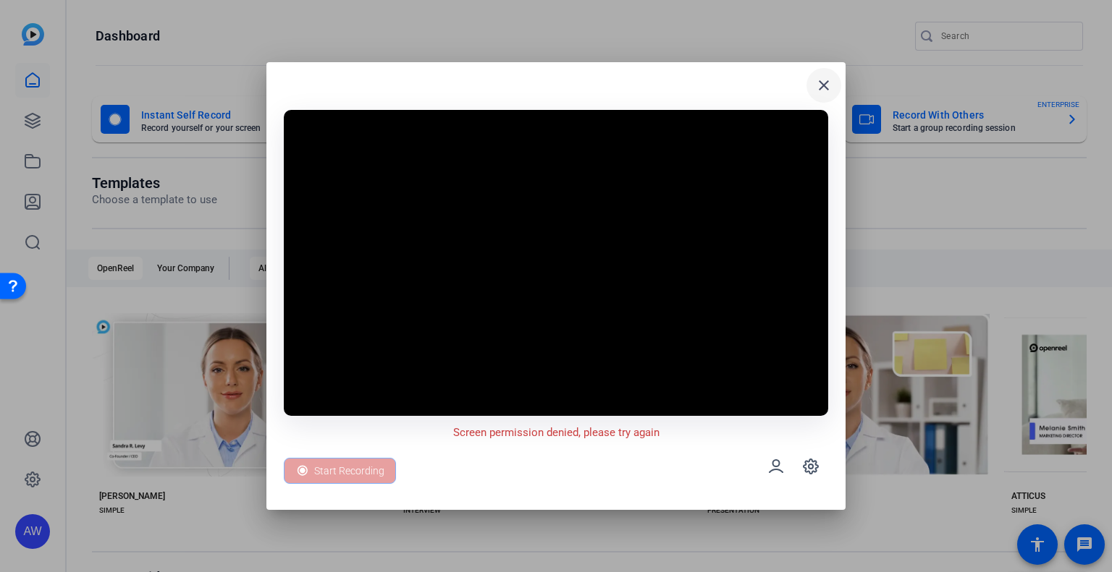
click at [826, 77] on mat-icon "close" at bounding box center [823, 85] width 17 height 17
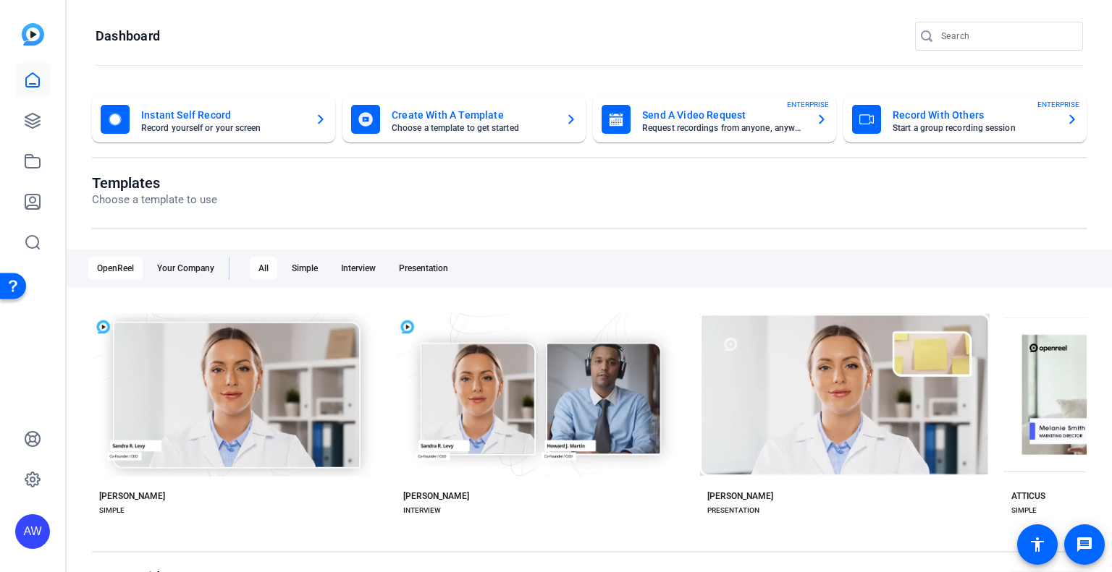
click at [172, 118] on mat-card-title "Instant Self Record" at bounding box center [222, 114] width 162 height 17
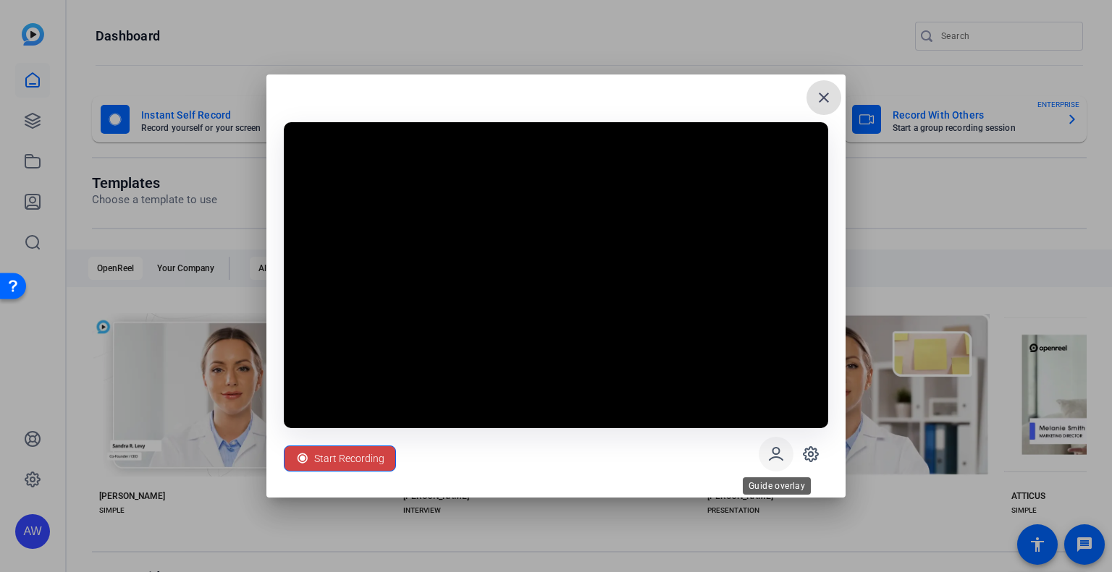
click at [778, 451] on icon at bounding box center [775, 454] width 17 height 17
click at [779, 452] on icon at bounding box center [775, 454] width 13 height 12
click at [777, 452] on icon at bounding box center [775, 454] width 17 height 17
click at [812, 452] on icon at bounding box center [810, 454] width 17 height 17
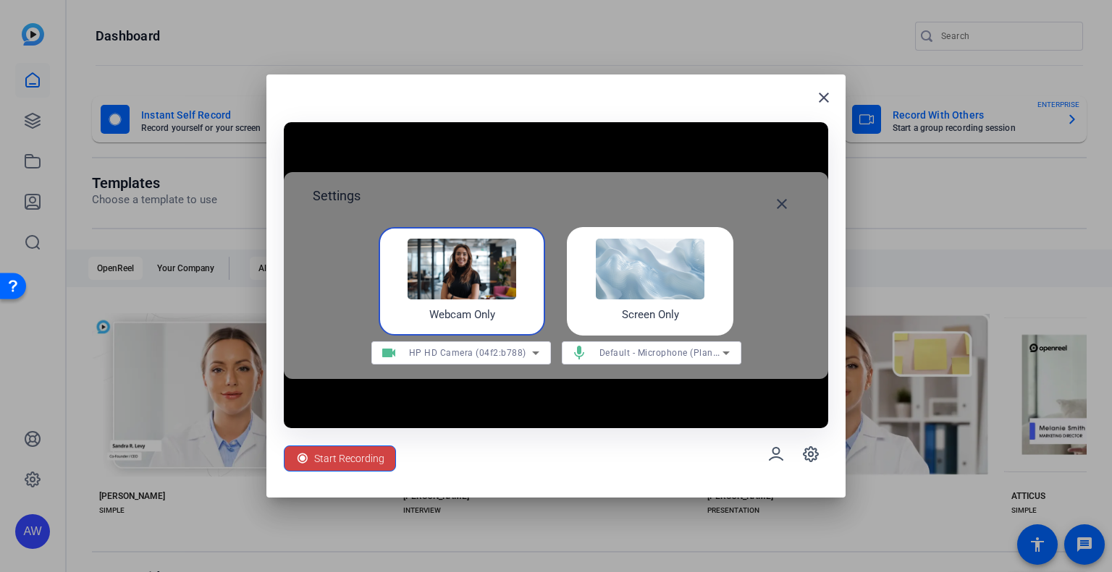
click at [642, 292] on img at bounding box center [650, 269] width 109 height 61
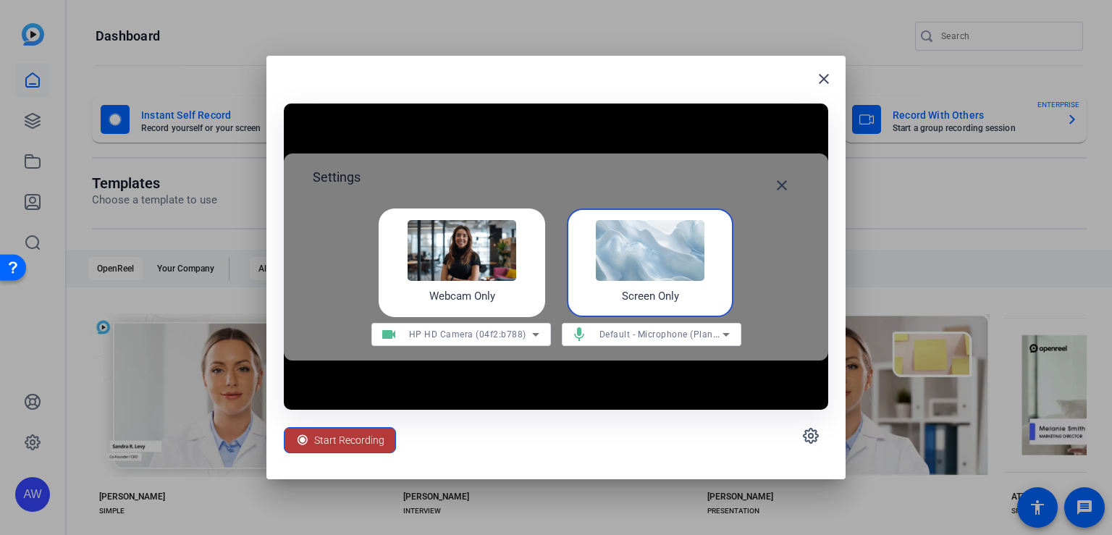
click at [340, 433] on span "Start Recording" at bounding box center [349, 439] width 70 height 27
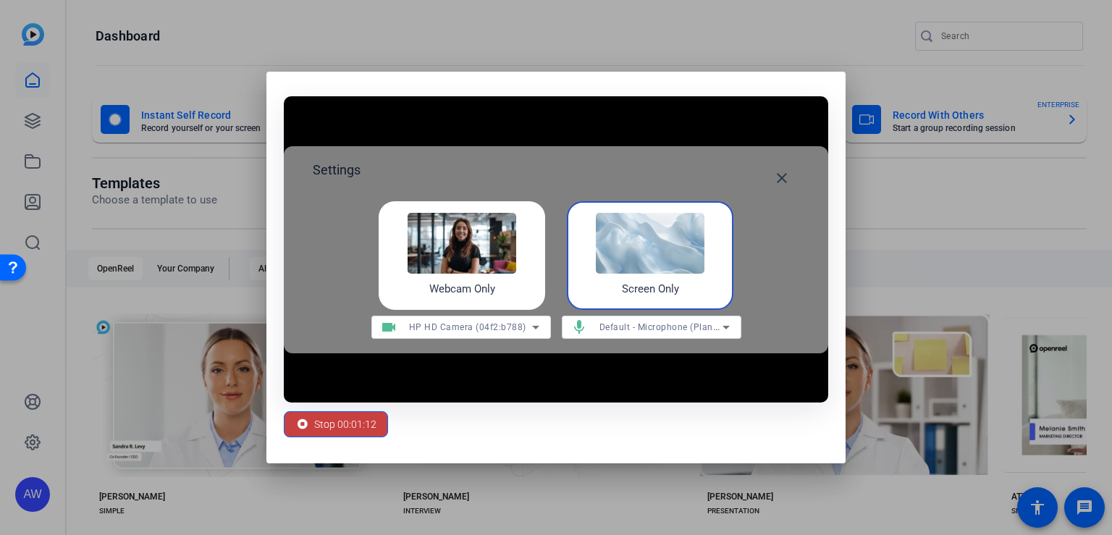
click at [363, 425] on span "Stop 00:01:12" at bounding box center [345, 423] width 62 height 27
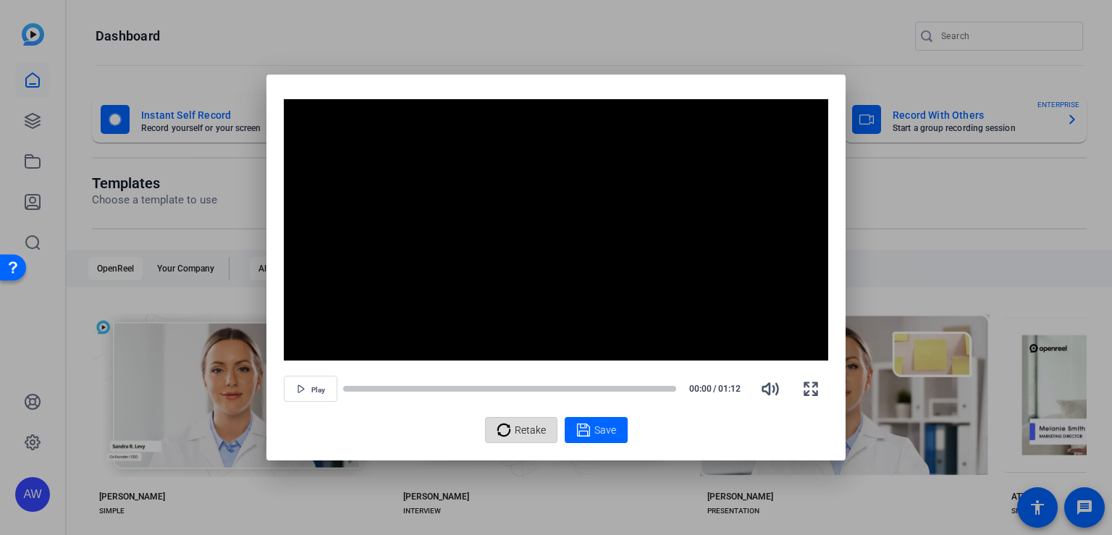
click at [523, 425] on span "Retake" at bounding box center [530, 429] width 31 height 27
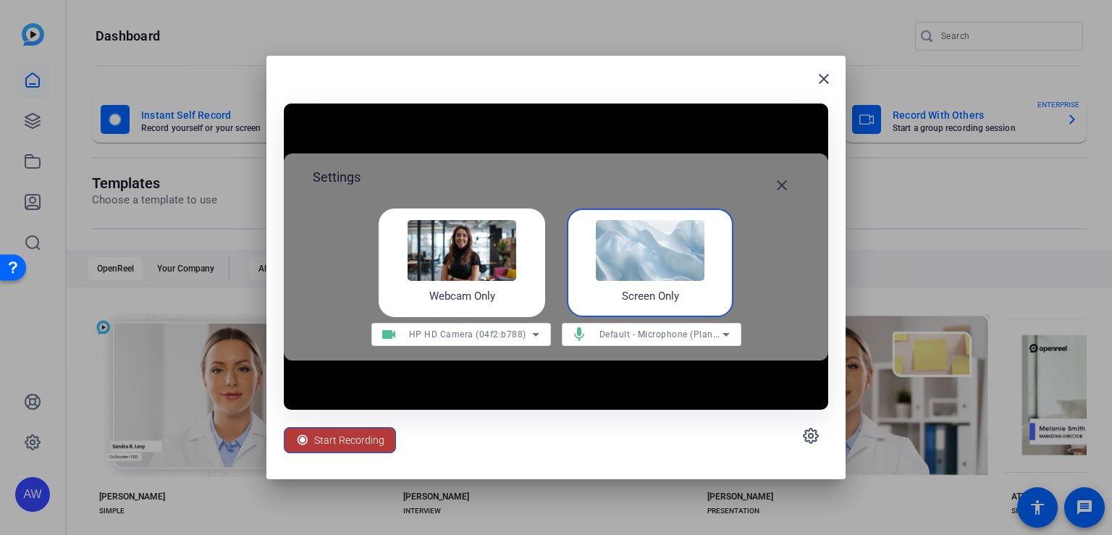
click at [344, 439] on span "Start Recording" at bounding box center [349, 439] width 70 height 27
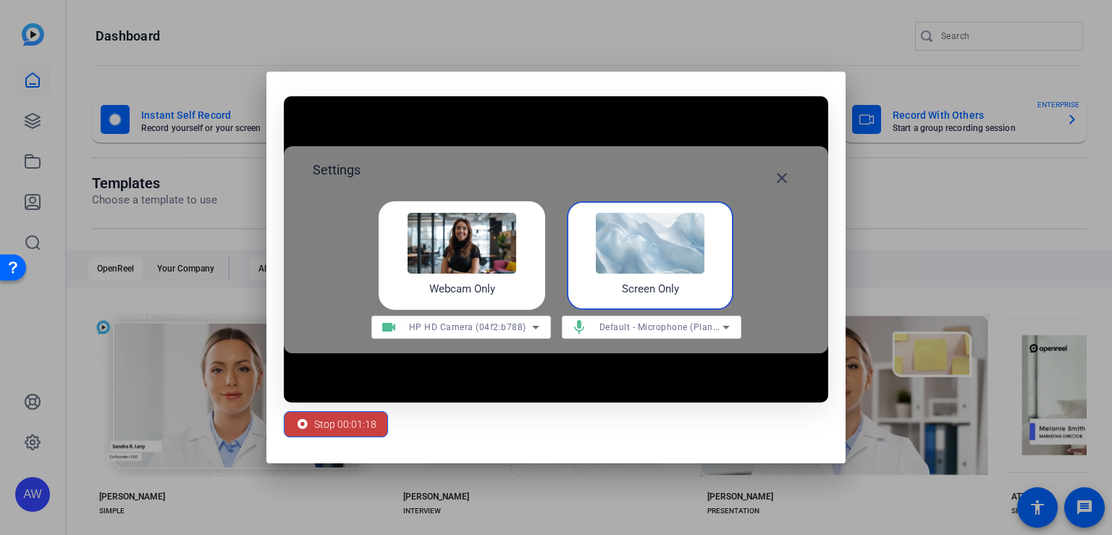
click at [331, 418] on span "Stop 00:01:18" at bounding box center [345, 423] width 62 height 27
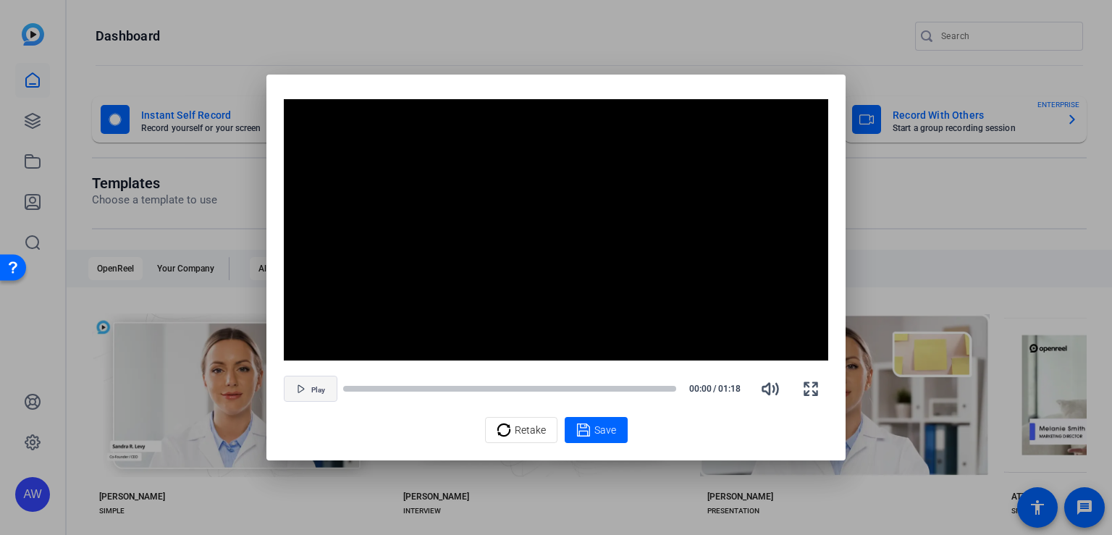
click at [307, 385] on span "button" at bounding box center [310, 388] width 52 height 35
click at [515, 429] on span "Retake" at bounding box center [530, 429] width 31 height 27
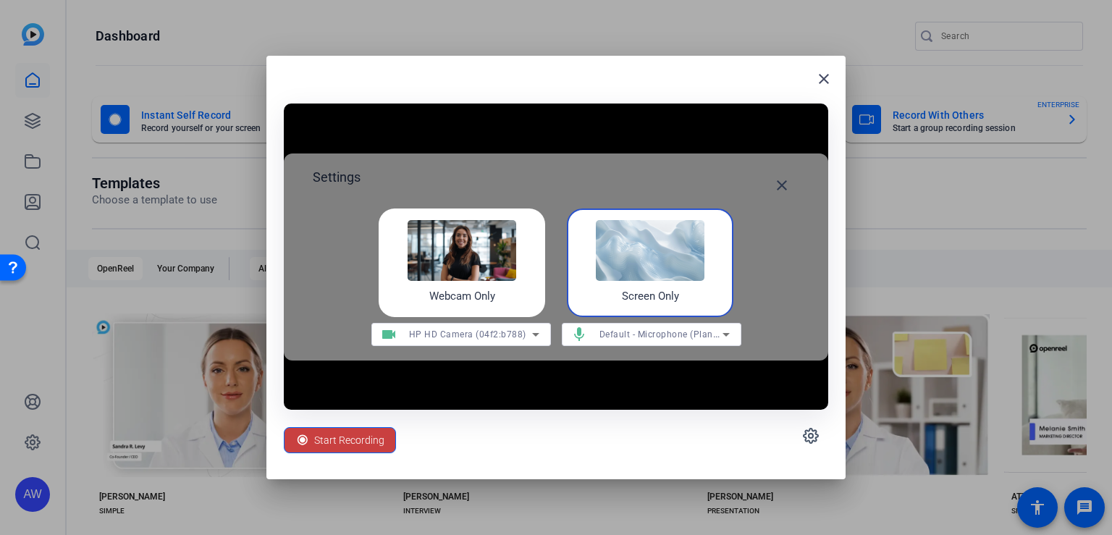
click at [332, 441] on span "Start Recording" at bounding box center [349, 439] width 70 height 27
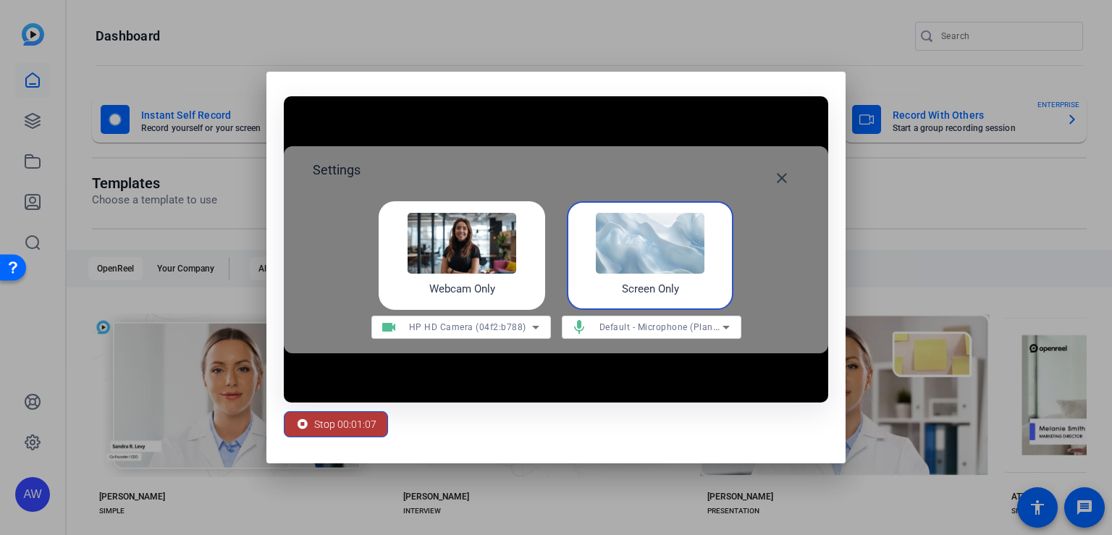
click at [330, 428] on span "Stop 00:01:07" at bounding box center [345, 423] width 62 height 27
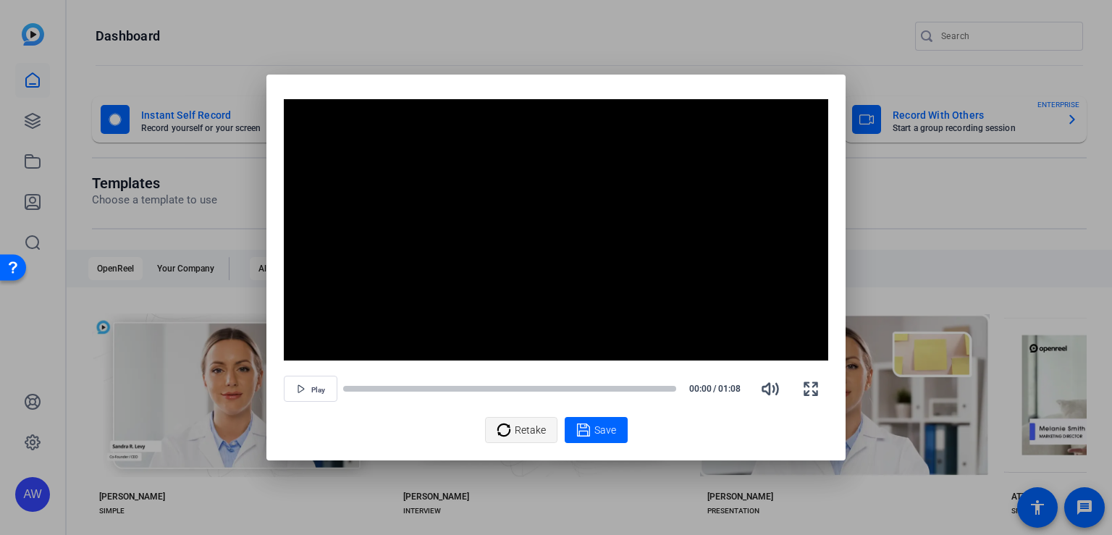
click at [518, 430] on span "Retake" at bounding box center [530, 429] width 31 height 27
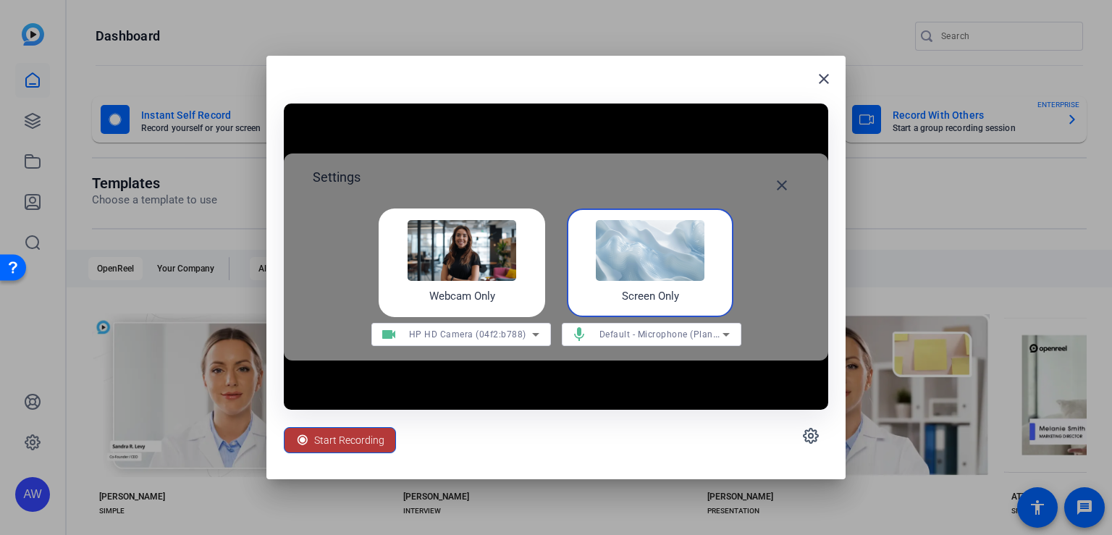
click at [362, 439] on span "Start Recording" at bounding box center [349, 439] width 70 height 27
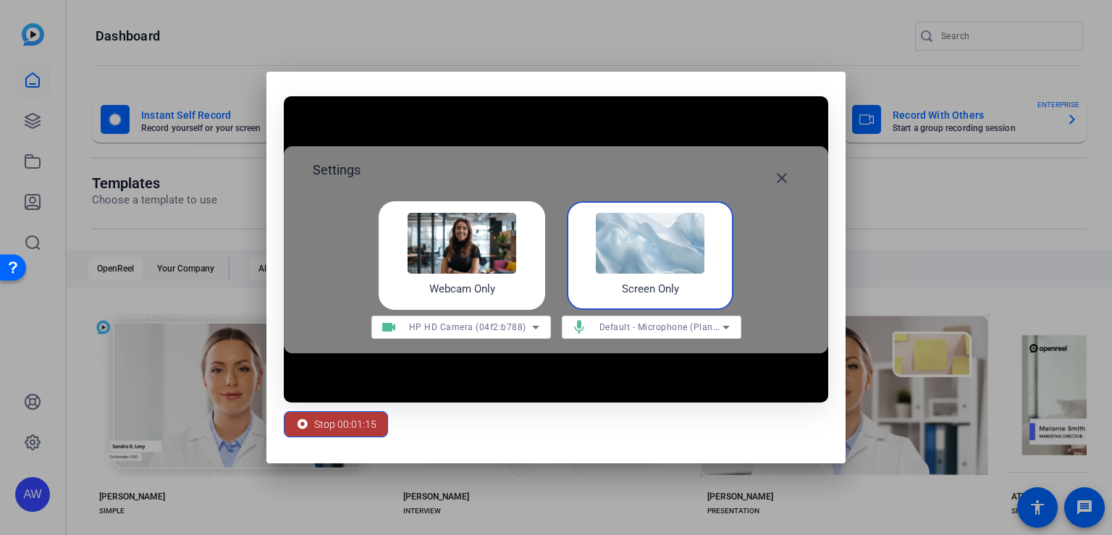
click at [347, 419] on span "Stop 00:01:15" at bounding box center [345, 423] width 62 height 27
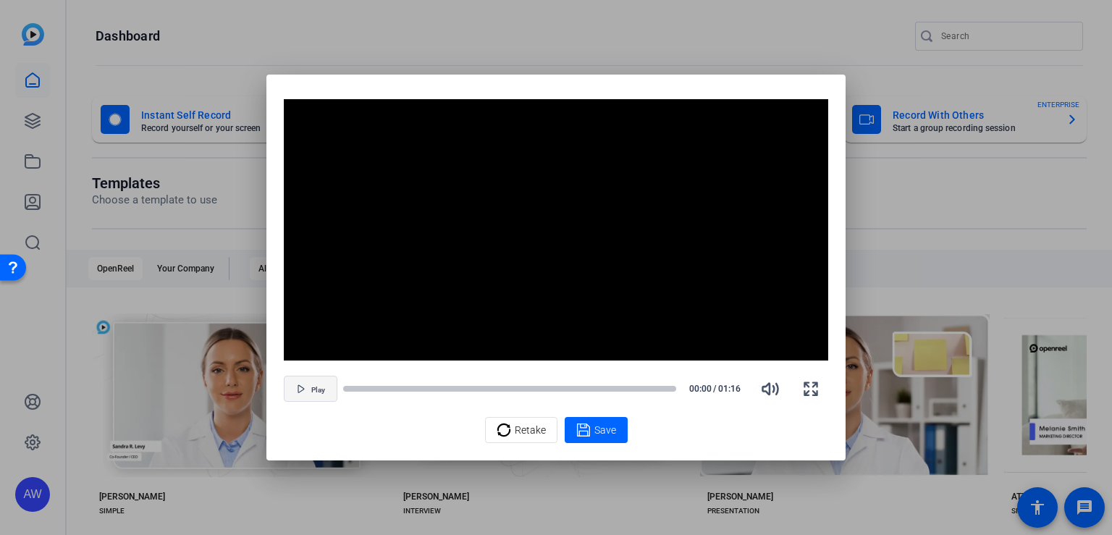
click at [306, 388] on span "button" at bounding box center [310, 388] width 52 height 35
click at [530, 436] on span "Retake" at bounding box center [530, 429] width 31 height 27
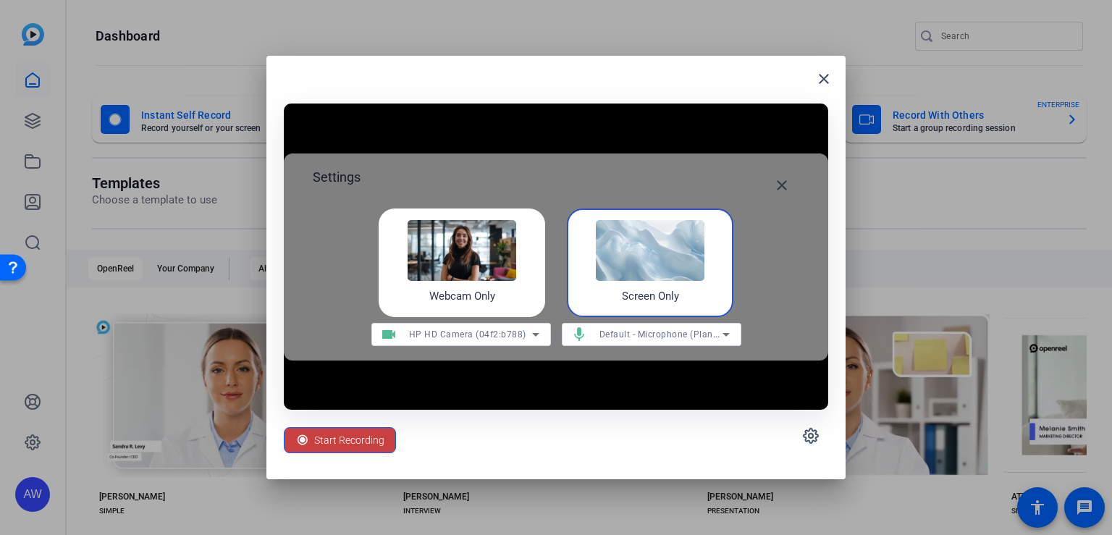
click at [350, 439] on span "Start Recording" at bounding box center [349, 439] width 70 height 27
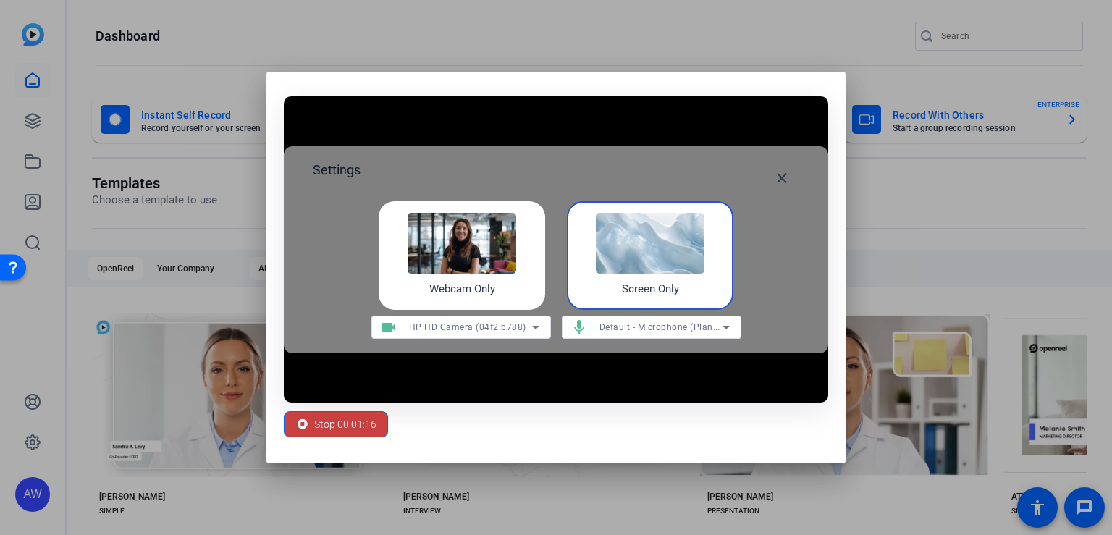
click at [321, 420] on span "Stop 00:01:16" at bounding box center [345, 423] width 62 height 27
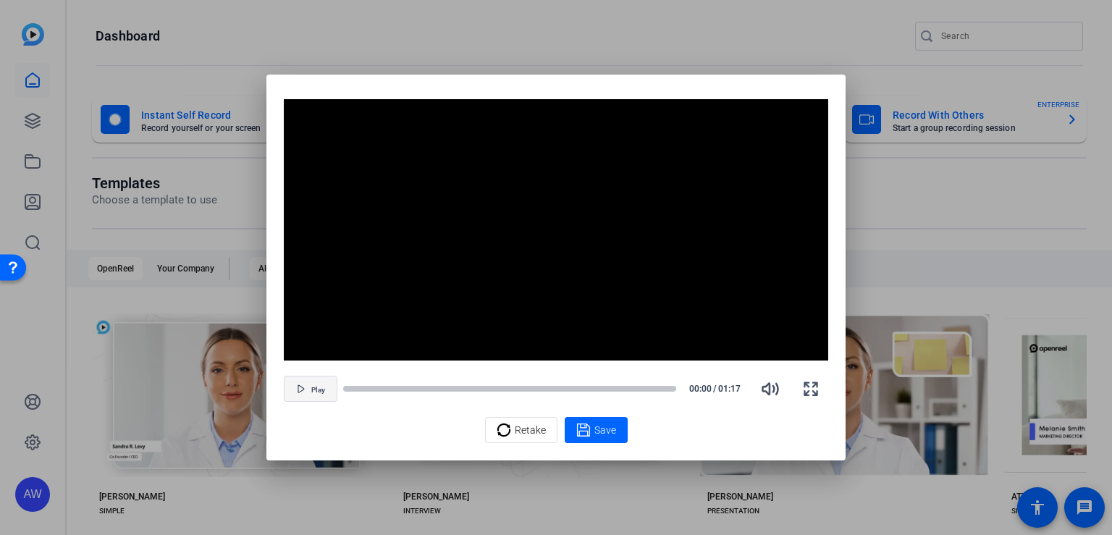
click at [311, 390] on span "Play" at bounding box center [318, 390] width 14 height 9
click at [310, 389] on span "Pause" at bounding box center [318, 390] width 20 height 9
click at [598, 428] on span "Save" at bounding box center [605, 430] width 22 height 15
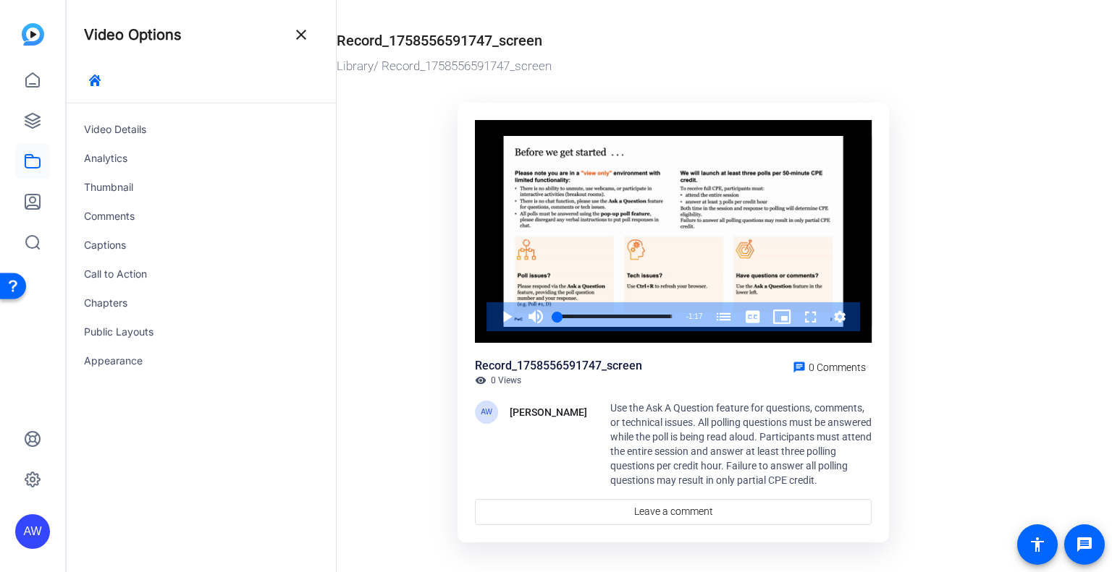
click at [752, 470] on span "Use the Ask A Question feature for questions, comments, or technical issues. Al…" at bounding box center [740, 444] width 261 height 84
click at [32, 152] on link at bounding box center [32, 161] width 35 height 35
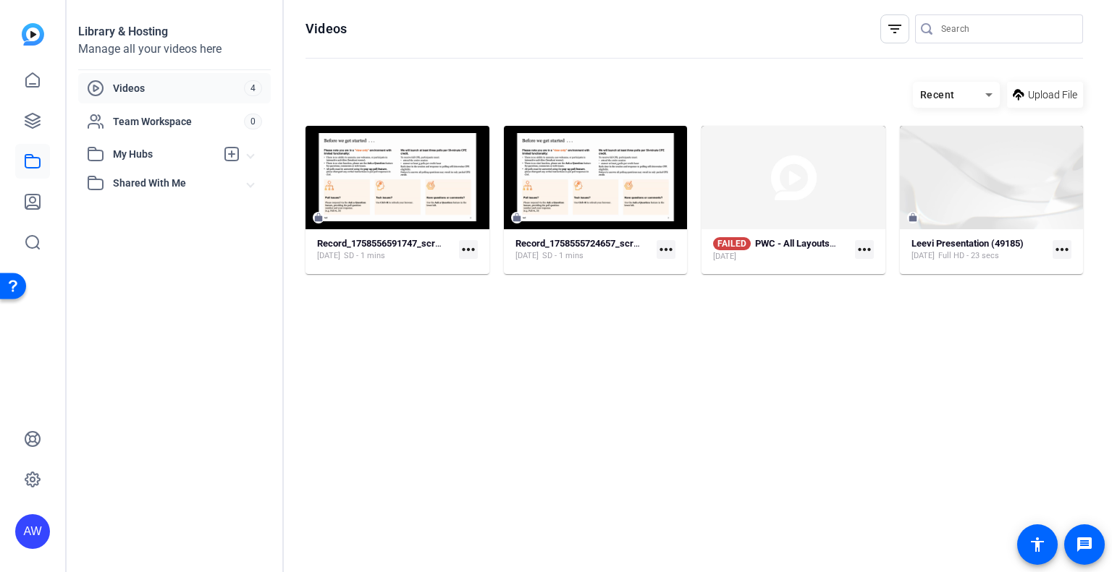
drag, startPoint x: 587, startPoint y: 182, endPoint x: 534, endPoint y: 293, distance: 123.3
click at [534, 293] on hosting-listing "Recent Upload File Record_1758556591747_screen [DATE] SD - 1 mins more_horiz Re…" at bounding box center [693, 313] width 777 height 476
click at [655, 247] on div "Record_1758555724657_screen [DATE] SD - 1 mins more_horiz" at bounding box center [595, 249] width 161 height 25
click at [666, 250] on mat-icon "more_horiz" at bounding box center [665, 249] width 19 height 19
drag, startPoint x: 609, startPoint y: 246, endPoint x: 466, endPoint y: 247, distance: 143.3
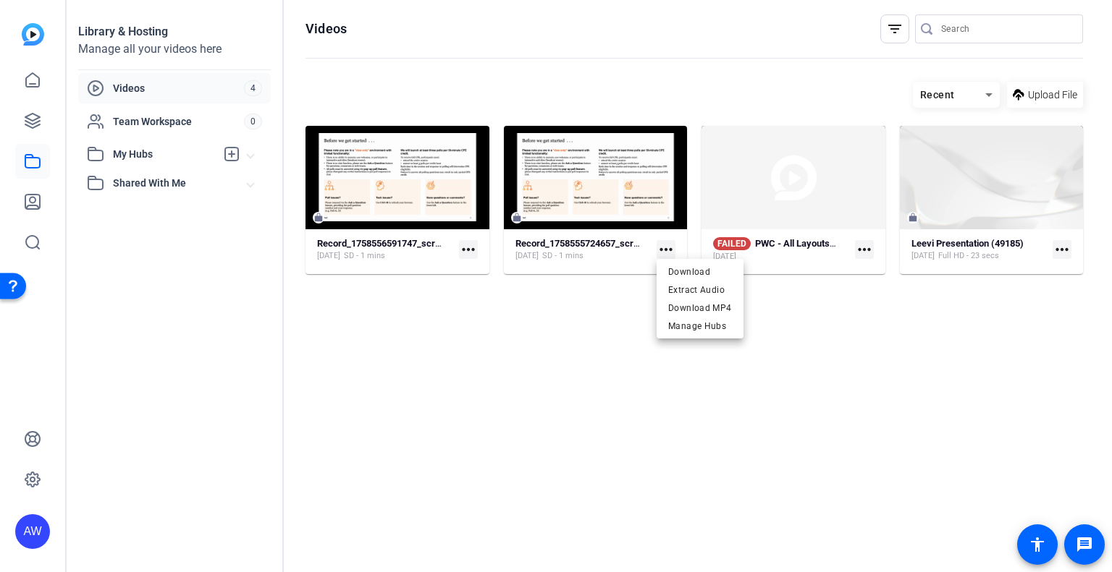
click at [466, 247] on div at bounding box center [556, 286] width 1112 height 572
click at [466, 247] on mat-icon "more_horiz" at bounding box center [468, 249] width 19 height 19
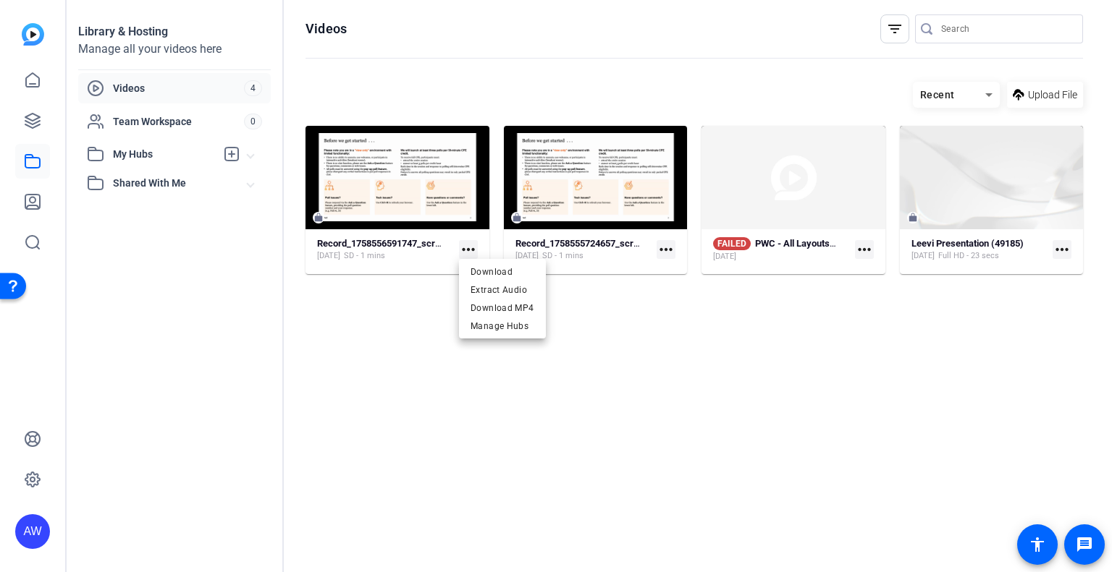
click at [388, 237] on div at bounding box center [556, 286] width 1112 height 572
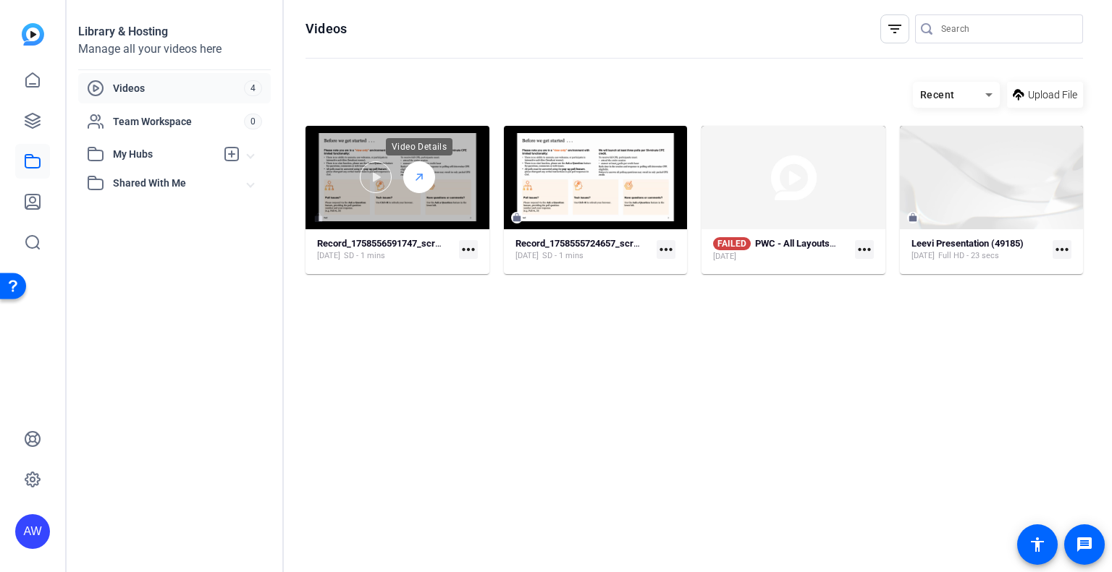
click at [421, 170] on icon at bounding box center [419, 177] width 12 height 17
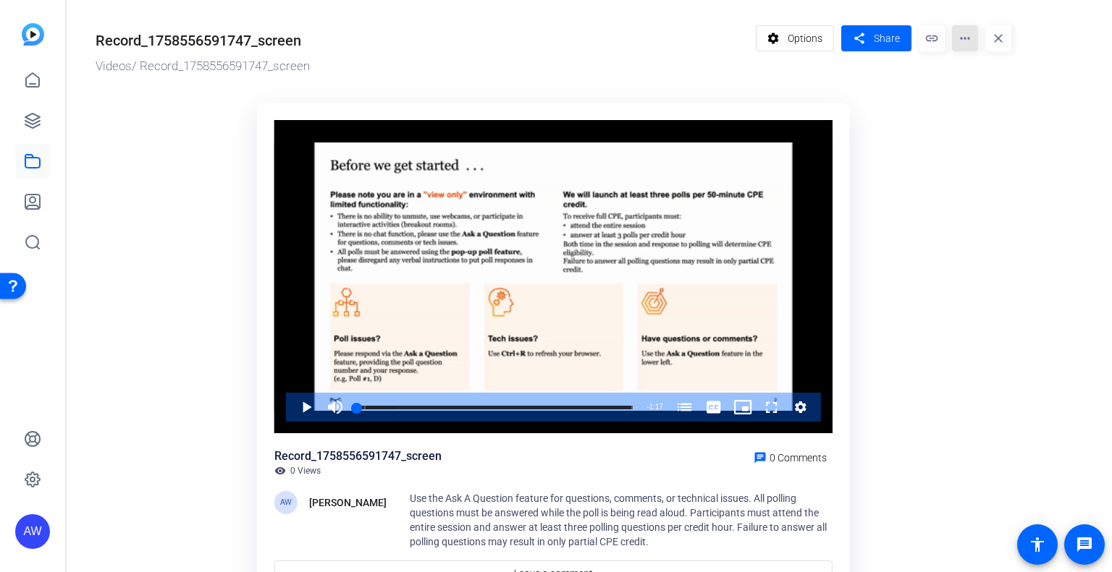
click at [964, 35] on mat-icon "more_horiz" at bounding box center [965, 38] width 26 height 26
click at [779, 38] on div at bounding box center [556, 286] width 1112 height 572
click at [779, 38] on mat-icon "settings" at bounding box center [773, 38] width 18 height 27
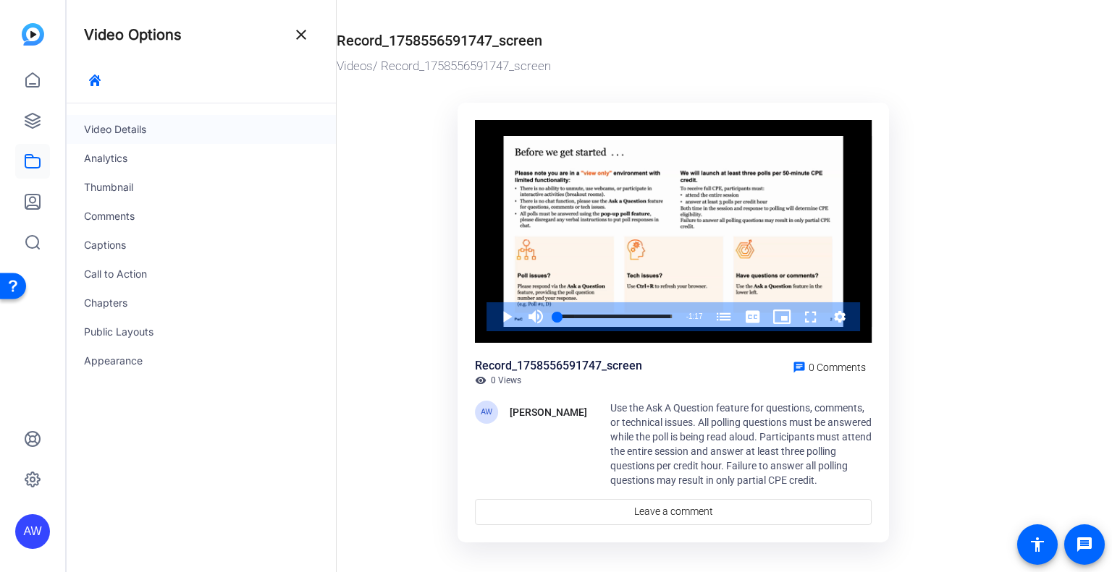
click at [127, 129] on div "Video Details" at bounding box center [201, 129] width 269 height 29
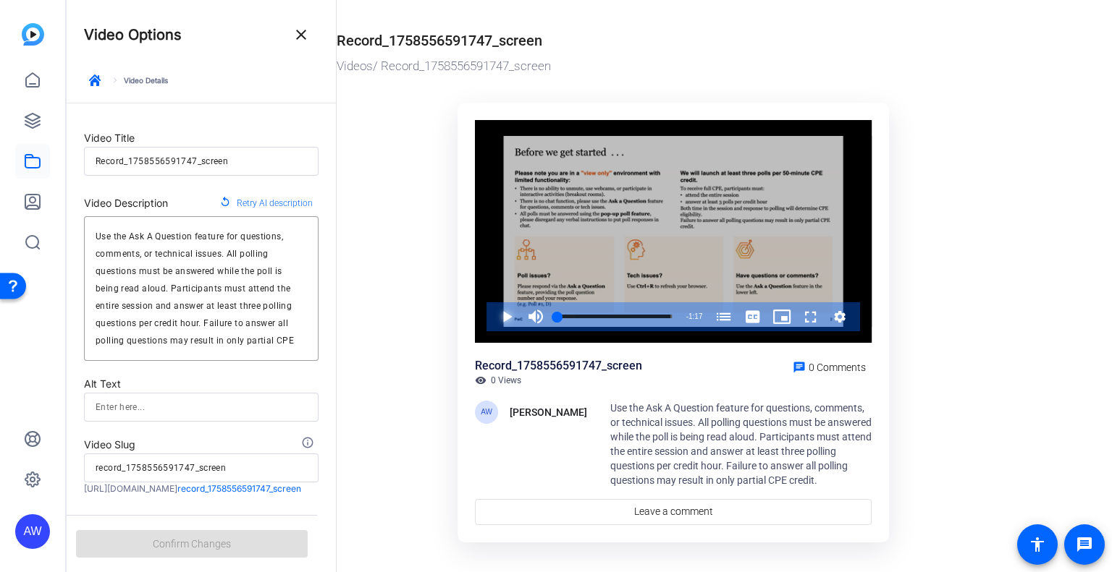
click at [492, 311] on span "Video Player" at bounding box center [492, 316] width 0 height 29
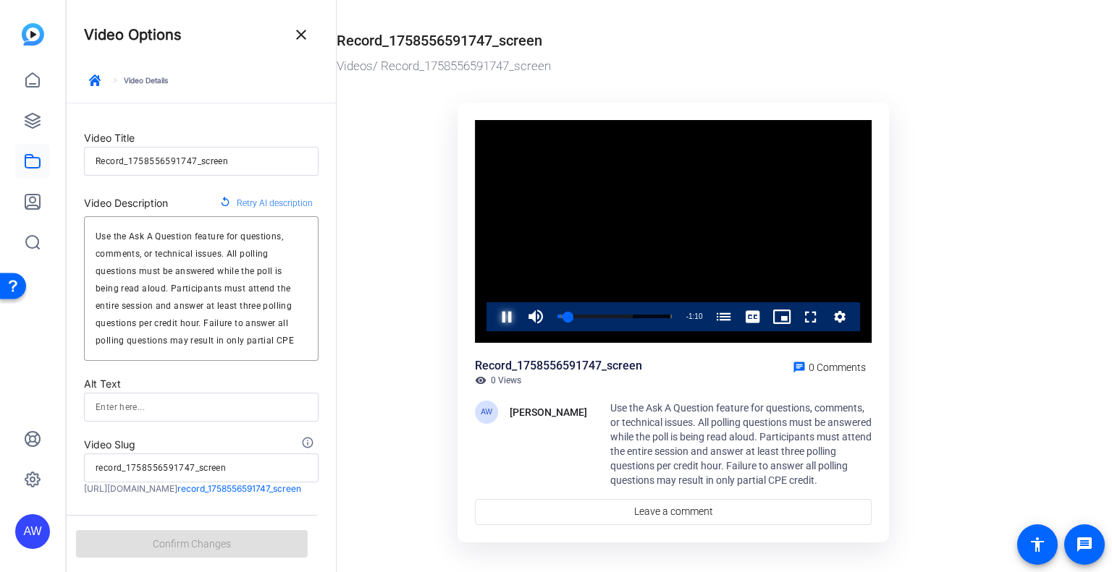
click at [492, 312] on span "Video Player" at bounding box center [492, 316] width 0 height 29
click at [169, 339] on textarea "Use the Ask A Question feature for questions, comments, or technical issues. Al…" at bounding box center [201, 289] width 211 height 122
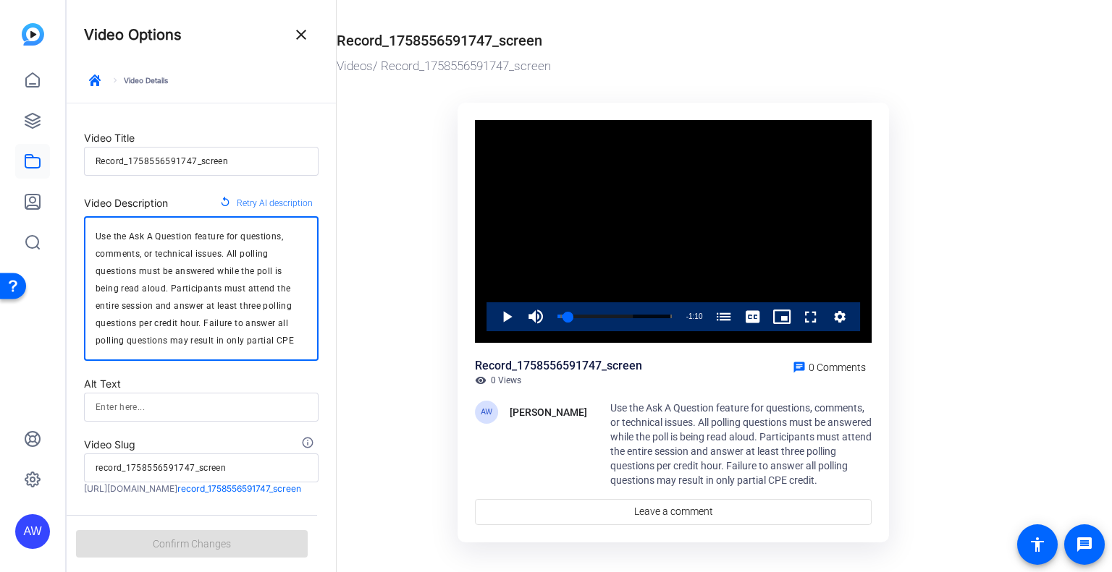
scroll to position [14, 0]
click at [258, 158] on input "Record_1758556591747_screen" at bounding box center [201, 161] width 211 height 17
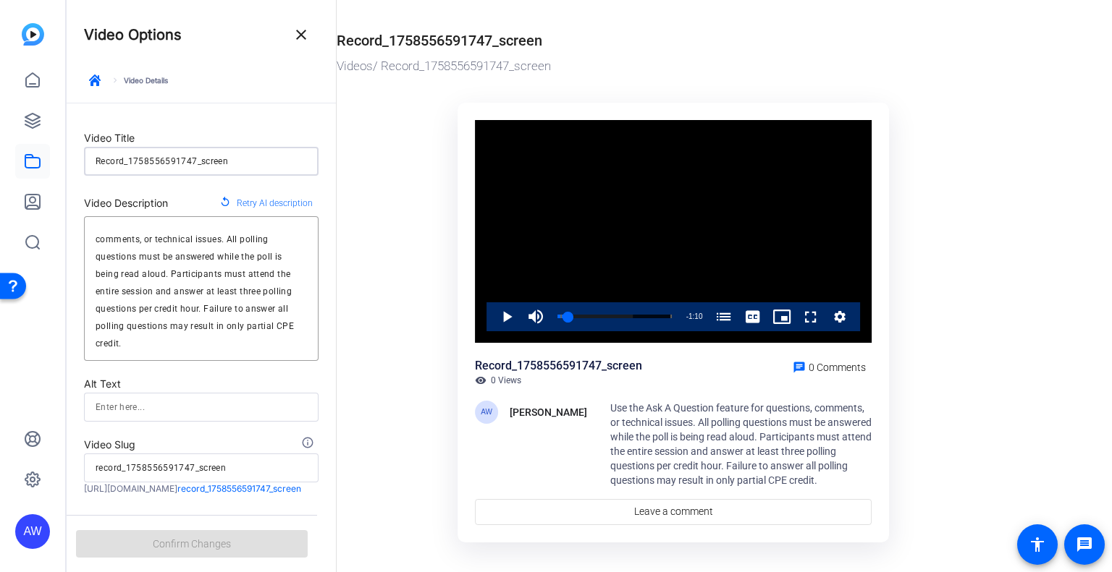
type input "Record_1758556591747_scree"
type input "record_1758556591747_scree"
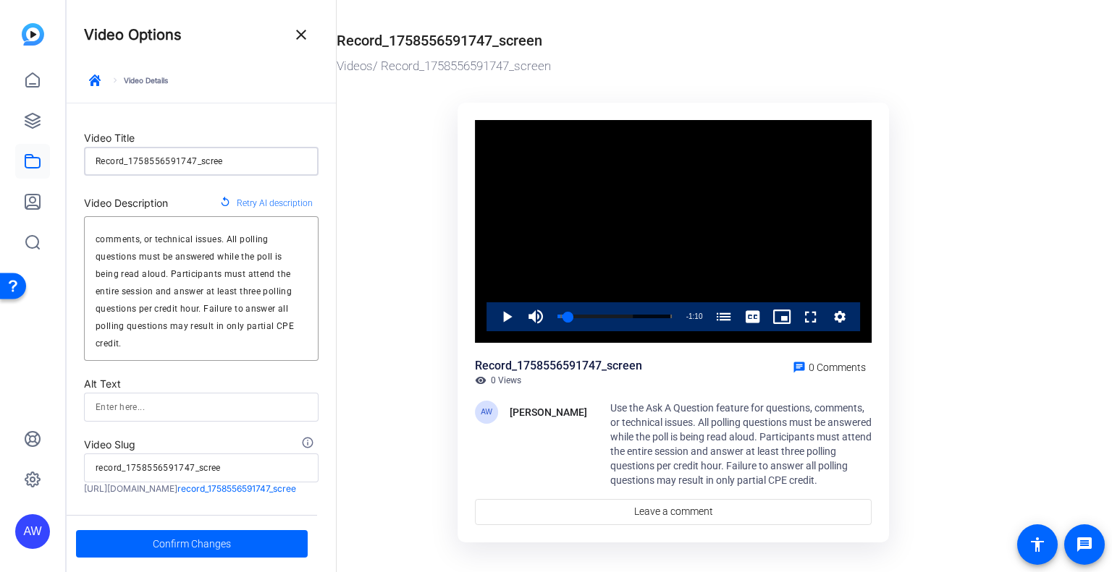
type input "Record_1758556591747_scre"
type input "record_1758556591747_scre"
type input "Record_1758556591747_scr"
type input "record_1758556591747_scr"
type input "Record_1758556591747_sc"
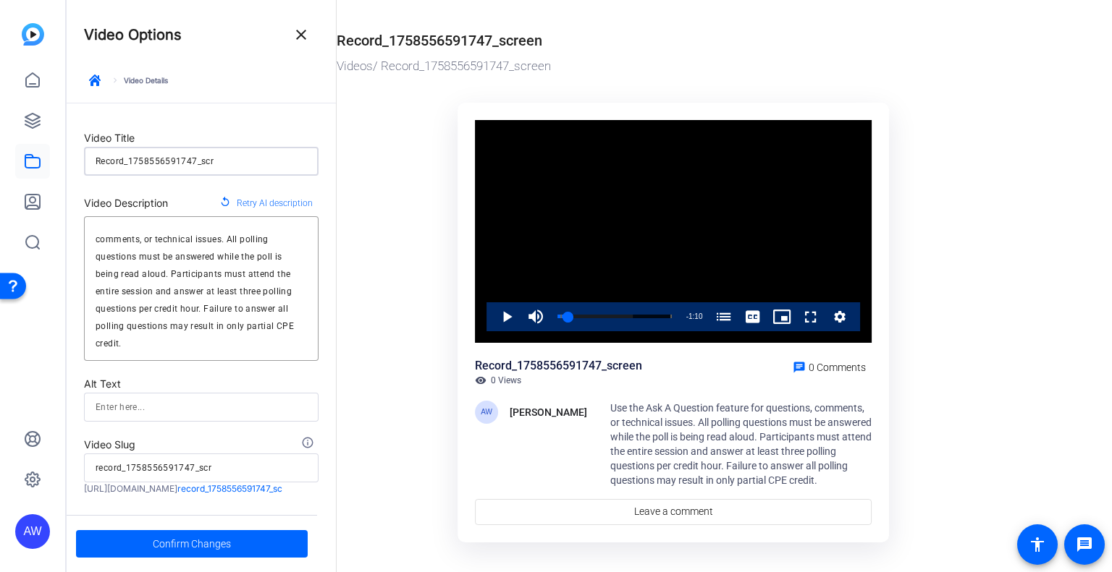
type input "record_1758556591747_sc"
type input "Record_1758556591747_s"
type input "record_1758556591747_s"
type input "Record_1758556591747_"
type input "record_1758556591747_"
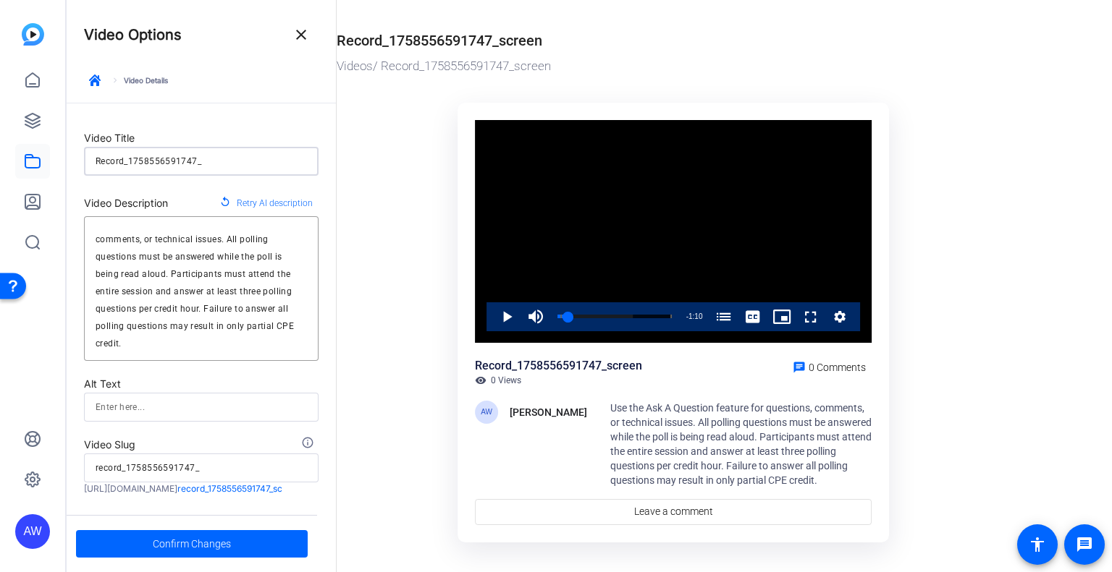
type input "Record_1758556591747"
type input "record_1758556591747"
type input "Record_175855659174"
type input "record_175855659174"
type input "Record_17585565917"
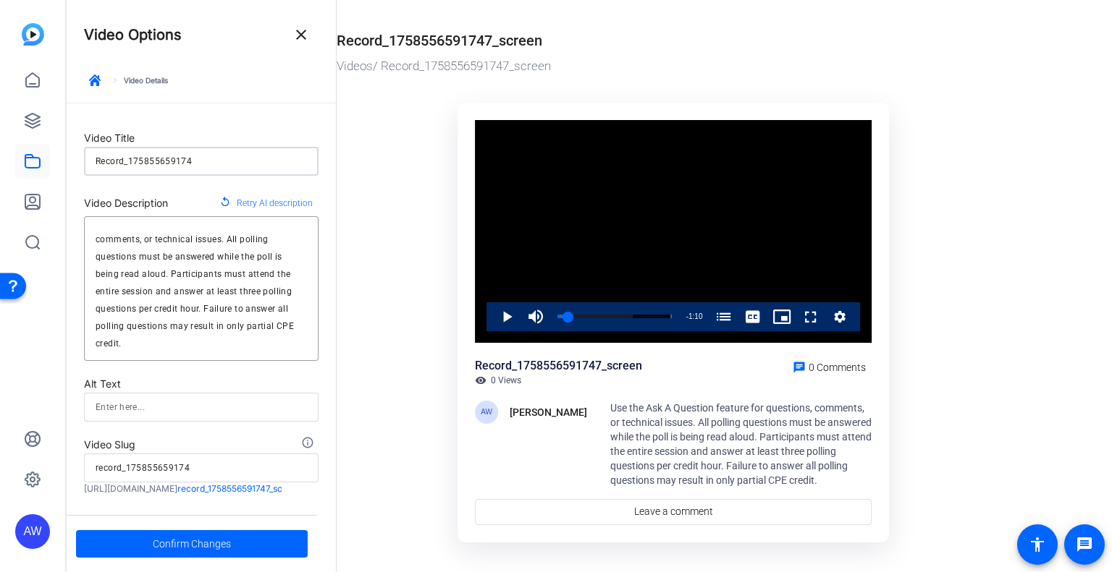
type input "record_17585565917"
type input "Record_1758556591"
type input "record_1758556591"
type input "Record_175855659"
type input "record_175855659"
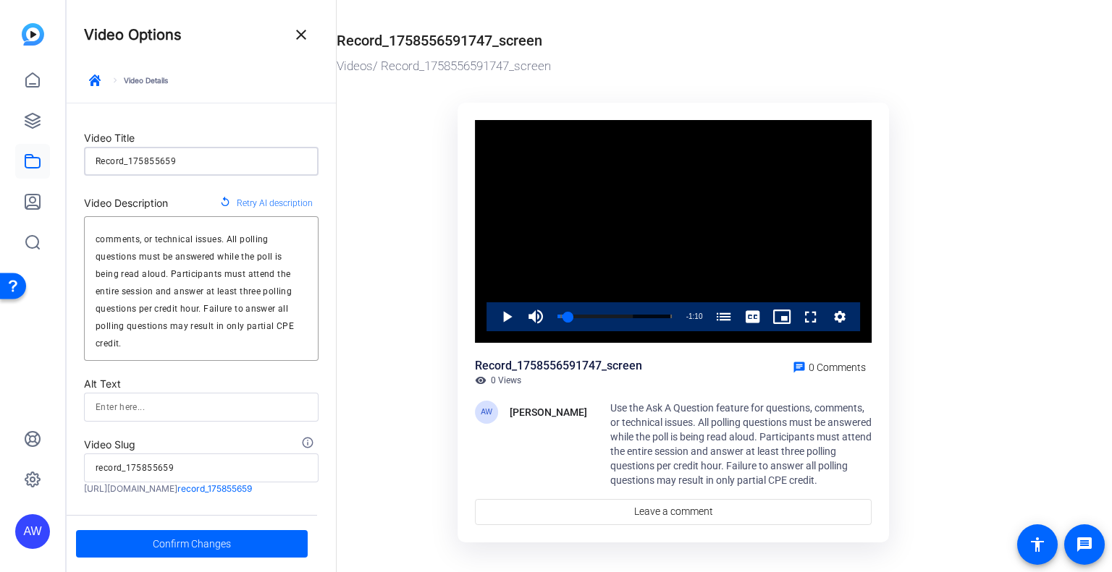
type input "Record_17585565"
type input "record_17585565"
type input "Record_1758556"
type input "record_1758556"
type input "Record_175855"
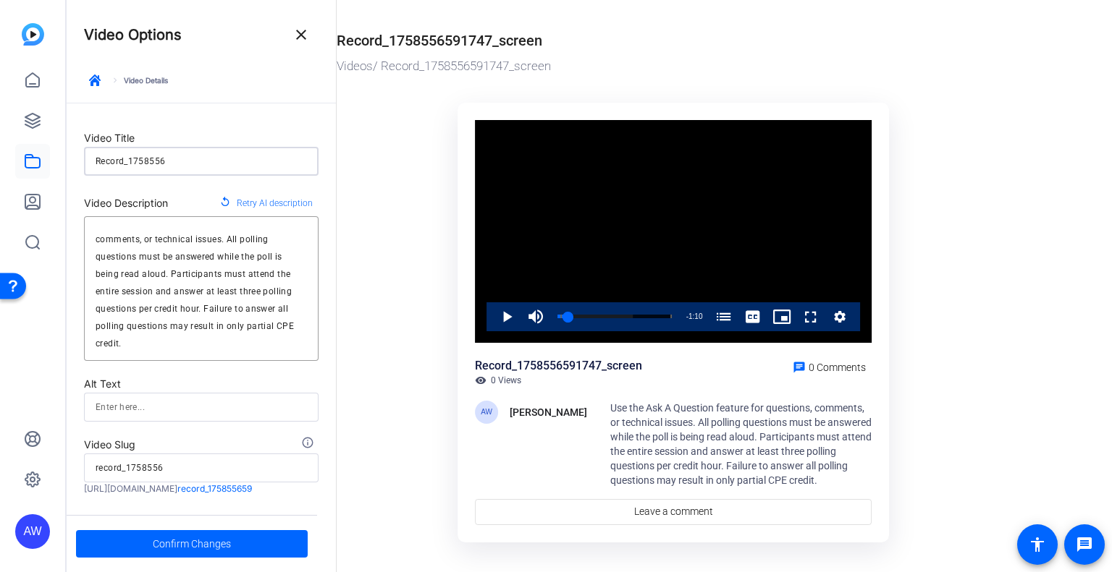
type input "record_175855"
type input "Record_17585"
type input "record_17585"
type input "Record_1758"
type input "record_1758"
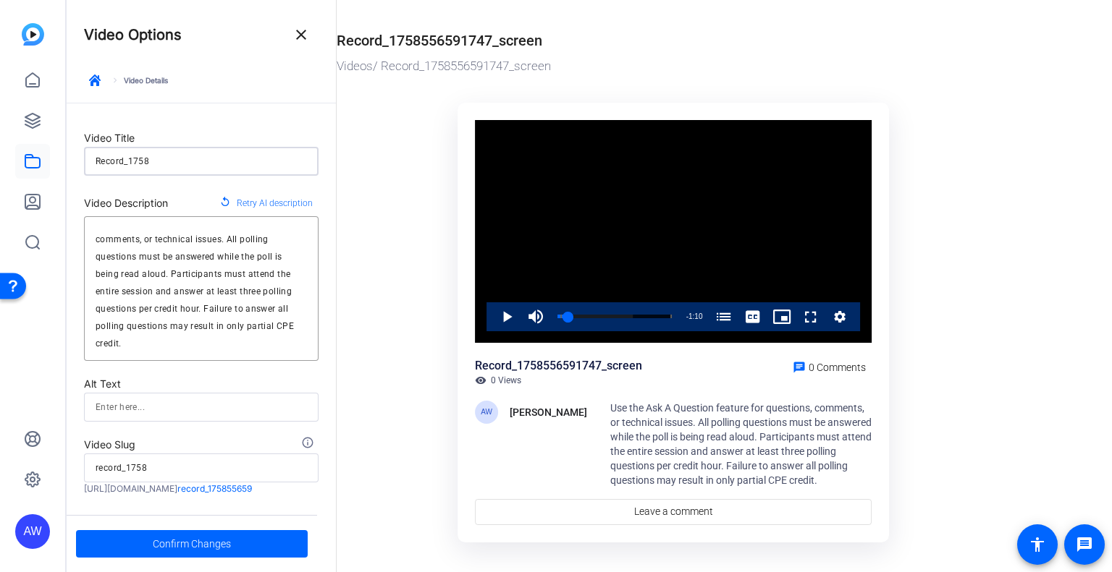
type input "Record_175"
type input "record_175"
type input "Record_17"
type input "record_17"
type input "Record_1"
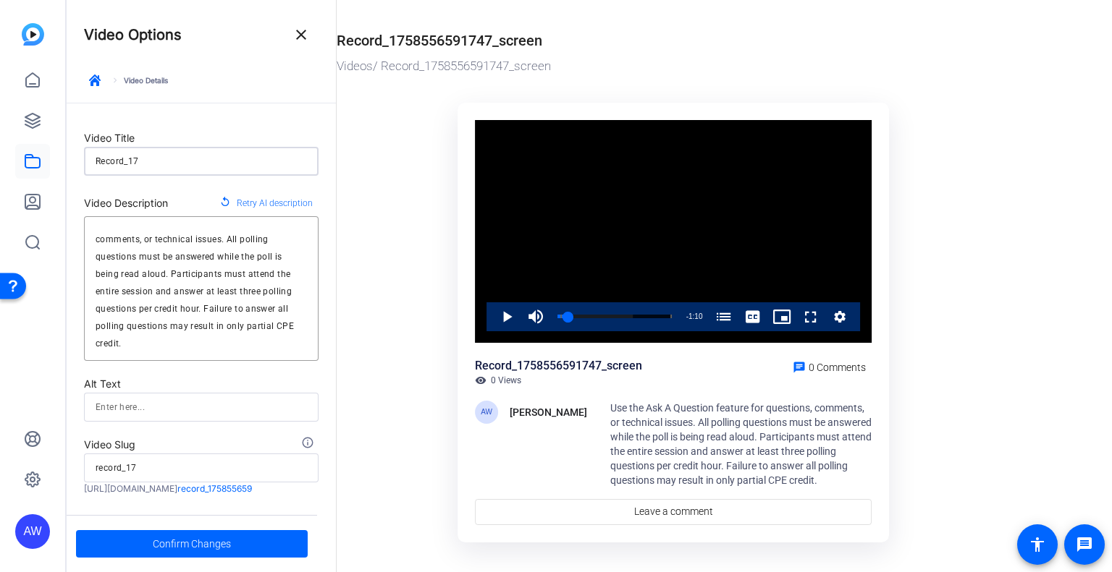
type input "record_1"
type input "Record_"
type input "record_"
type input "Record"
type input "record"
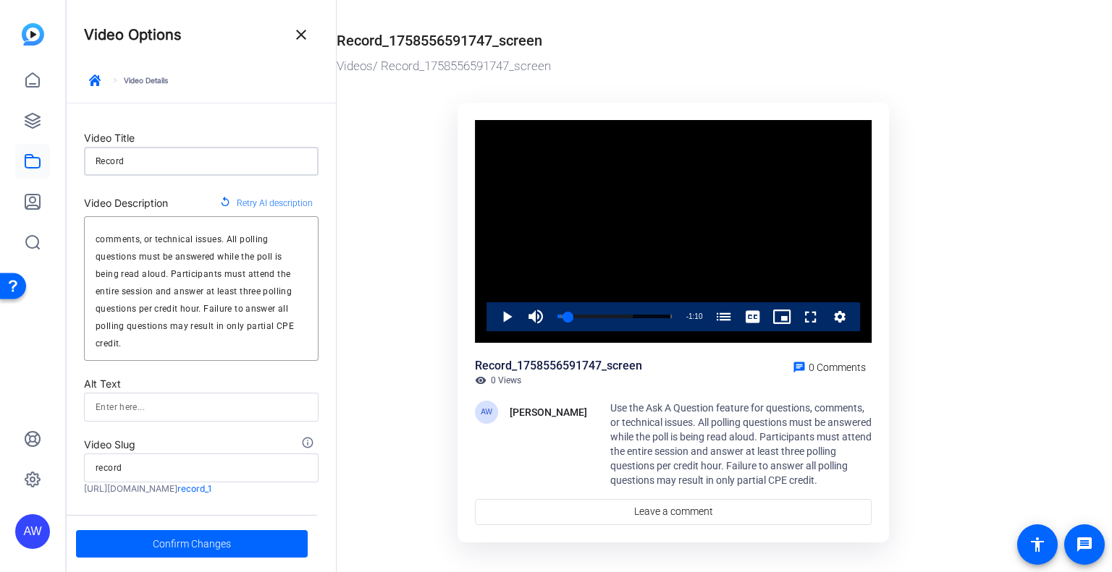
type input "Recor"
type input "recor"
type input "Reco"
type input "reco"
type input "Rec"
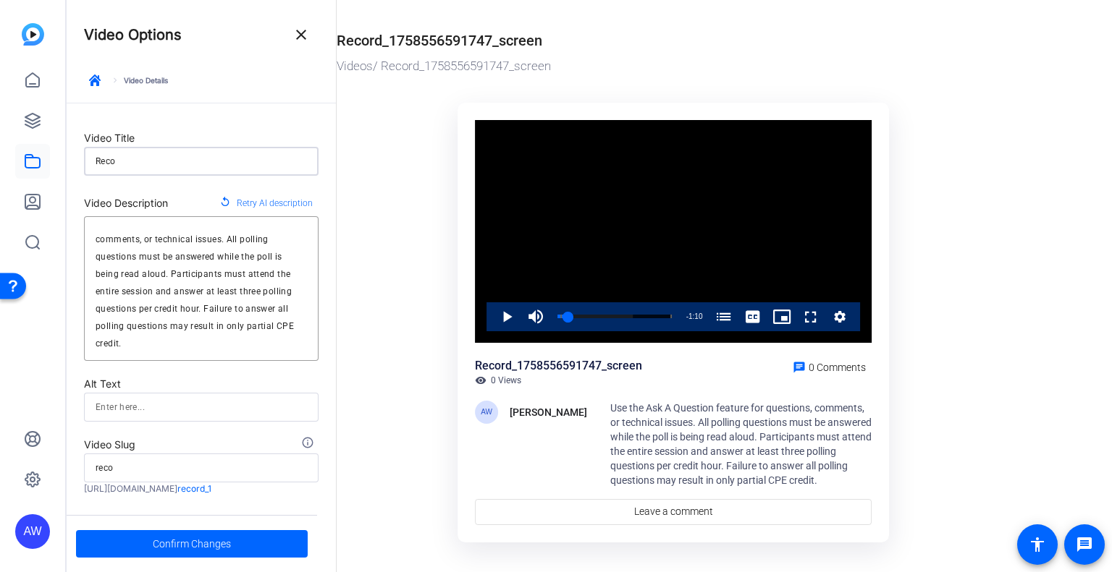
type input "rec"
type input "Re"
type input "re"
type input "R"
type input "r"
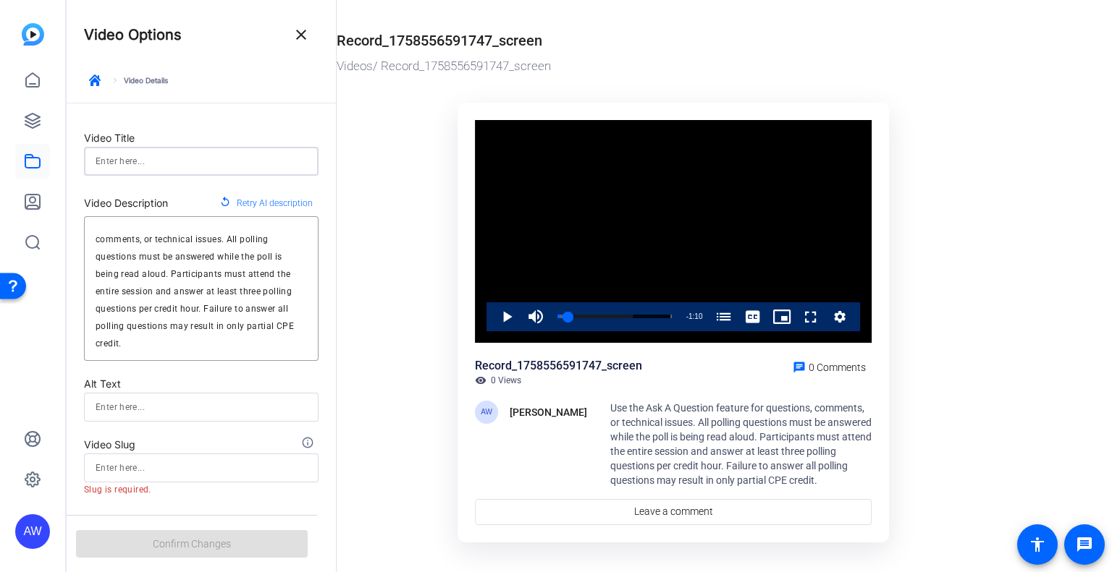
type input "F"
type input "f"
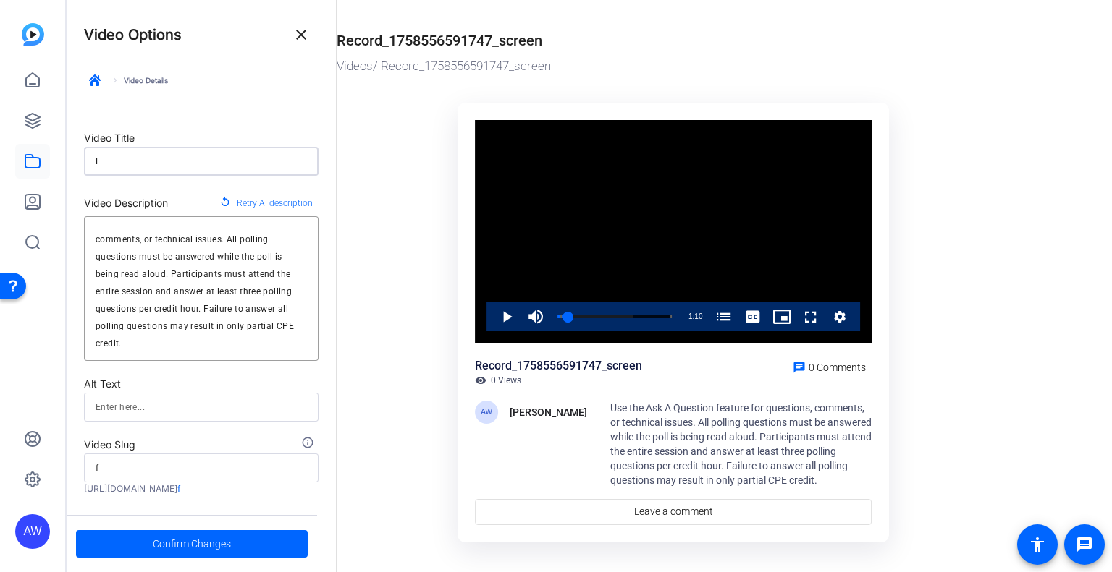
type input "FY"
type input "fy"
type input "FY2"
type input "fy2"
type input "FY26"
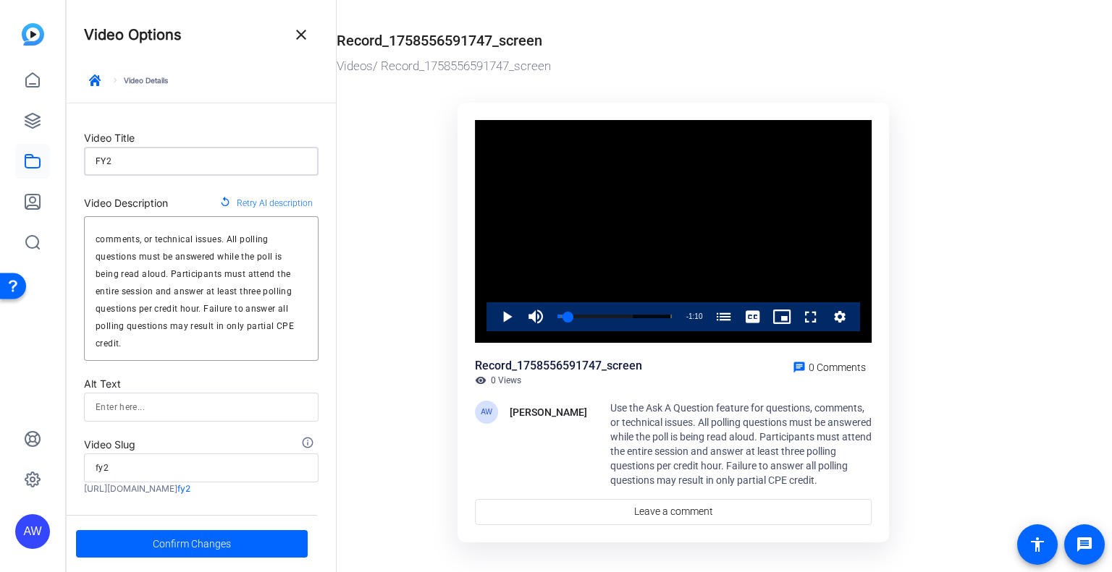
type input "fy26"
type input "FY26"
type input "fy26"
type input "FY26 S"
type input "fy26-s"
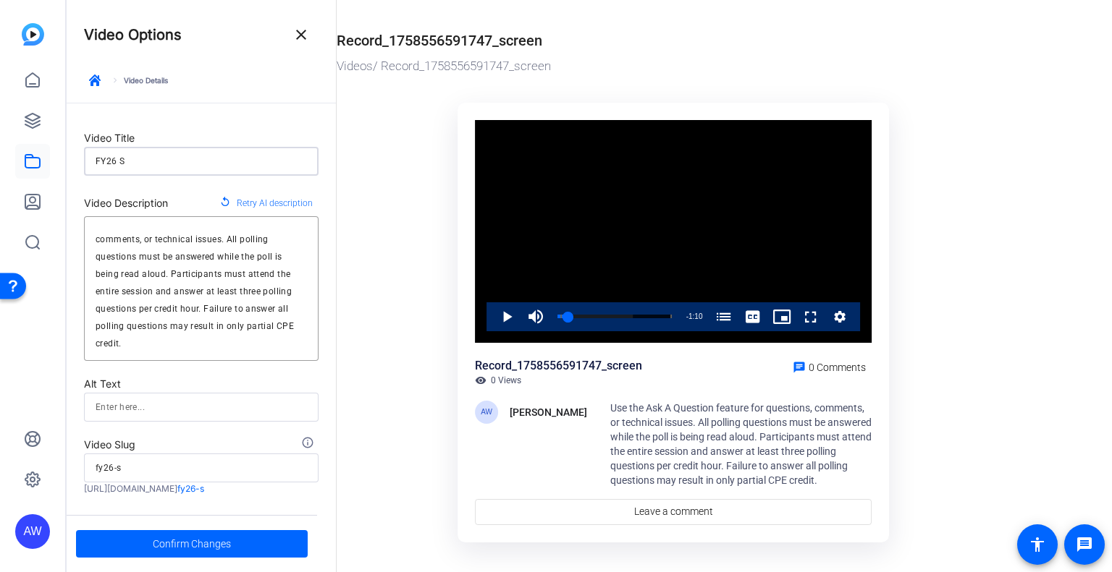
type input "FY26 Si"
type input "fy26-si"
type input "FY26 Sim"
type input "fy26-sim"
type input "FY26 Siml"
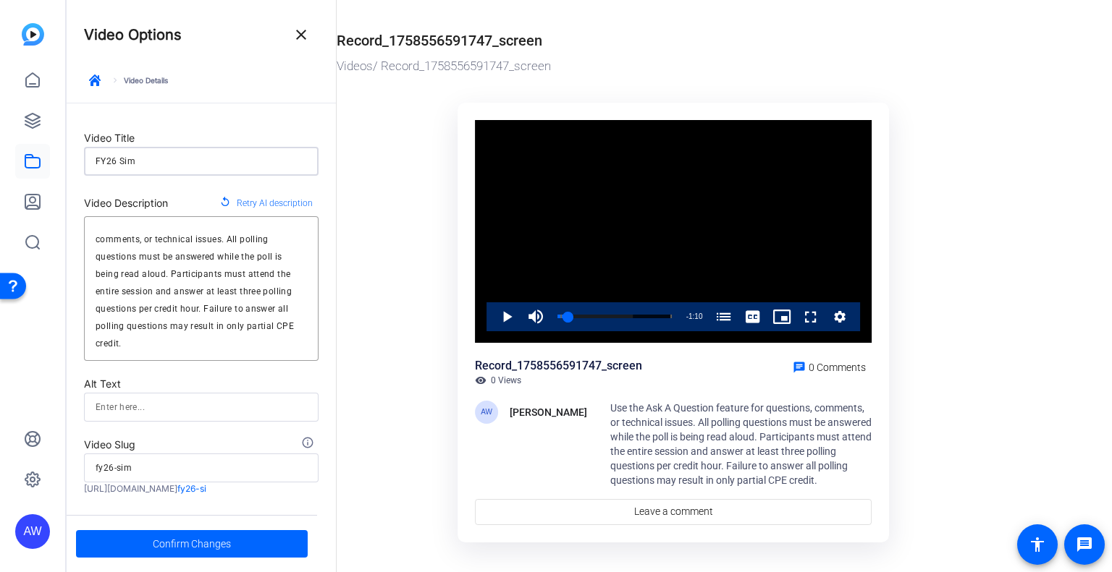
type input "fy26-siml"
type input "FY26 Simli"
type input "fy26-simli"
type input "FY26 Simliv"
type input "fy26-simliv"
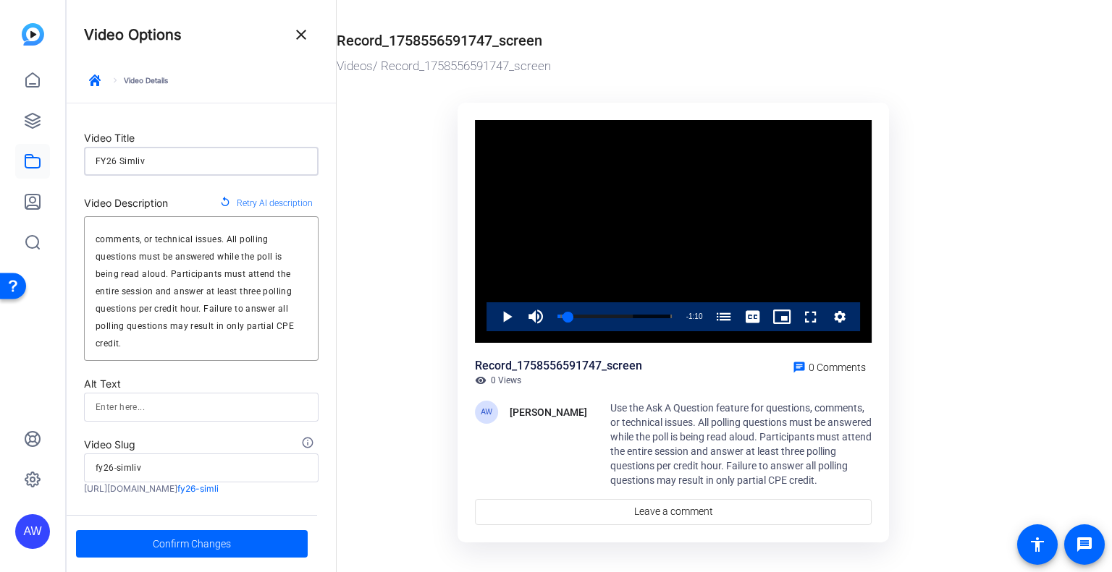
type input "FY26 Simlive"
type input "fy26-simlive"
type input "FY26 Simlive"
type input "fy26-simlive"
type input "FY26 Simlive D"
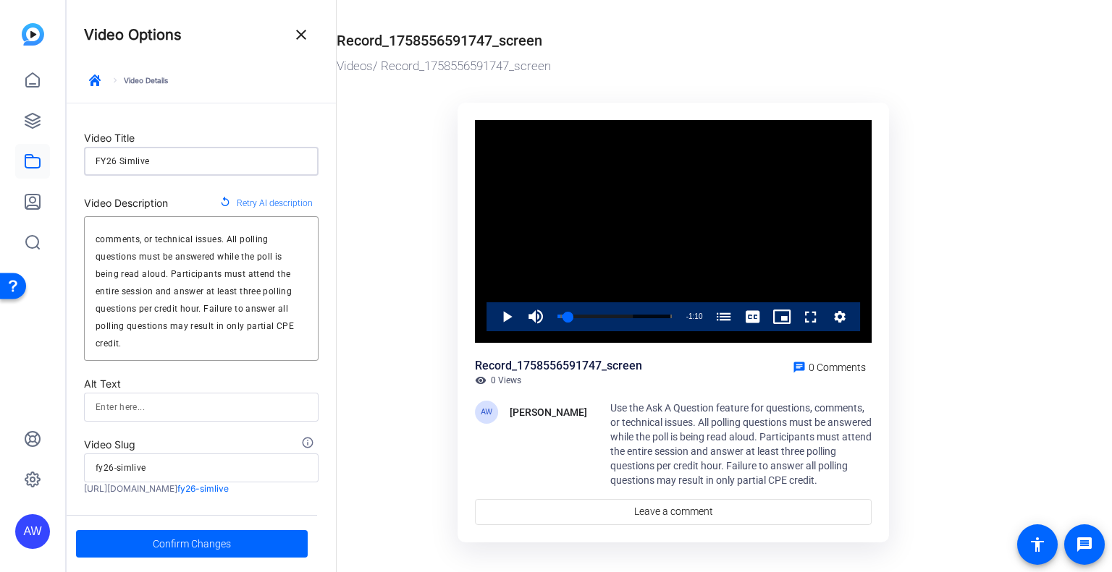
type input "fy26-simlive-d"
type input "FY26 Simlive Di"
type input "fy26-simlive-di"
type input "FY26 Simlive Dis"
type input "fy26-simlive-dis"
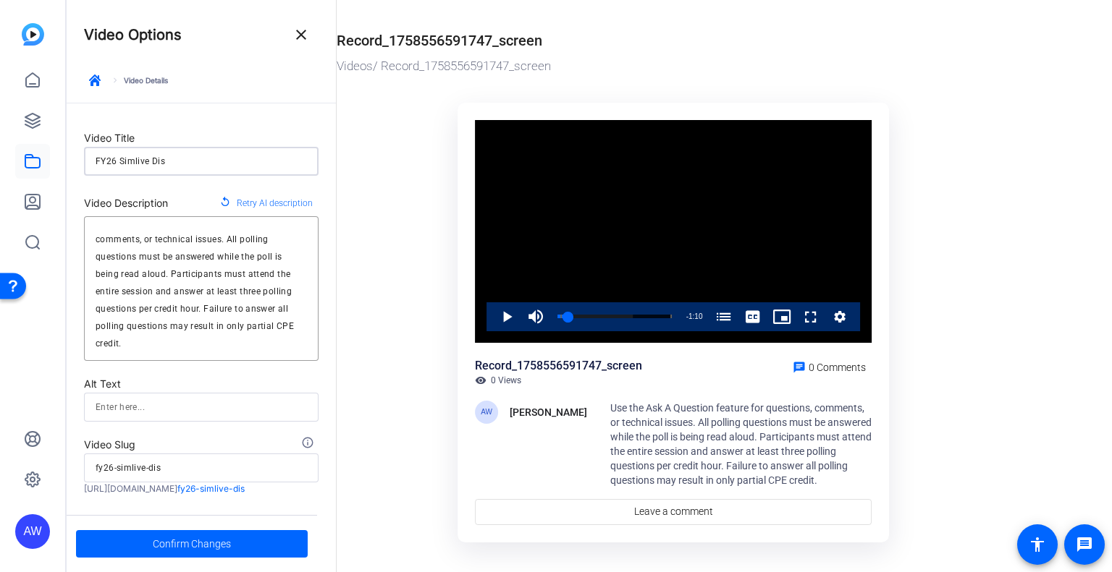
type input "FY26 Simlive Disc"
type input "fy26-simlive-disc"
type input "FY26 Simlive Discl"
type input "fy26-simlive-discl"
type input "FY26 Simlive Discla"
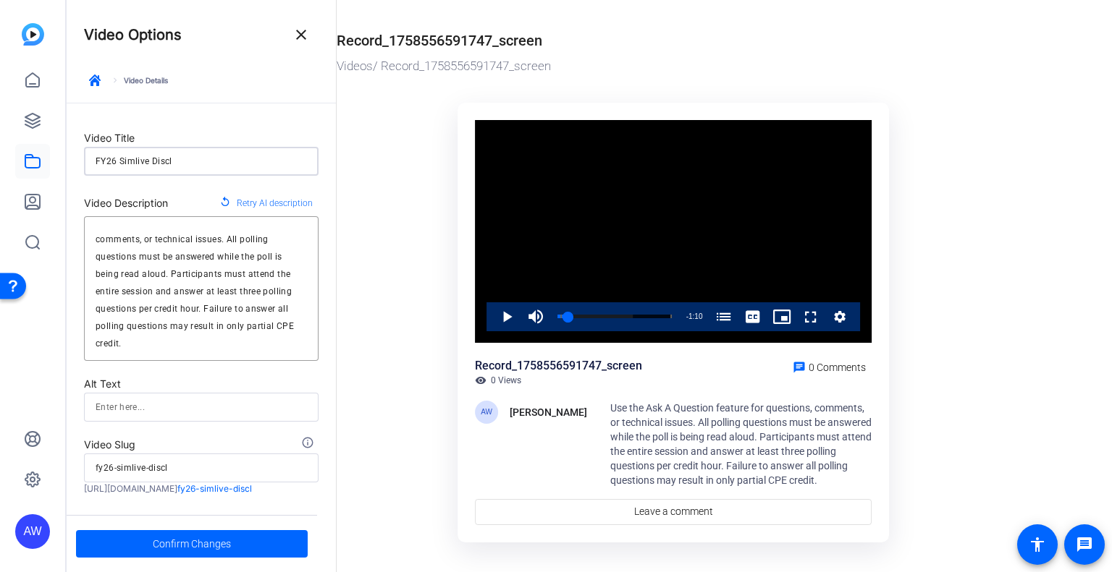
type input "fy26-simlive-discla"
type input "FY26 Simlive Disclai"
type input "fy26-simlive-disclai"
type input "FY26 Simlive Disclaim"
type input "fy26-simlive-disclaim"
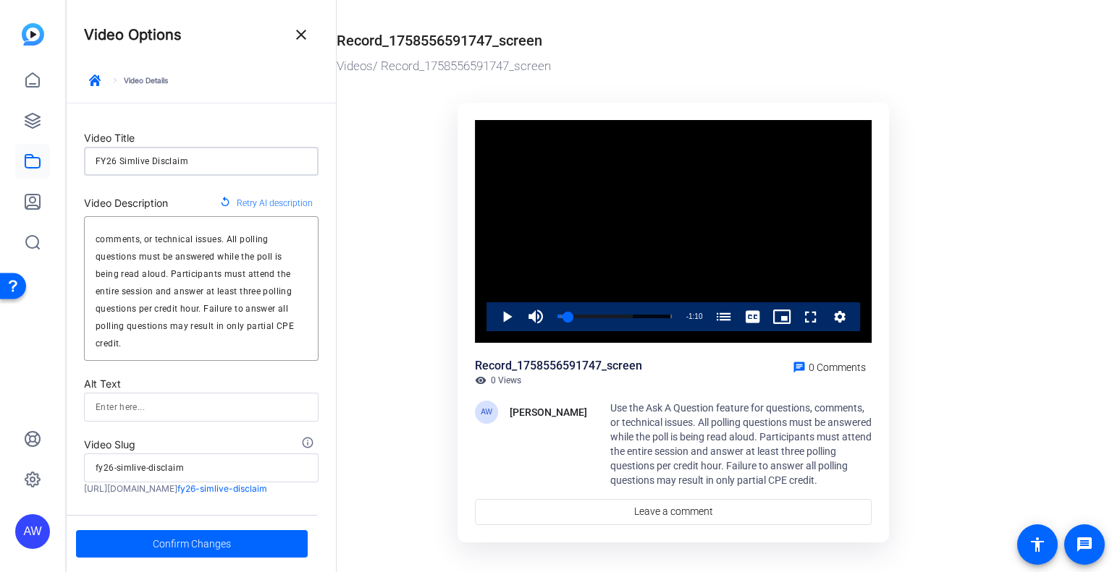
type input "FY26 Simlive Disclaime"
type input "fy26-simlive-disclaime"
type input "FY26 Simlive Disclaimer"
type input "fy26-simlive-disclaimer"
type input "FY26 Simlive Disclaimer"
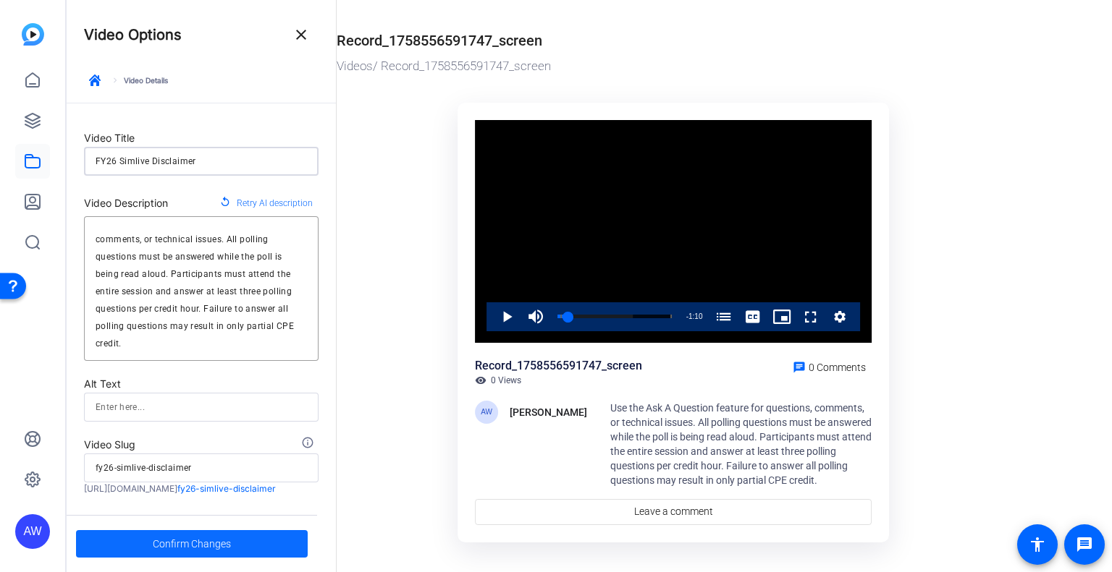
click at [203, 542] on span "Confirm Changes" at bounding box center [192, 543] width 78 height 27
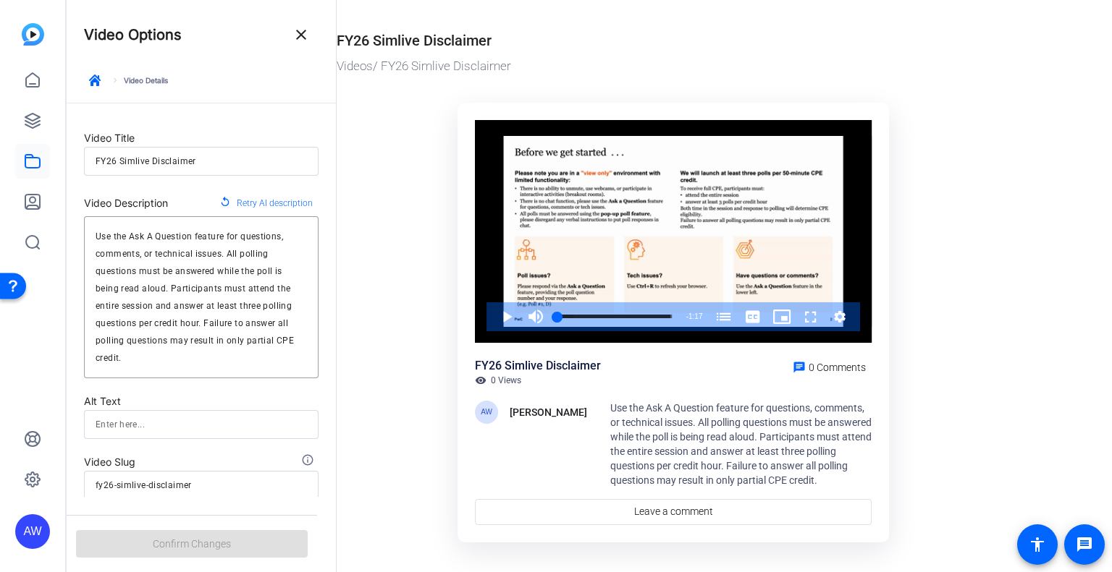
drag, startPoint x: 327, startPoint y: 340, endPoint x: 345, endPoint y: 441, distance: 102.9
click at [345, 441] on mat-drawer-container "Video Options close keyboard_arrow_right Video Details Video Title FY26 Simlive…" at bounding box center [586, 286] width 1038 height 572
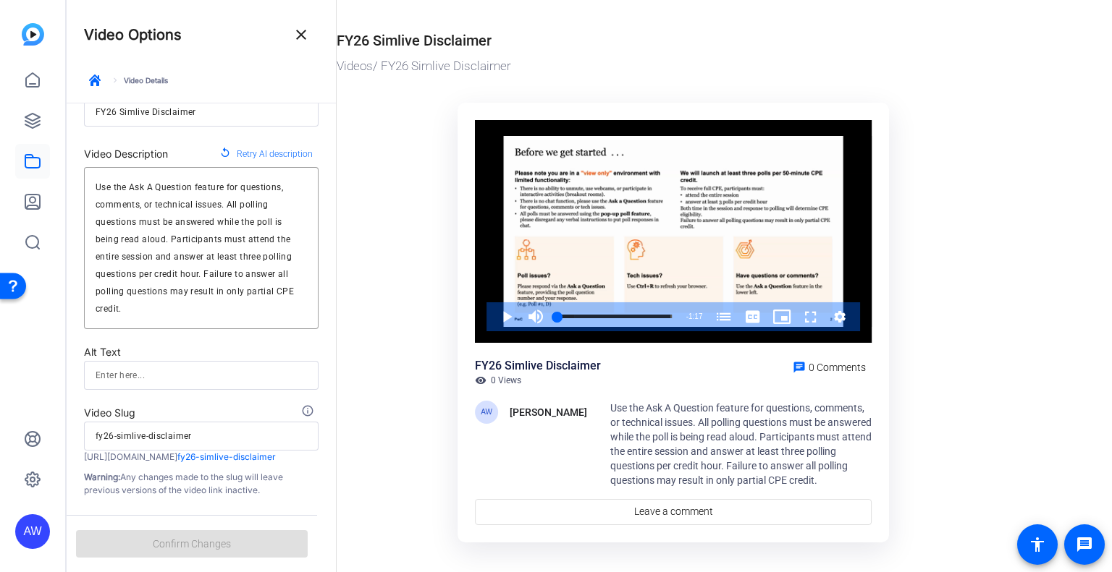
click at [970, 377] on ktd-grid "Video Player is loading. Play Video Play Mute Current Time 0:00 / Duration 1:17…" at bounding box center [676, 325] width 681 height 463
click at [148, 77] on div "keyboard_arrow_right Video Details" at bounding box center [201, 85] width 234 height 33
click at [101, 83] on span "button" at bounding box center [94, 80] width 35 height 35
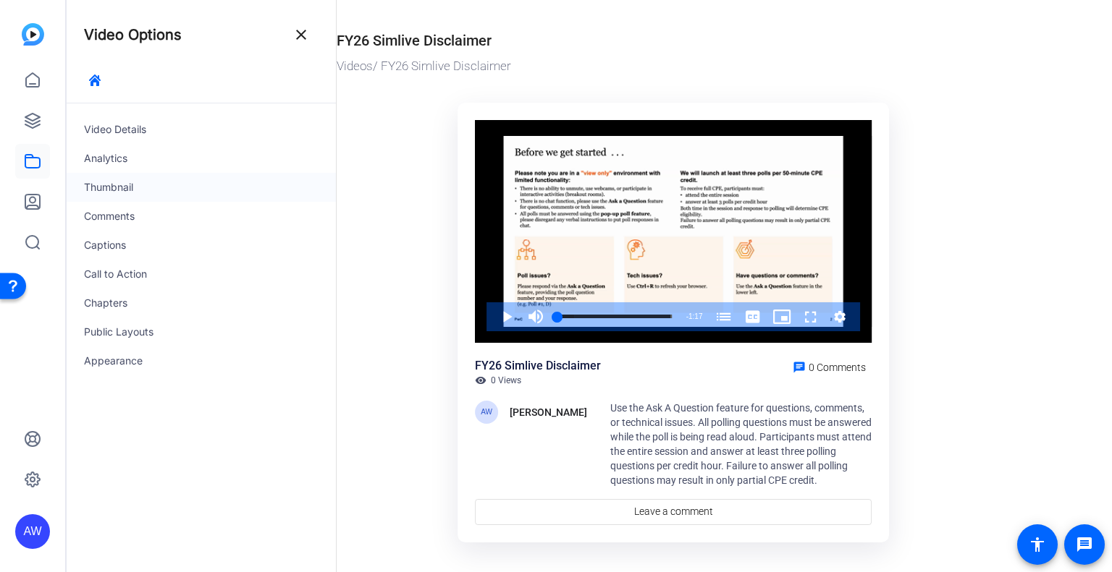
click at [121, 185] on div "Thumbnail" at bounding box center [201, 187] width 269 height 29
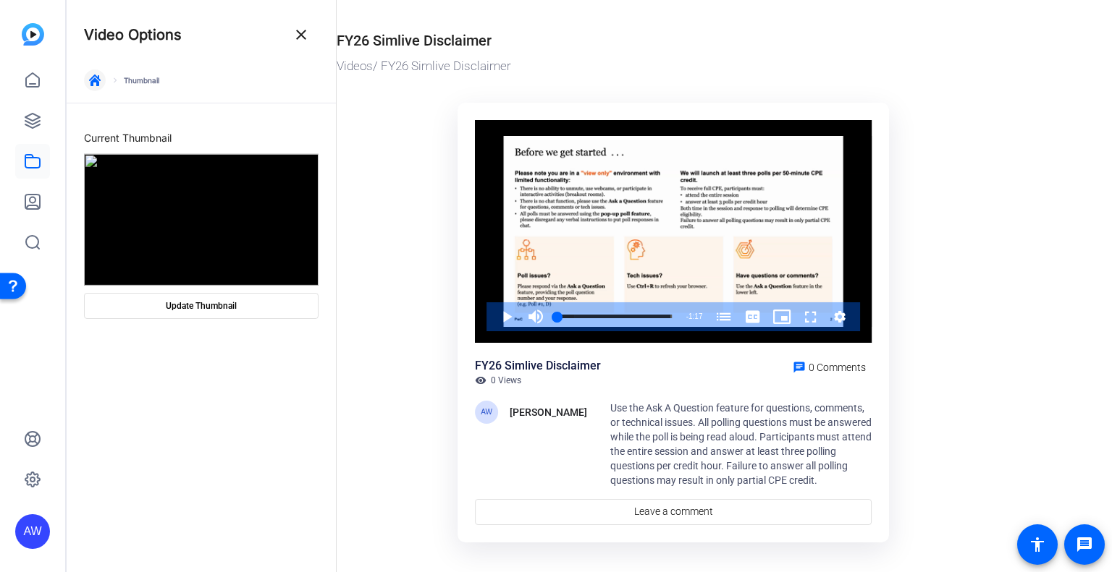
click at [96, 72] on span "button" at bounding box center [94, 80] width 35 height 35
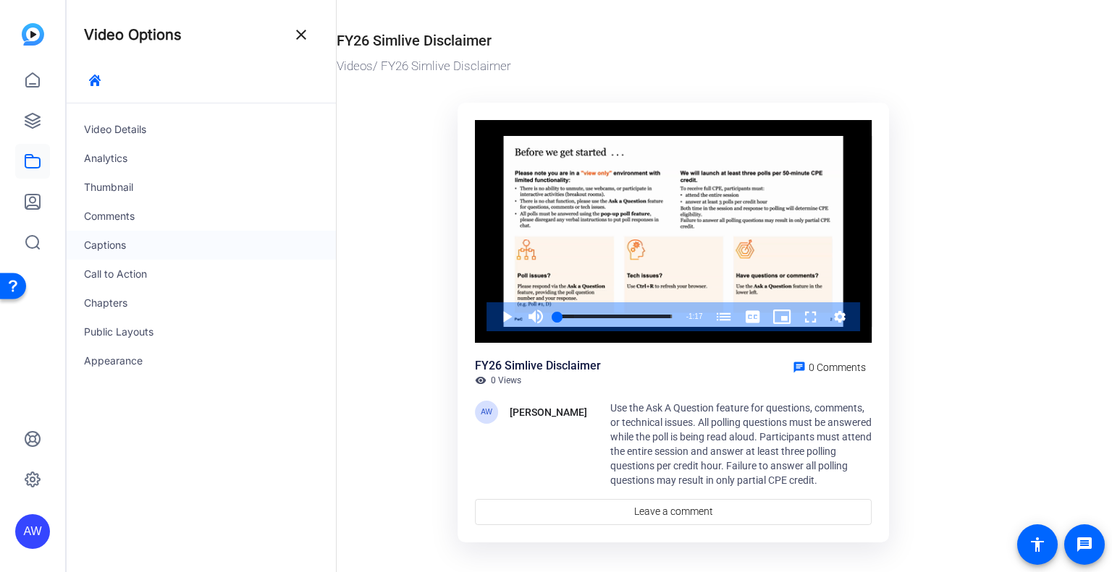
click at [104, 240] on div "Captions" at bounding box center [201, 245] width 269 height 29
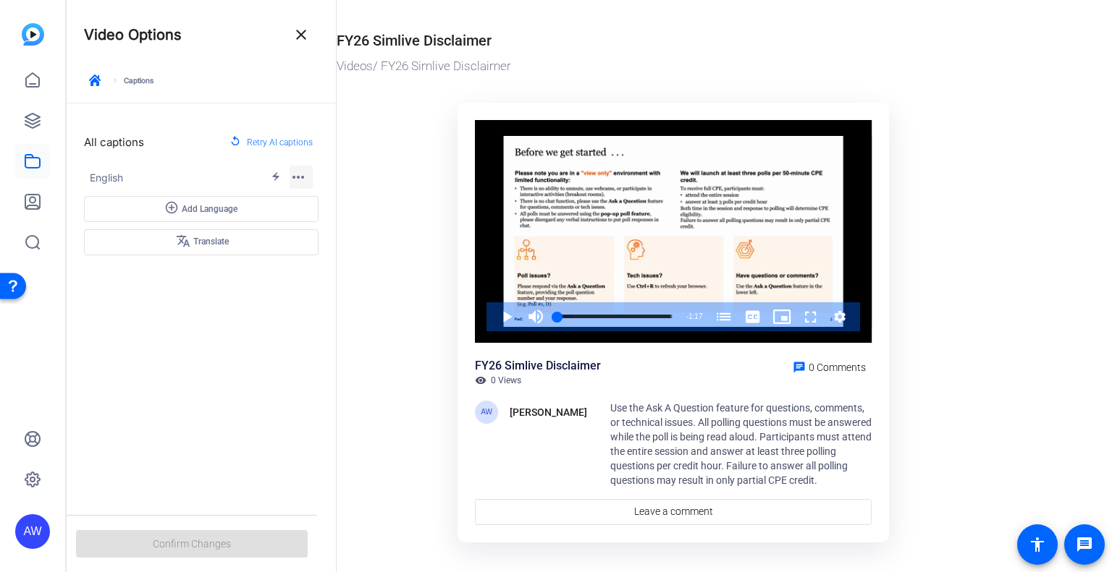
click at [302, 174] on mat-icon "more_horiz" at bounding box center [297, 177] width 17 height 17
click at [304, 203] on span "Edit" at bounding box center [309, 201] width 17 height 10
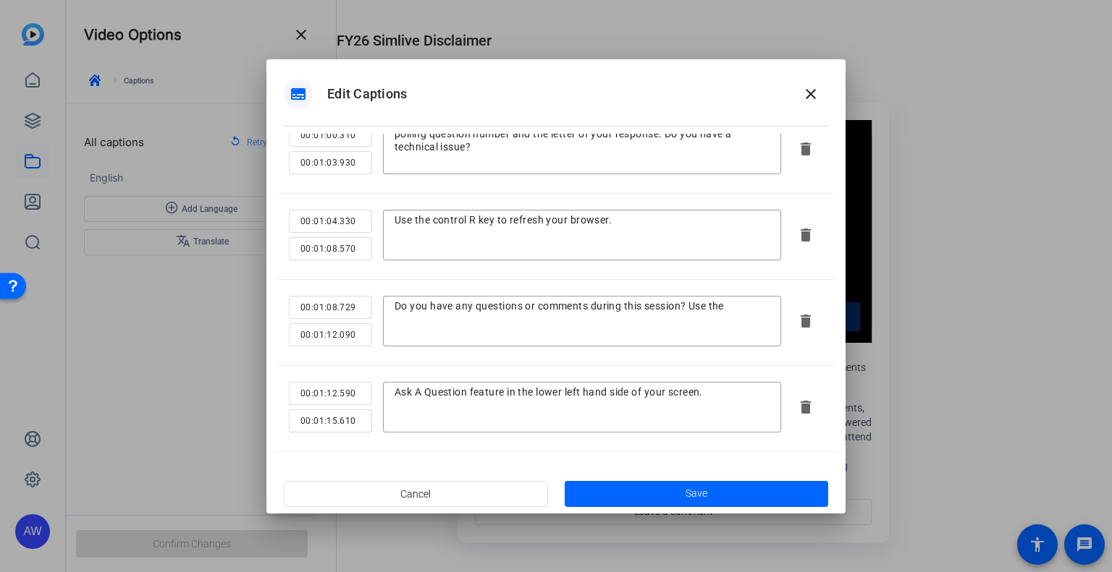
scroll to position [1344, 0]
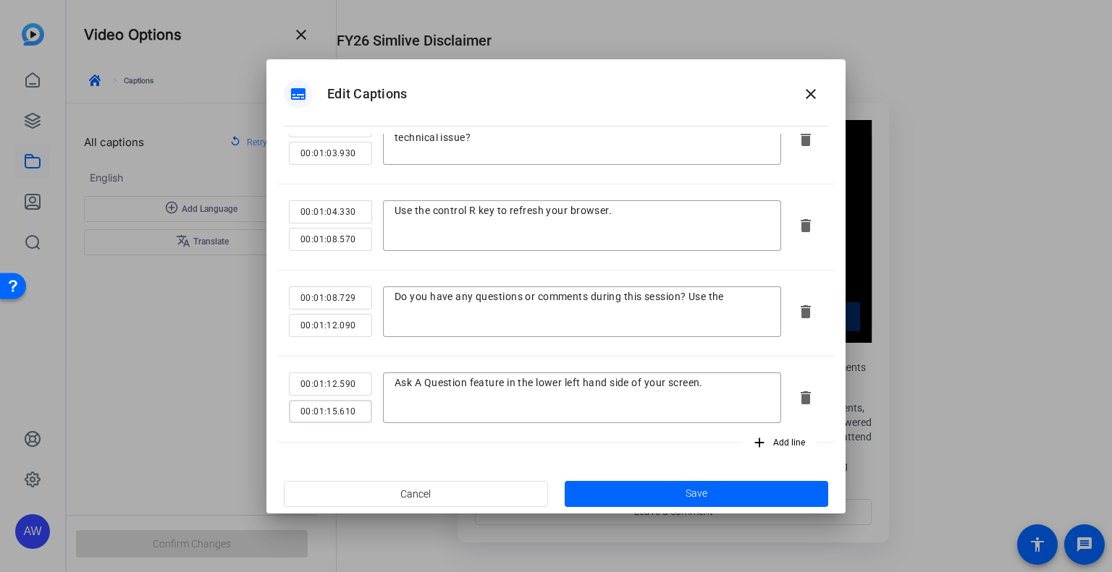
click at [356, 409] on input "00:01:15.610" at bounding box center [330, 411] width 60 height 17
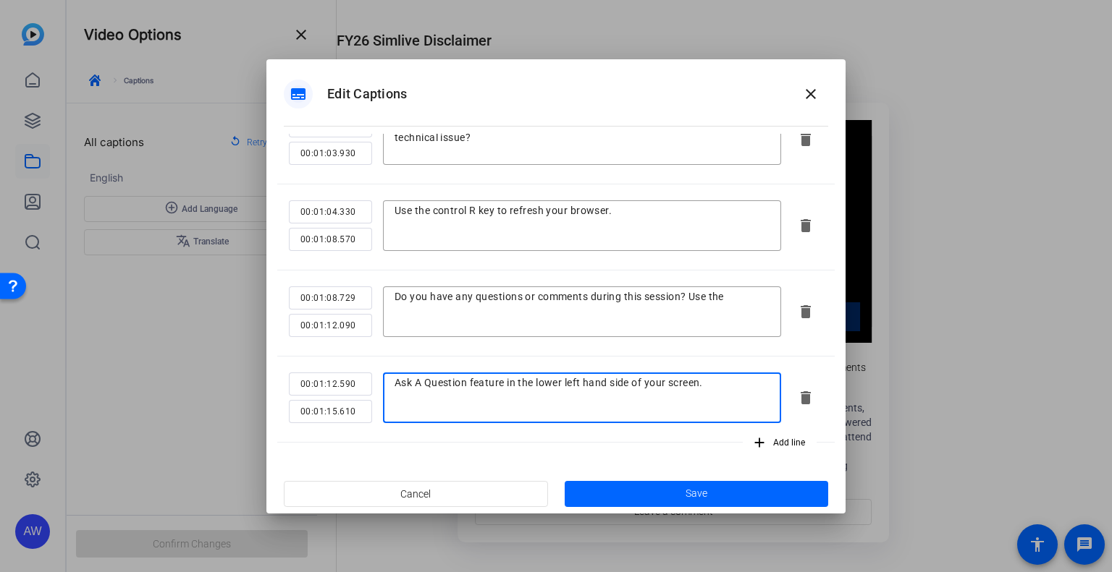
click at [436, 410] on textarea "Ask A Question feature in the lower left hand side of your screen." at bounding box center [581, 397] width 375 height 43
click at [731, 385] on textarea "Ask A Question feature in the lower left hand side of your screen." at bounding box center [581, 397] width 375 height 43
click at [724, 417] on textarea "Ask A Question feature in the lower left hand side of your screen." at bounding box center [581, 397] width 375 height 43
click at [463, 402] on textarea "Ask A Question feature in the lower left hand side of your screen." at bounding box center [581, 397] width 375 height 43
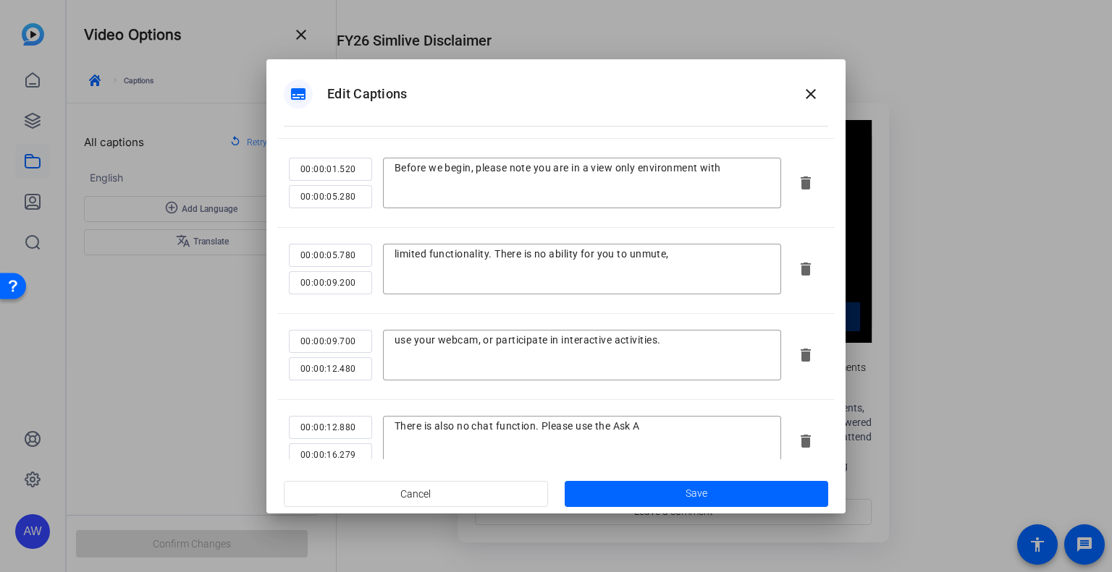
scroll to position [0, 0]
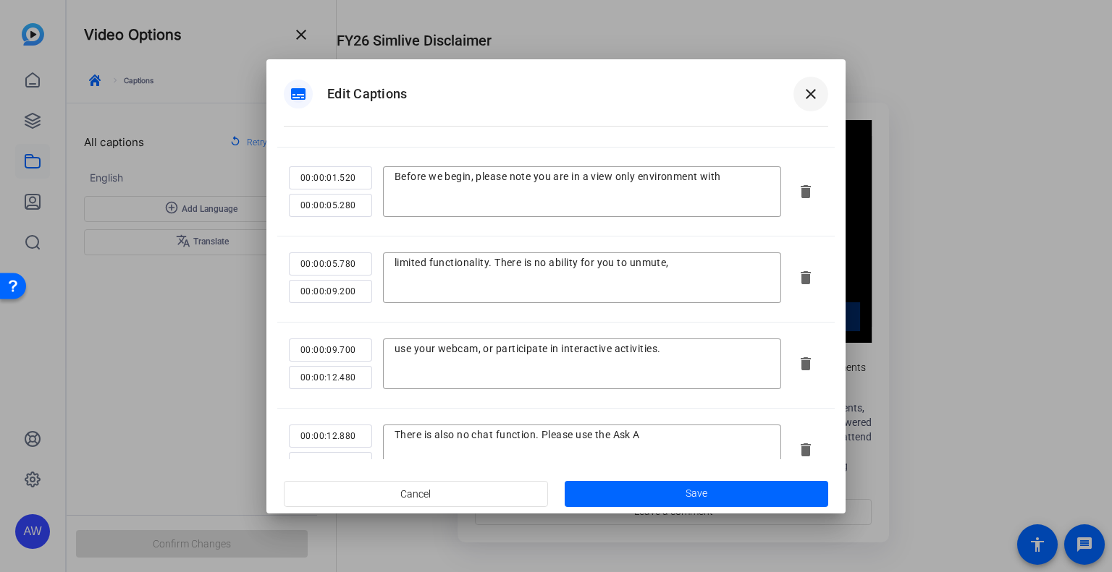
click at [813, 90] on mat-icon "close" at bounding box center [810, 93] width 17 height 17
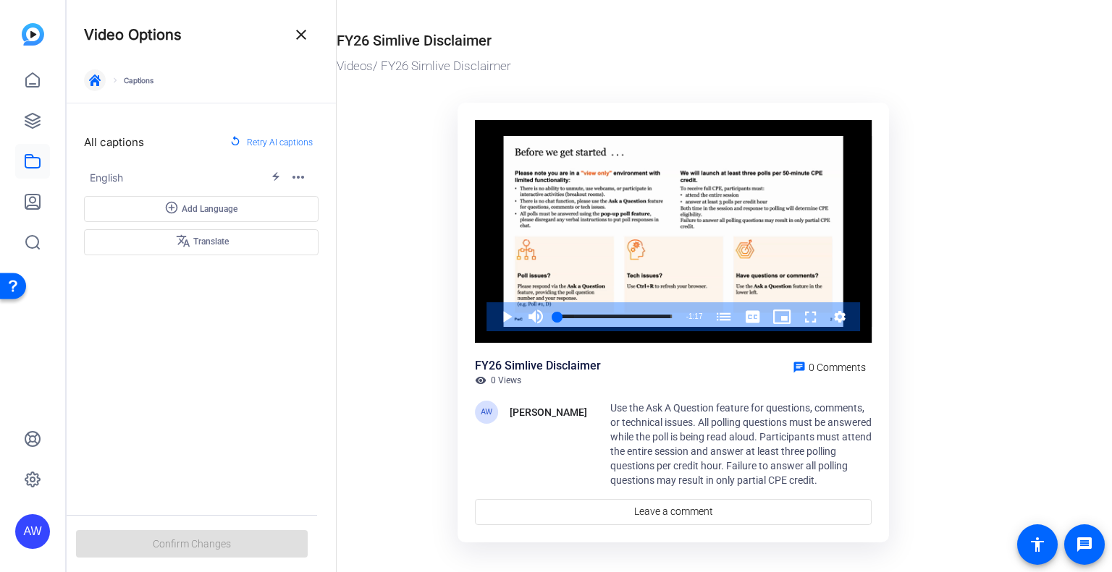
click at [97, 86] on span "button" at bounding box center [94, 80] width 35 height 35
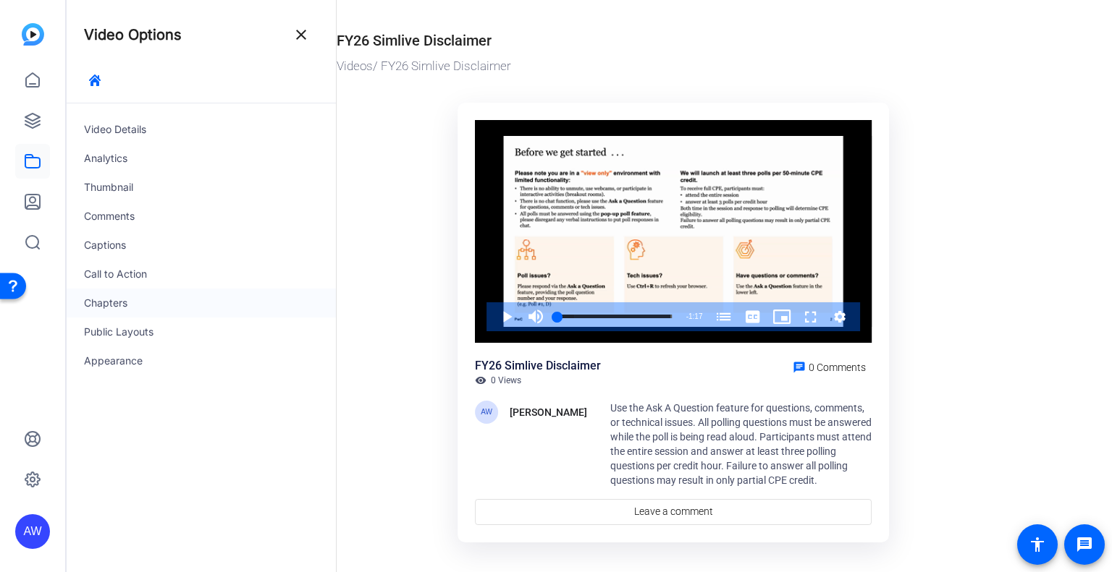
click at [127, 301] on div "Chapters" at bounding box center [201, 303] width 269 height 29
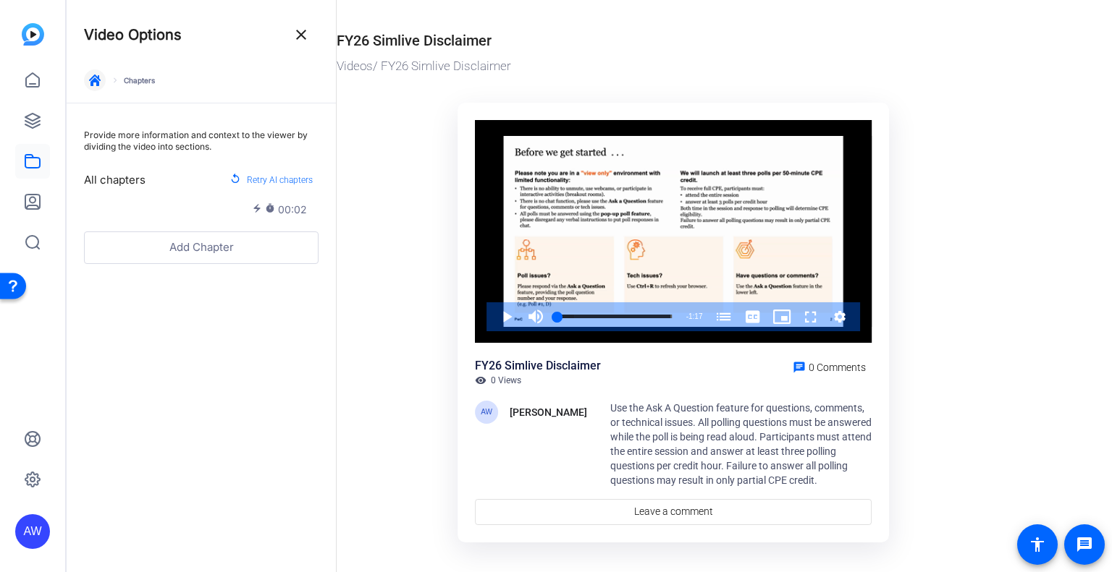
click at [97, 75] on icon "button" at bounding box center [95, 81] width 12 height 12
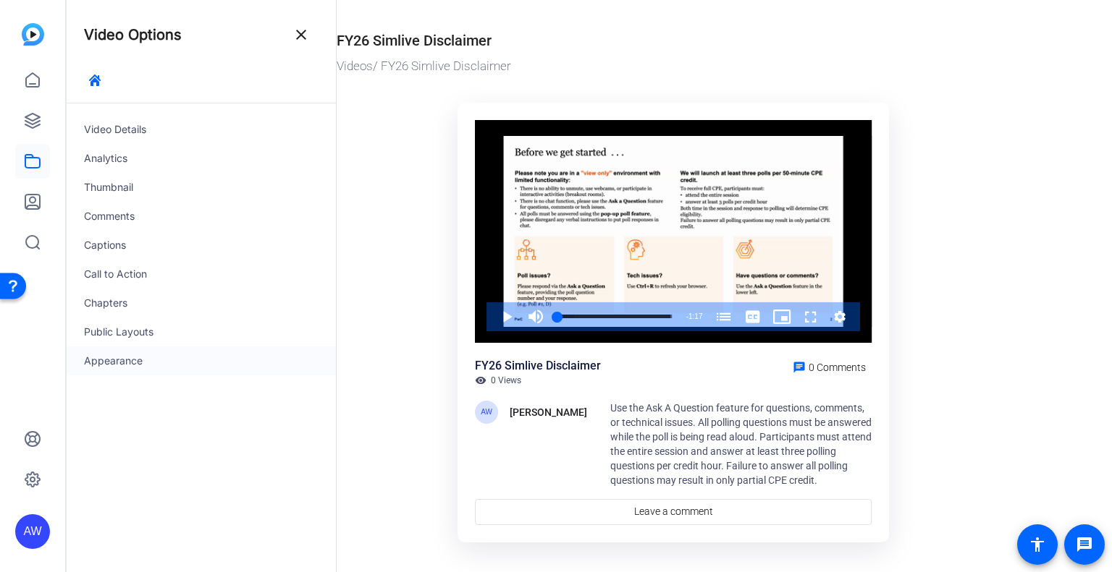
click at [132, 359] on div "Appearance" at bounding box center [201, 361] width 269 height 29
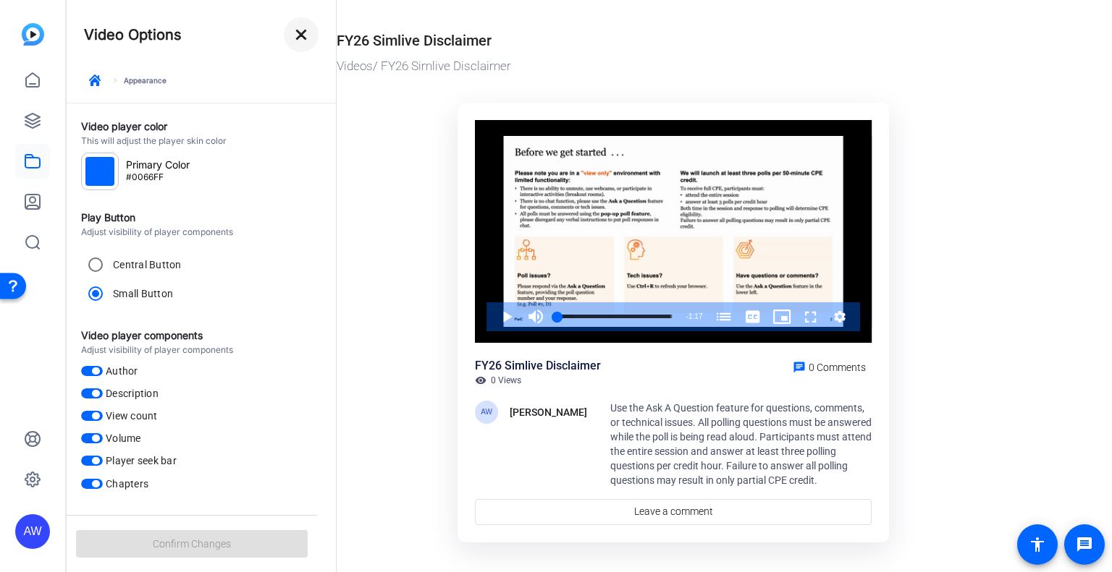
click at [298, 33] on mat-icon "close" at bounding box center [300, 34] width 17 height 17
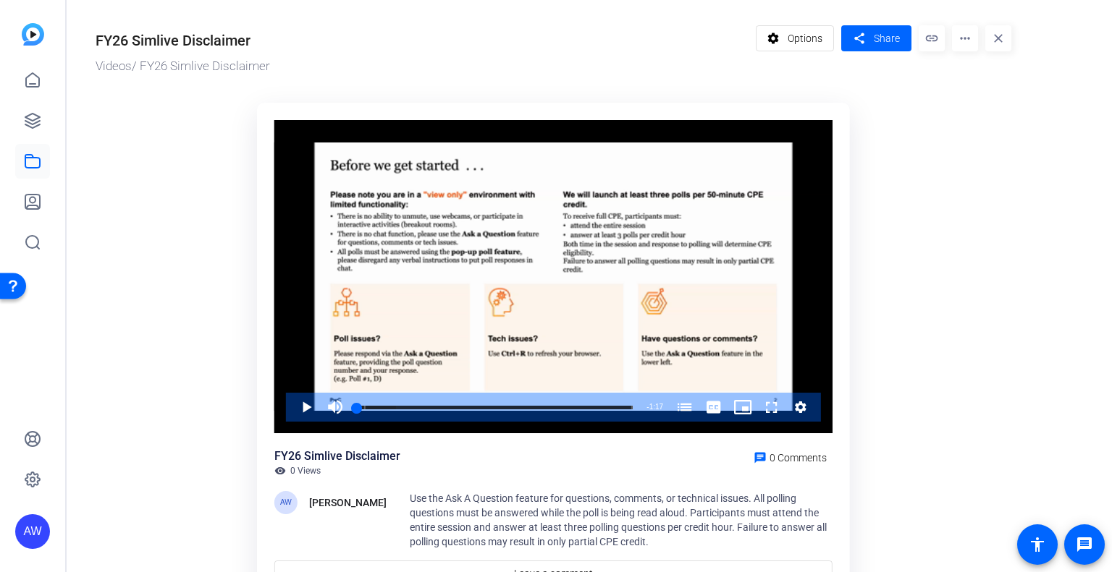
scroll to position [82, 0]
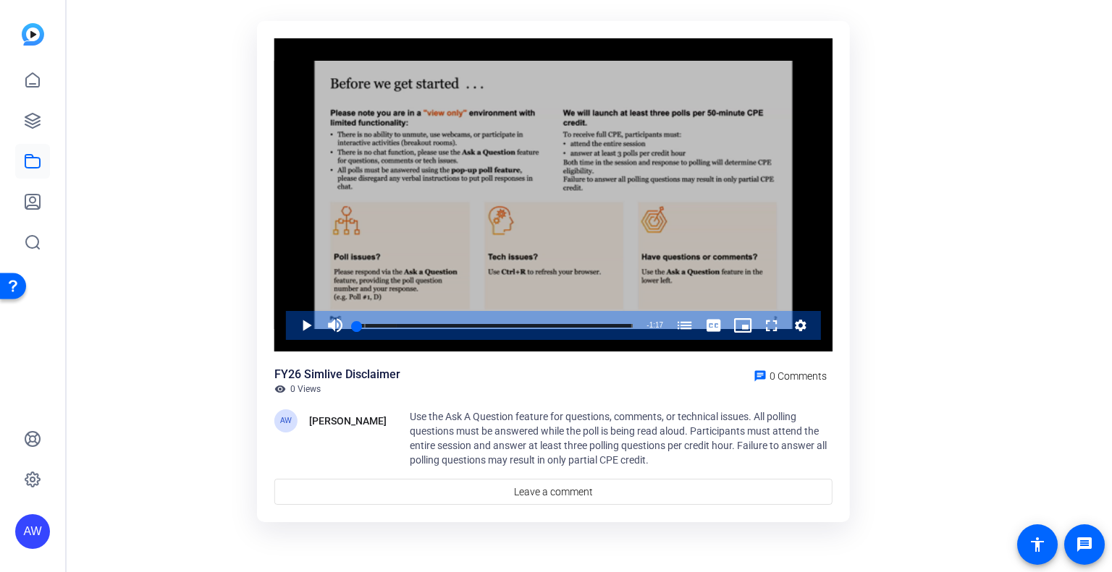
click at [799, 321] on icon "Video Player" at bounding box center [801, 326] width 12 height 12
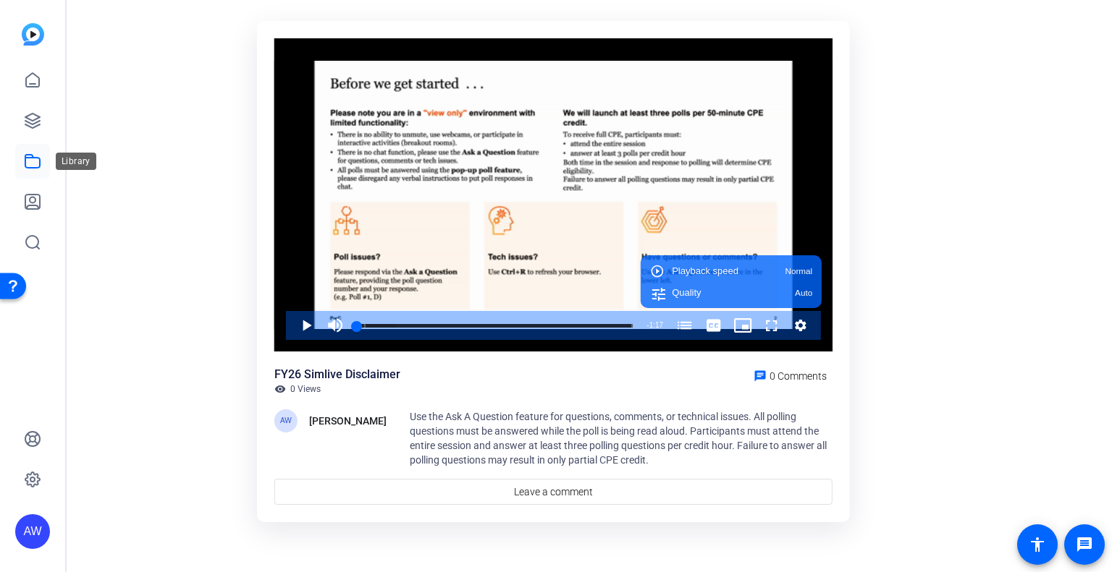
click at [33, 157] on icon at bounding box center [32, 161] width 14 height 13
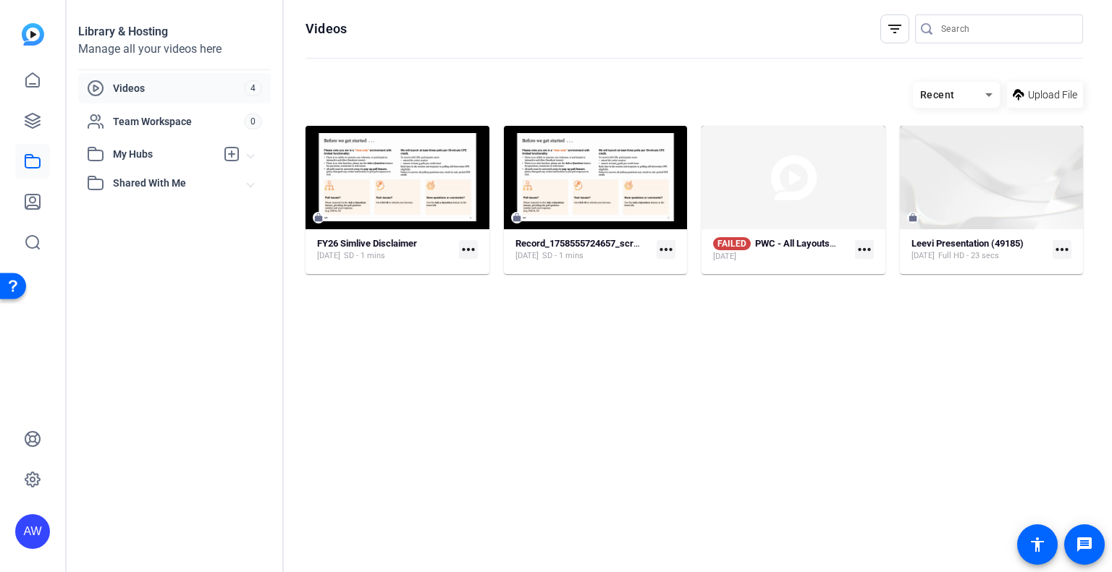
click at [463, 248] on mat-icon "more_horiz" at bounding box center [468, 249] width 19 height 19
click at [491, 309] on span "Download MP4" at bounding box center [502, 308] width 64 height 17
